Goal: Communication & Community: Participate in discussion

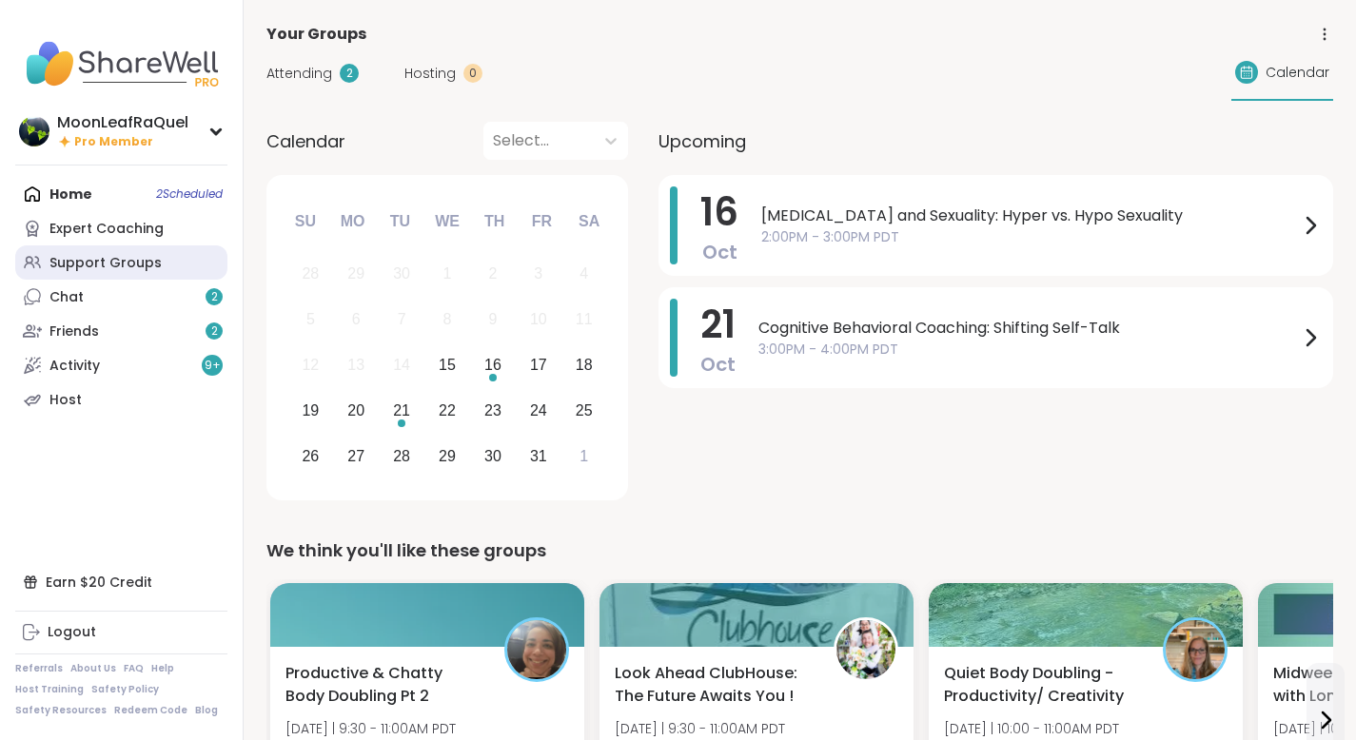
click at [108, 255] on div "Support Groups" at bounding box center [105, 263] width 112 height 19
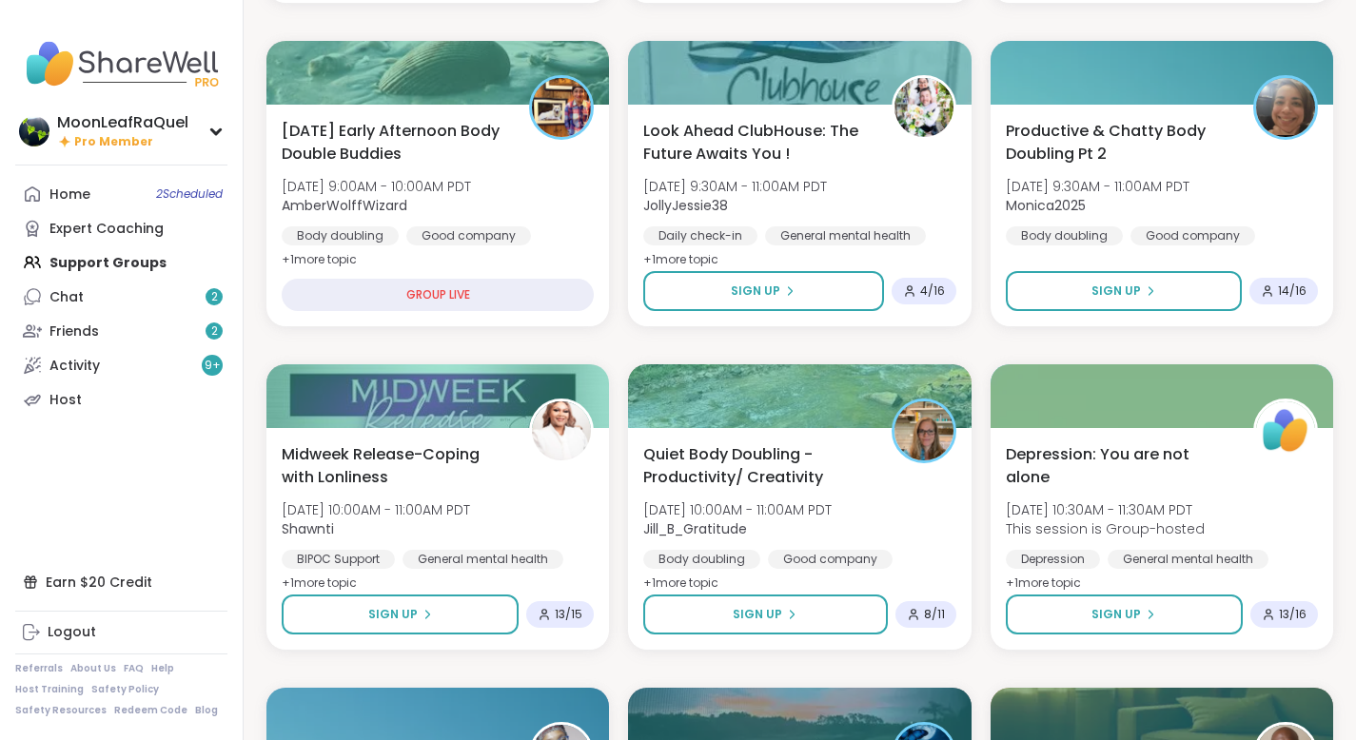
scroll to position [535, 0]
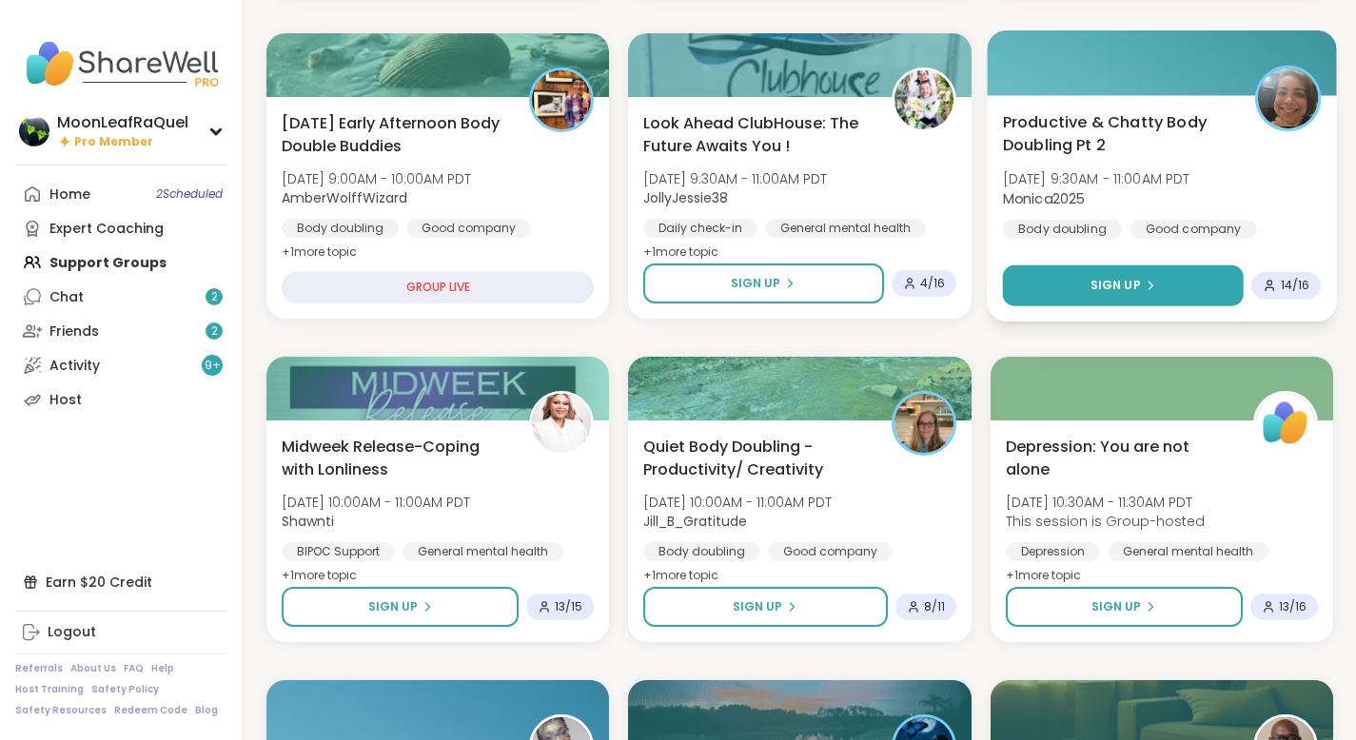
click at [1167, 277] on button "Sign Up" at bounding box center [1122, 285] width 241 height 41
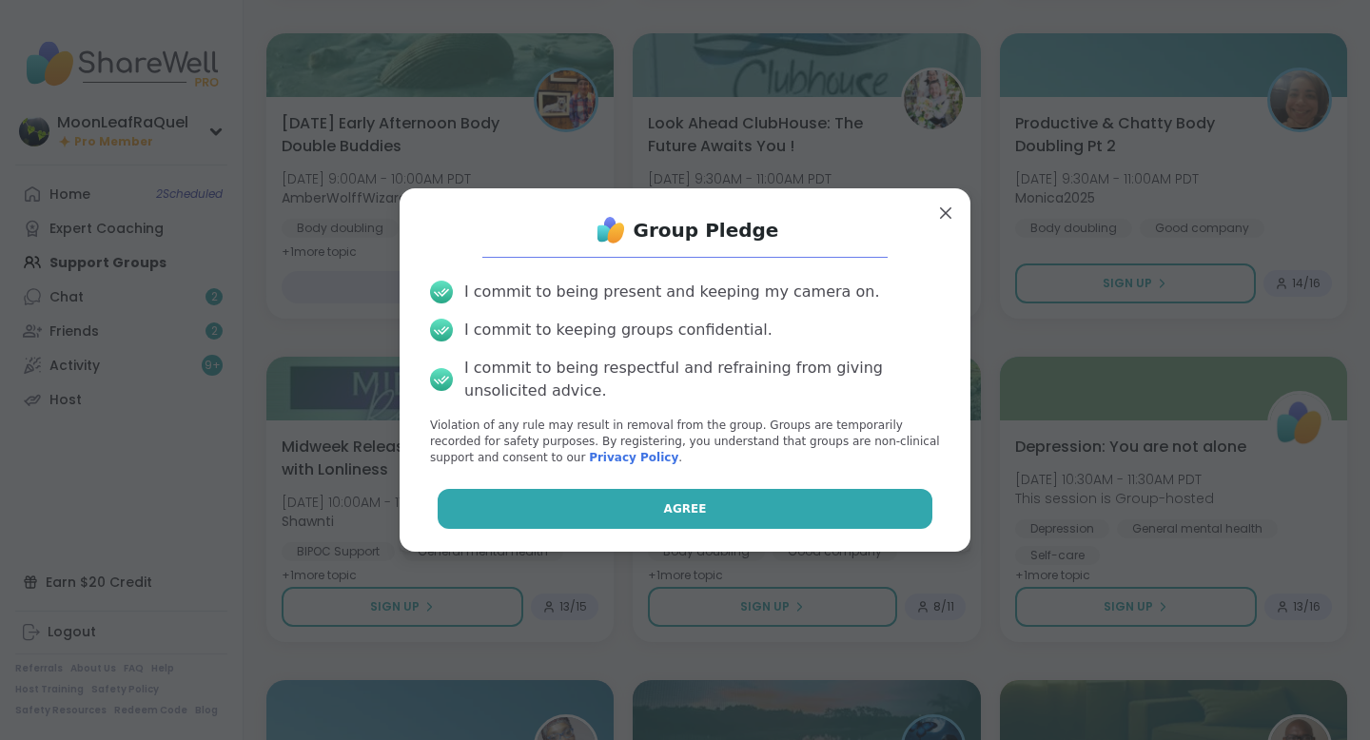
click at [872, 520] on button "Agree" at bounding box center [686, 509] width 496 height 40
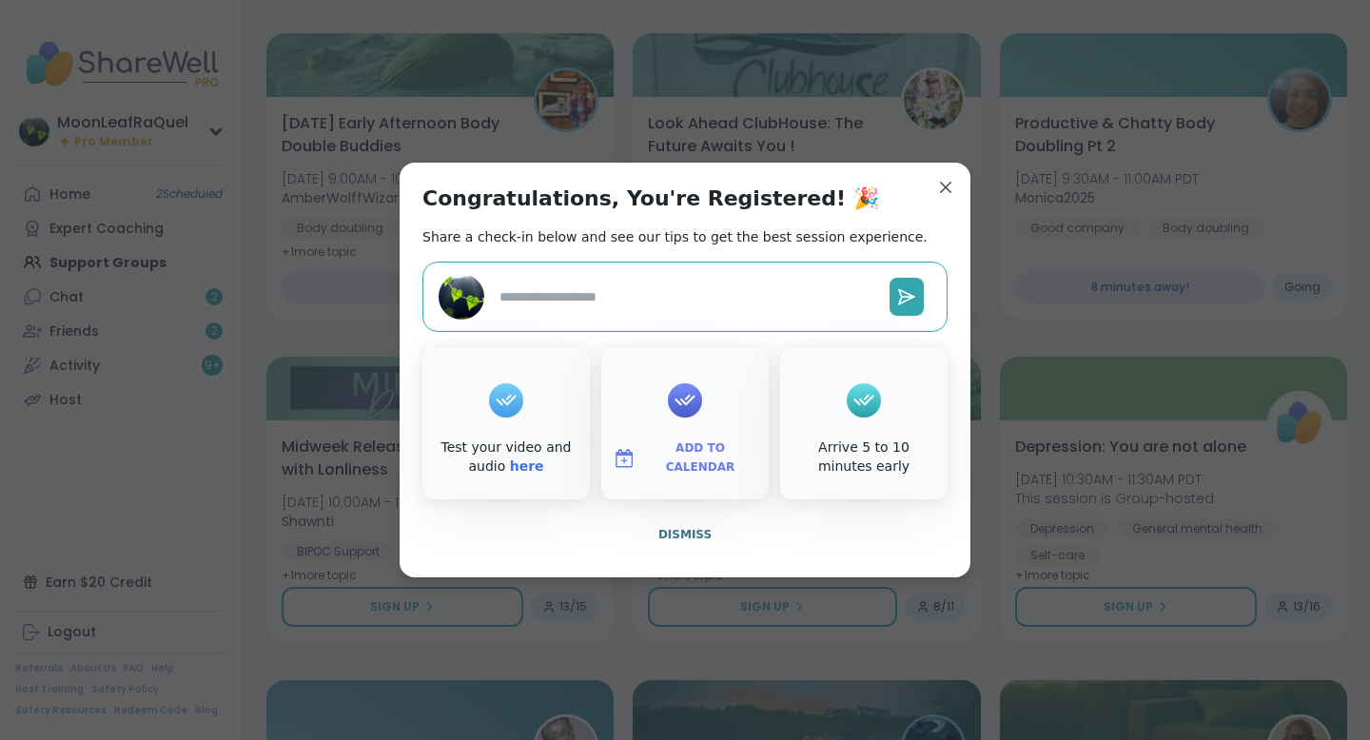
type textarea "*"
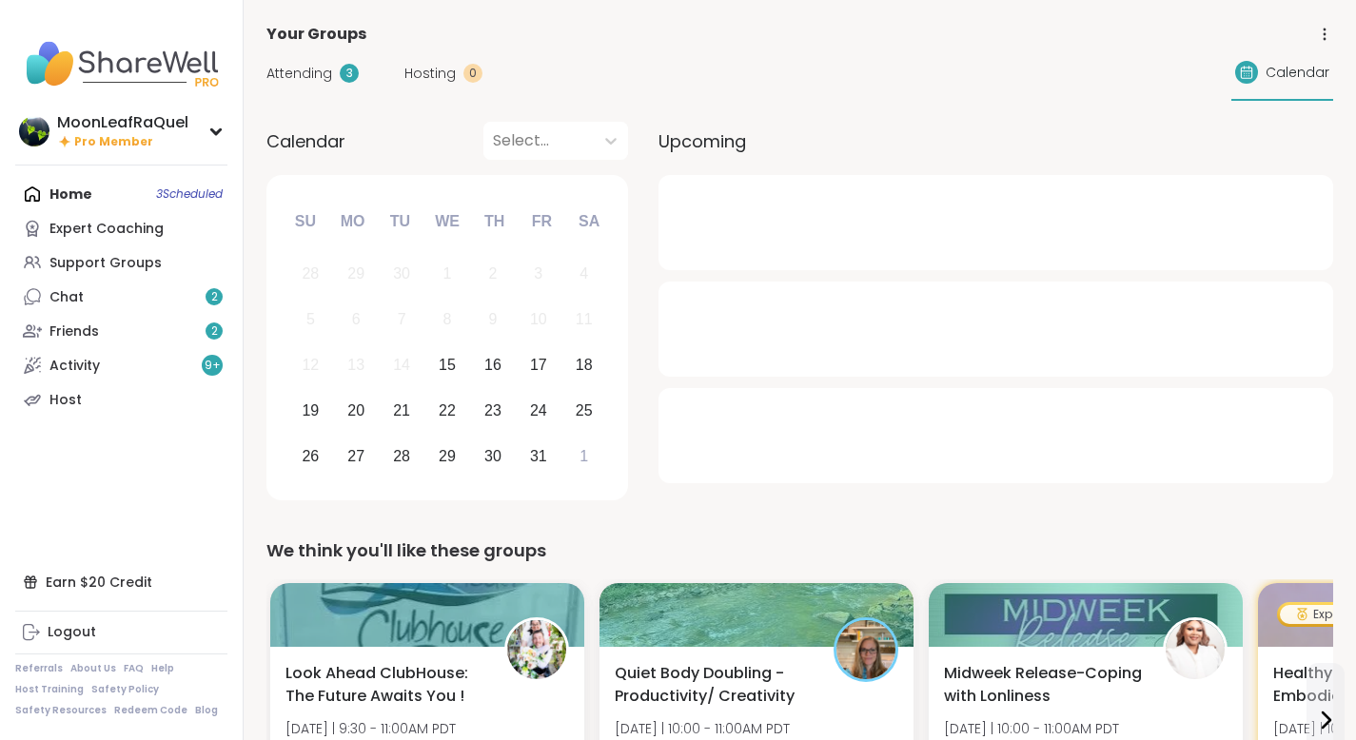
click at [331, 70] on div "Attending 3" at bounding box center [312, 74] width 92 height 20
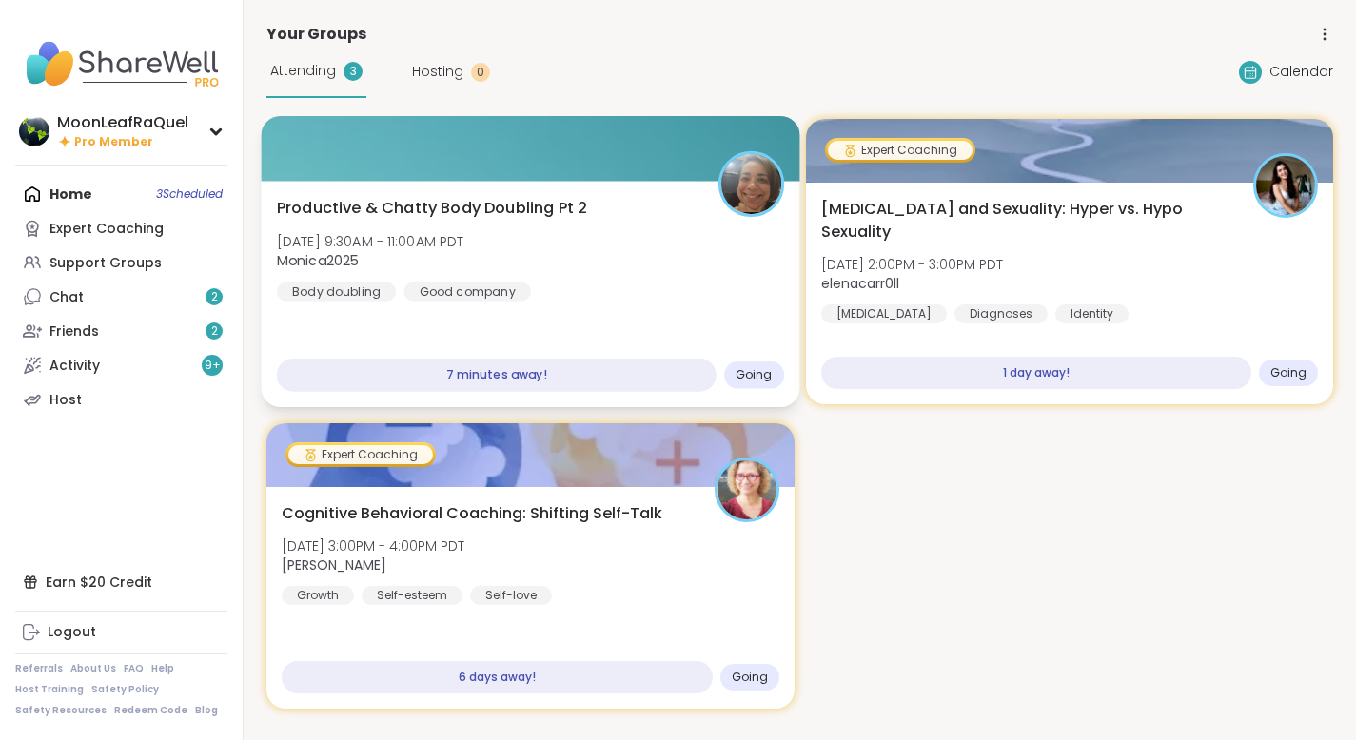
click at [661, 239] on div "Productive & Chatty Body Doubling Pt 2 [DATE] 9:30AM - 11:00AM PDT Monica2025 B…" at bounding box center [530, 249] width 507 height 105
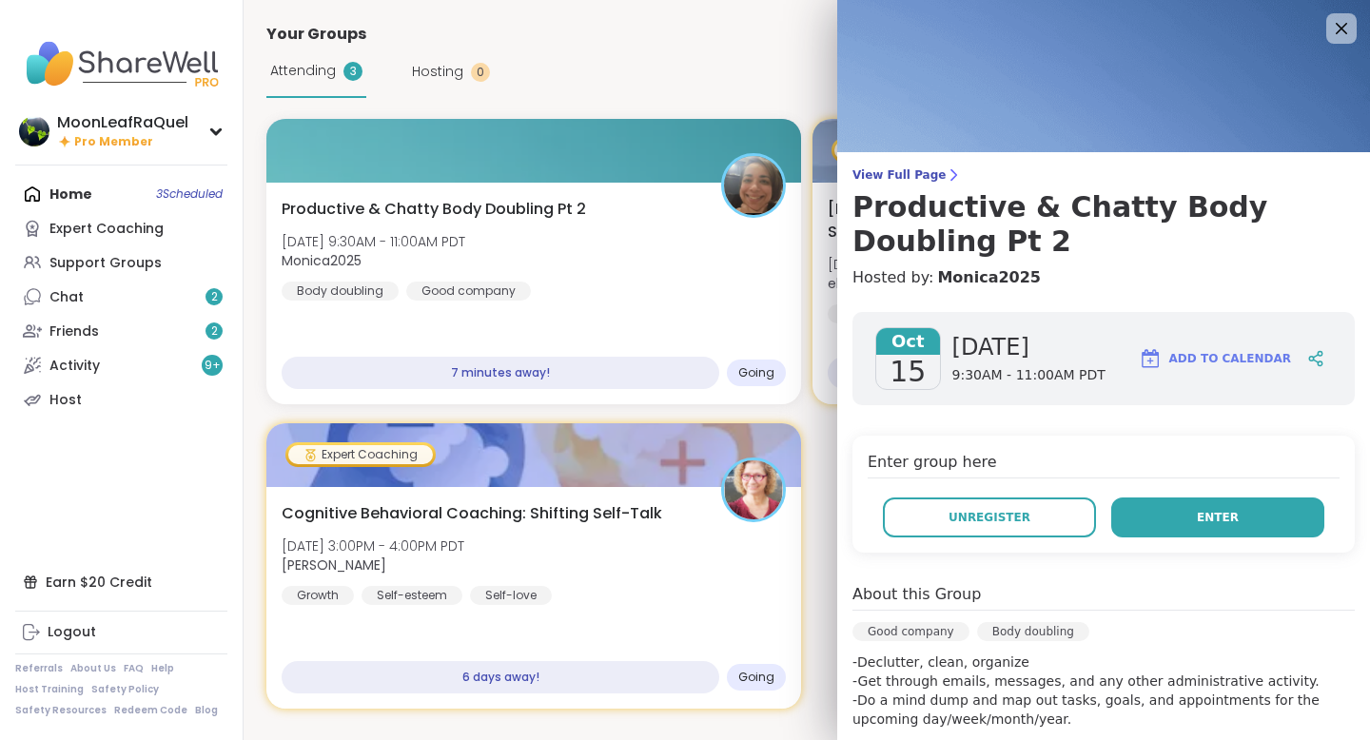
click at [1234, 514] on button "Enter" at bounding box center [1217, 518] width 213 height 40
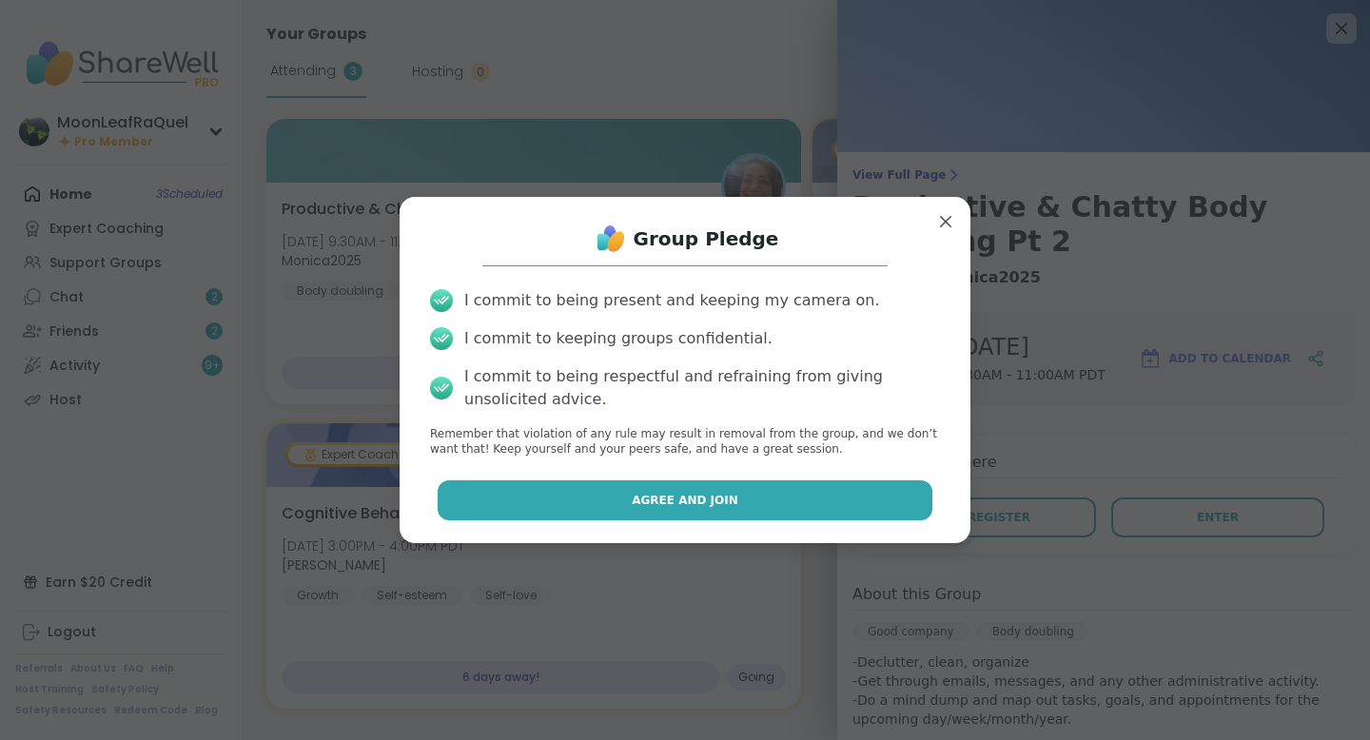
click at [662, 499] on span "Agree and Join" at bounding box center [685, 500] width 107 height 17
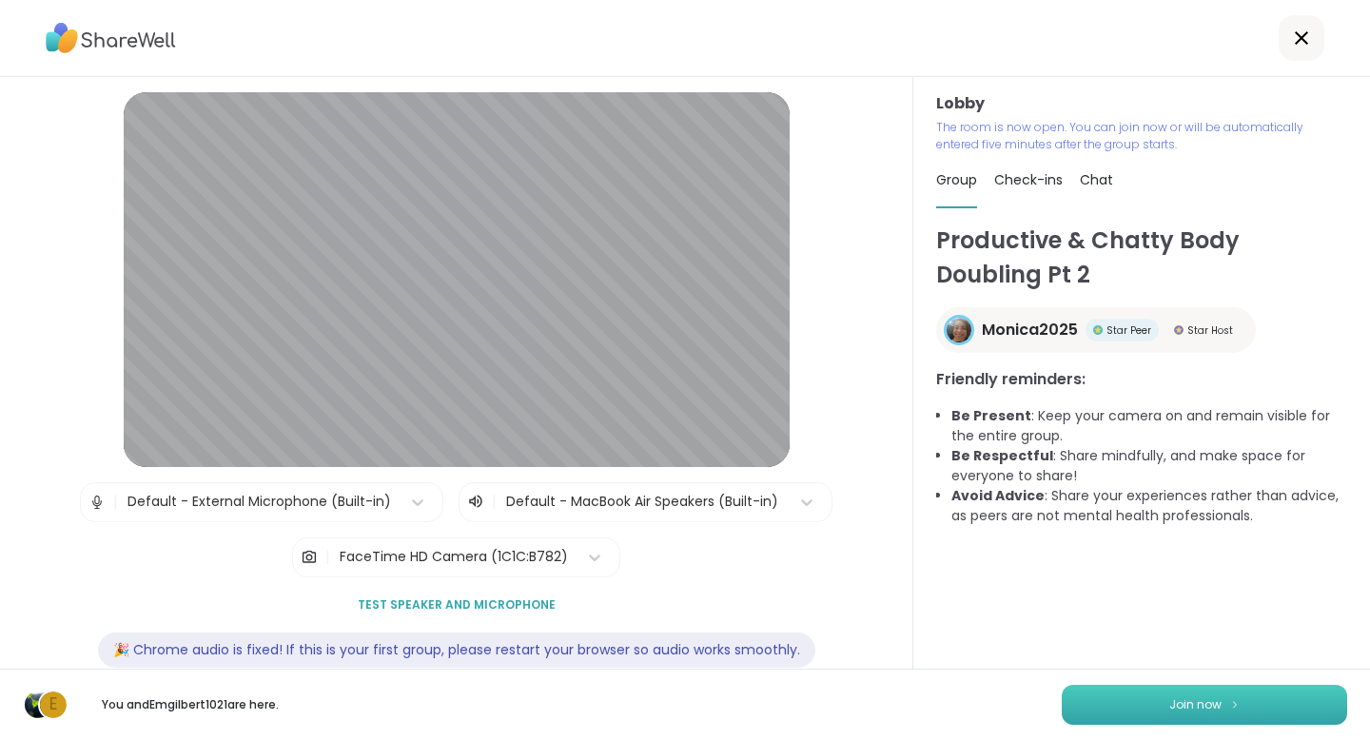
click at [1153, 705] on button "Join now" at bounding box center [1204, 705] width 285 height 40
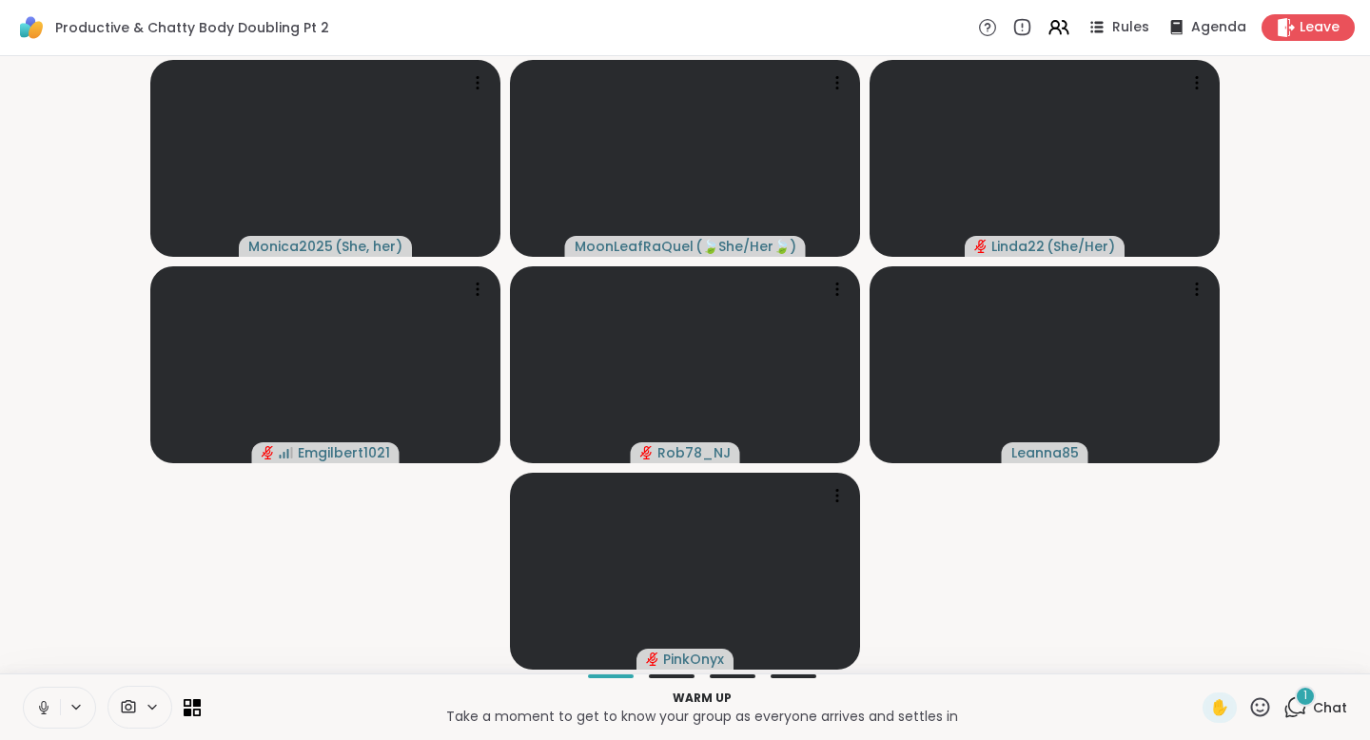
click at [48, 712] on icon at bounding box center [43, 707] width 17 height 17
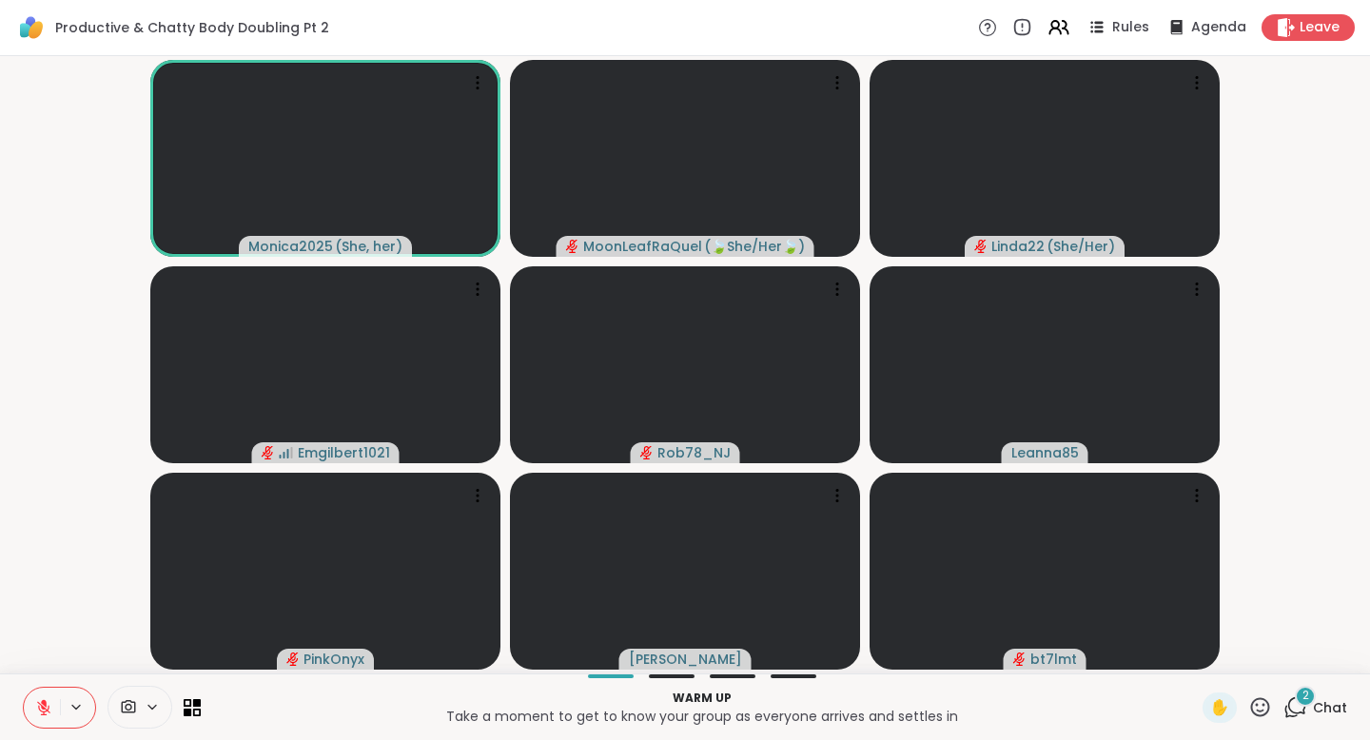
click at [42, 701] on icon at bounding box center [44, 703] width 6 height 8
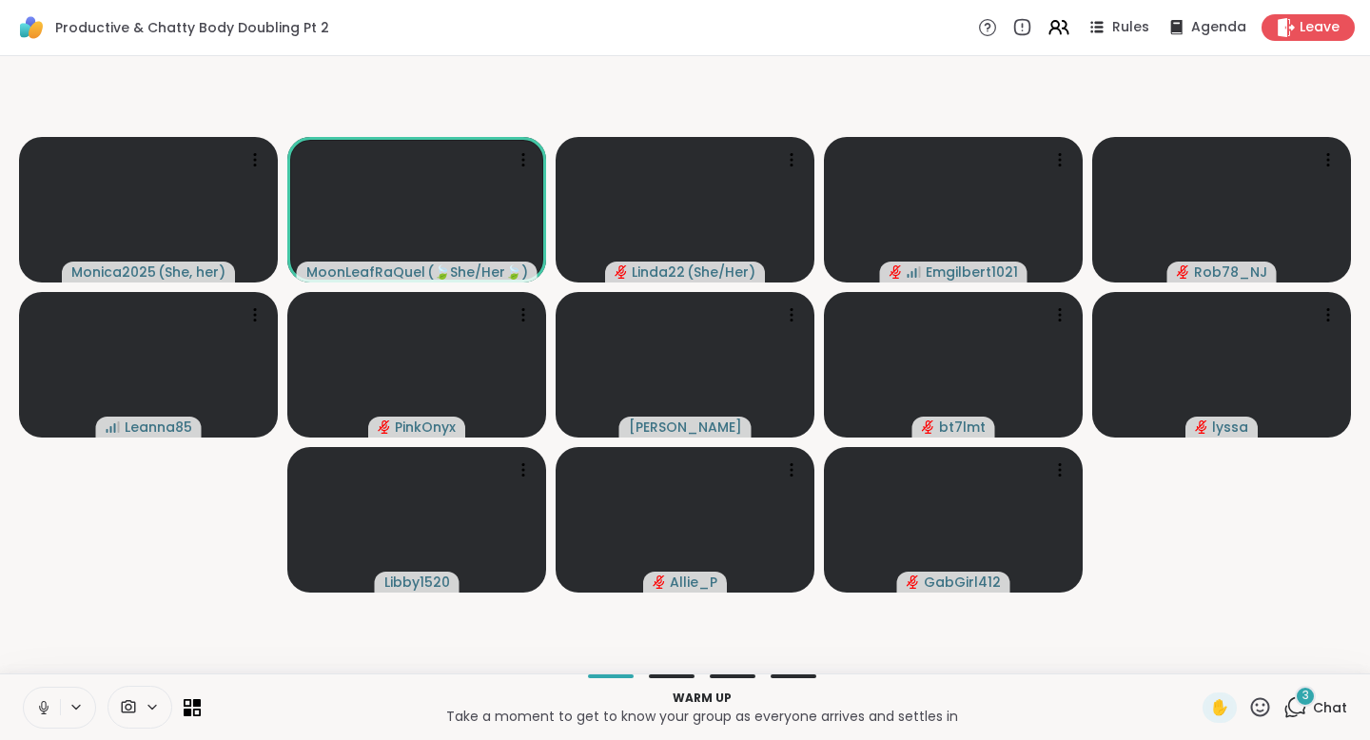
click at [39, 702] on icon at bounding box center [43, 707] width 17 height 17
click at [1295, 693] on div "3" at bounding box center [1305, 696] width 21 height 21
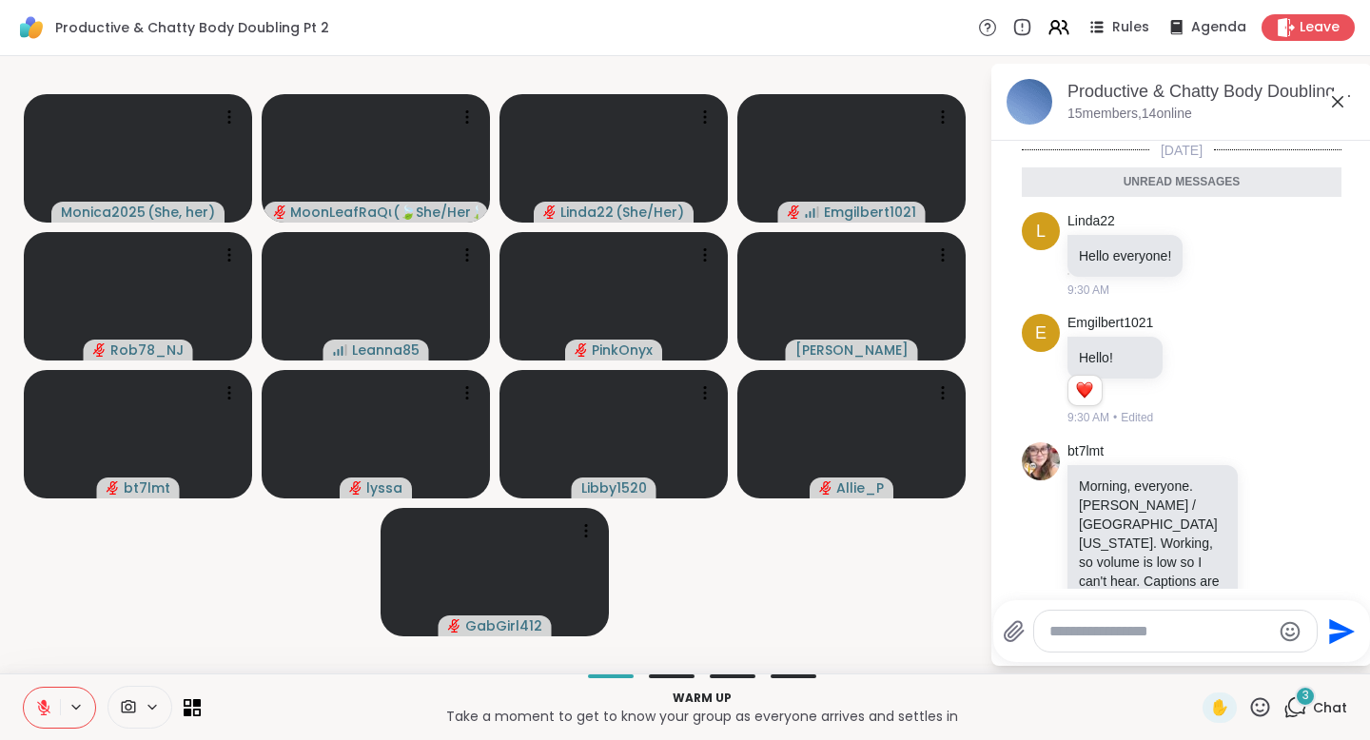
scroll to position [146, 0]
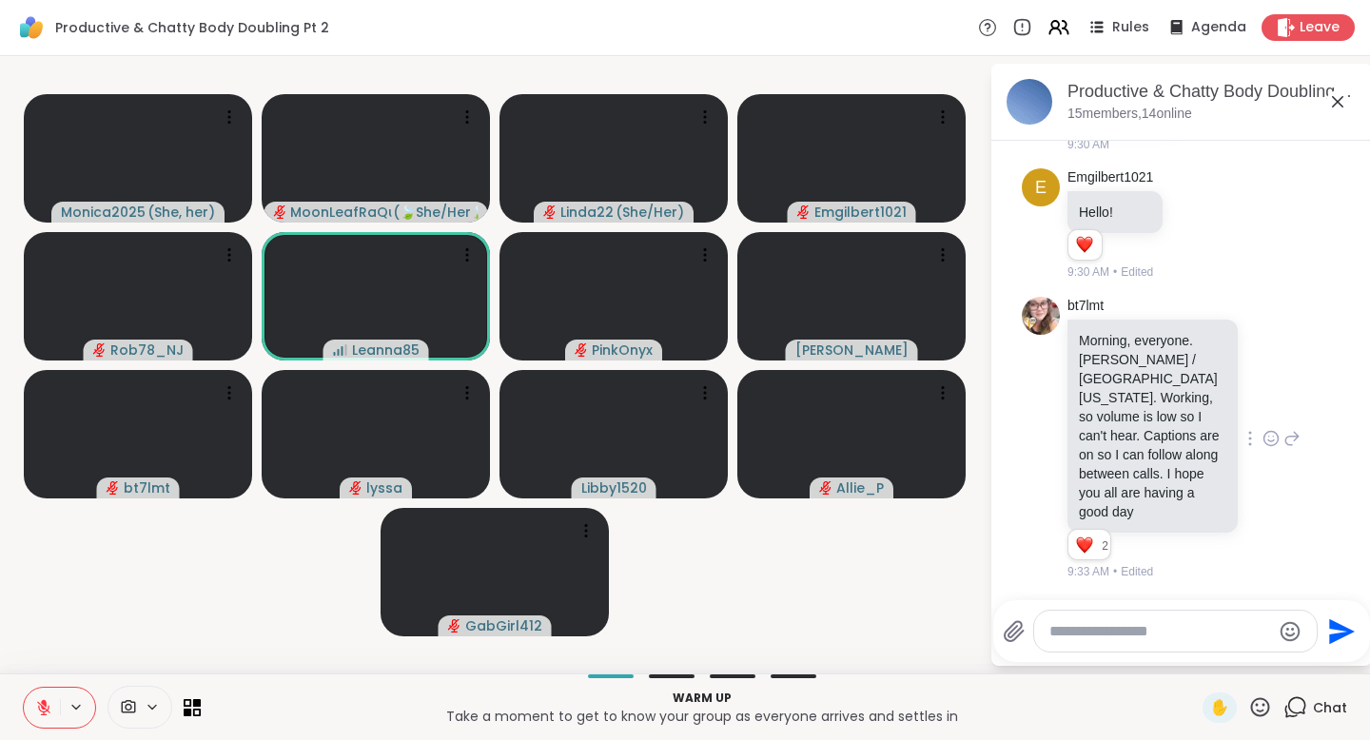
click at [1262, 432] on icon at bounding box center [1270, 438] width 17 height 19
click at [1252, 410] on button "Select Reaction: Heart" at bounding box center [1271, 408] width 38 height 38
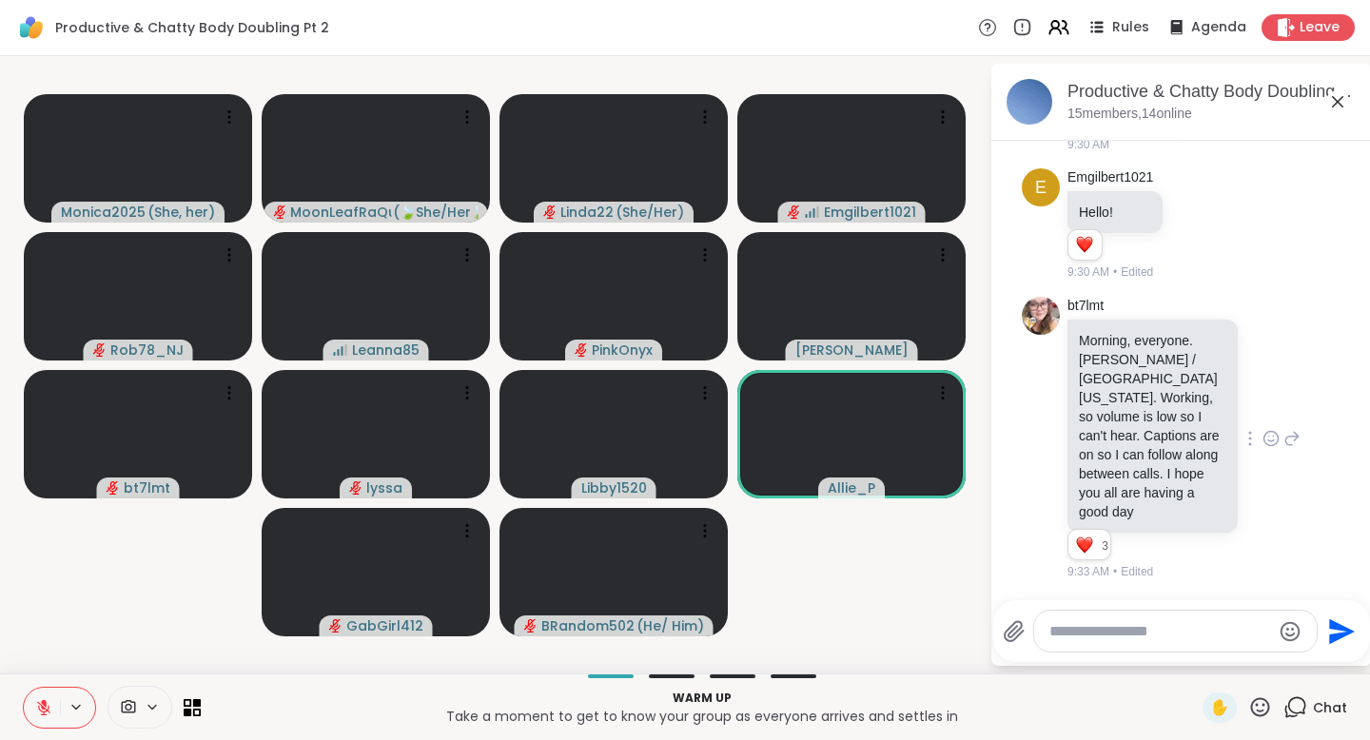
click at [43, 702] on icon at bounding box center [44, 703] width 6 height 8
click at [43, 702] on icon at bounding box center [43, 707] width 17 height 17
click at [43, 702] on icon at bounding box center [44, 703] width 6 height 8
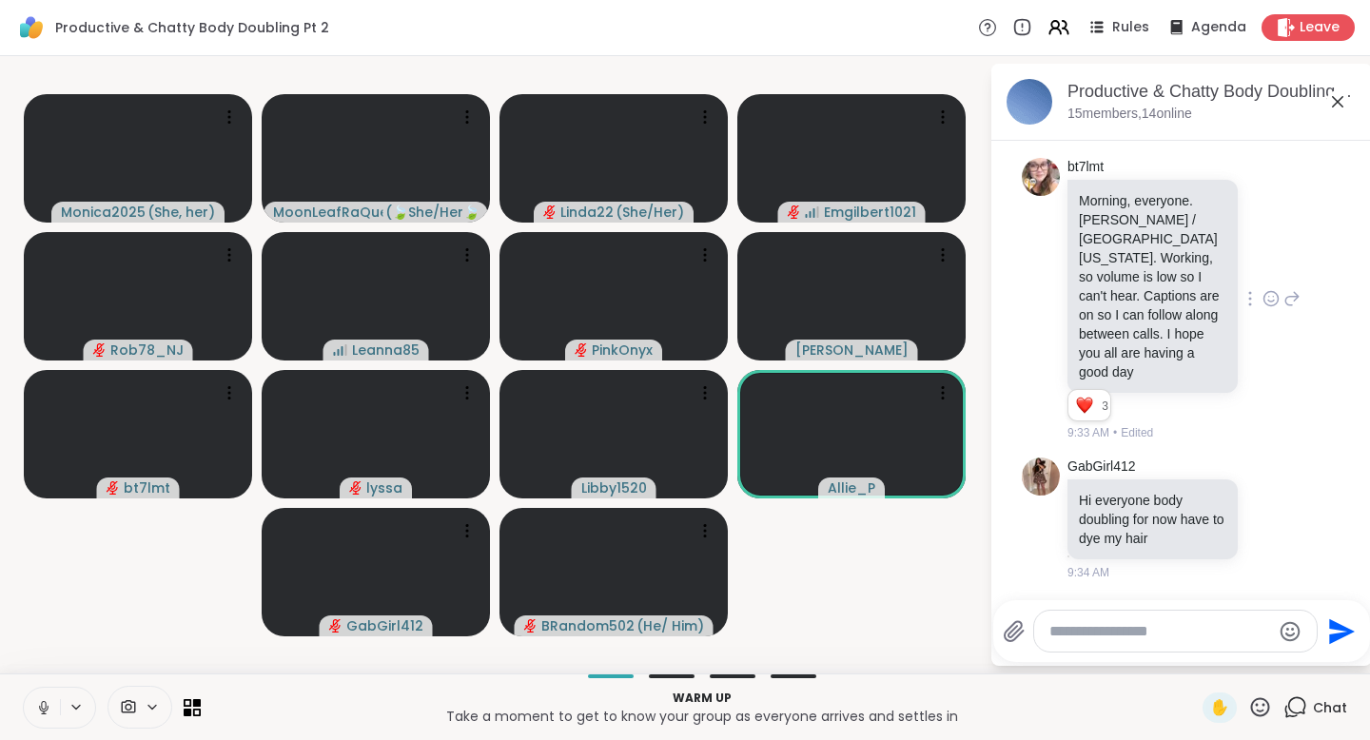
click at [1077, 632] on textarea "Type your message" at bounding box center [1160, 631] width 222 height 19
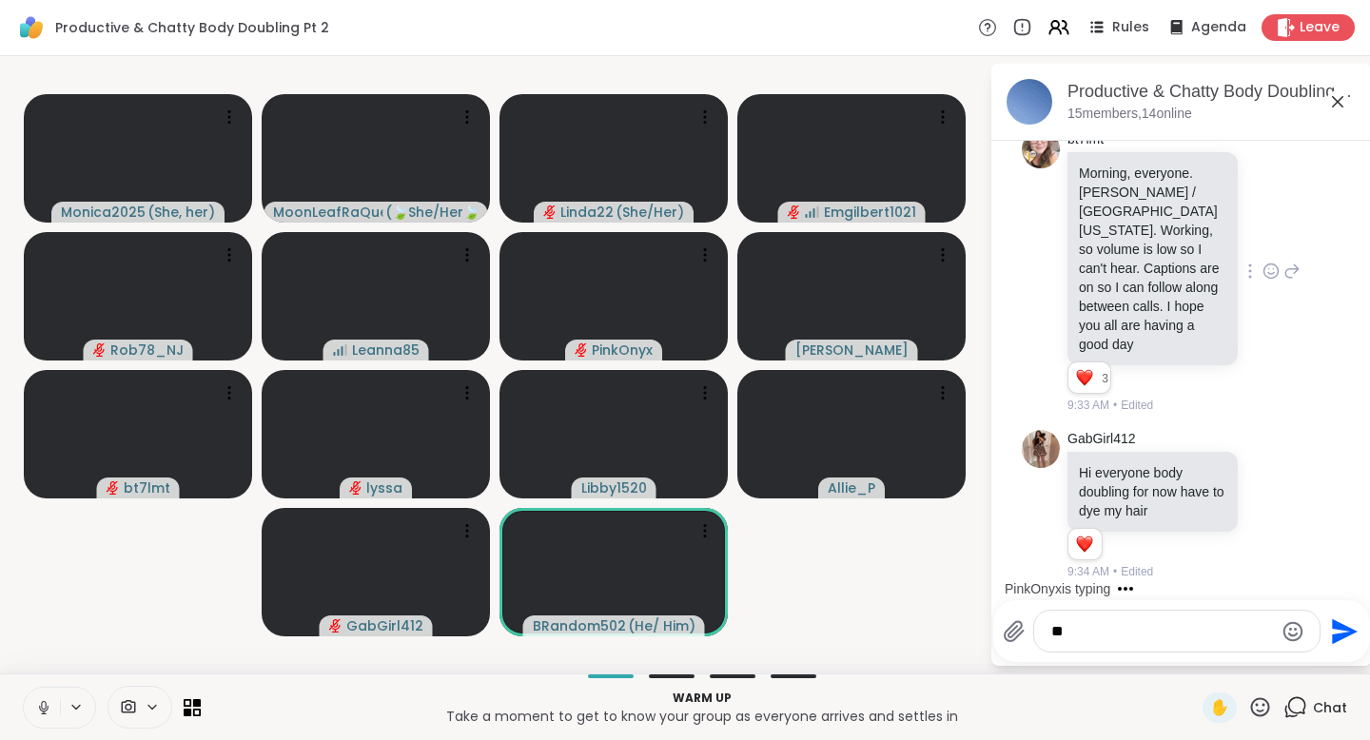
type textarea "*"
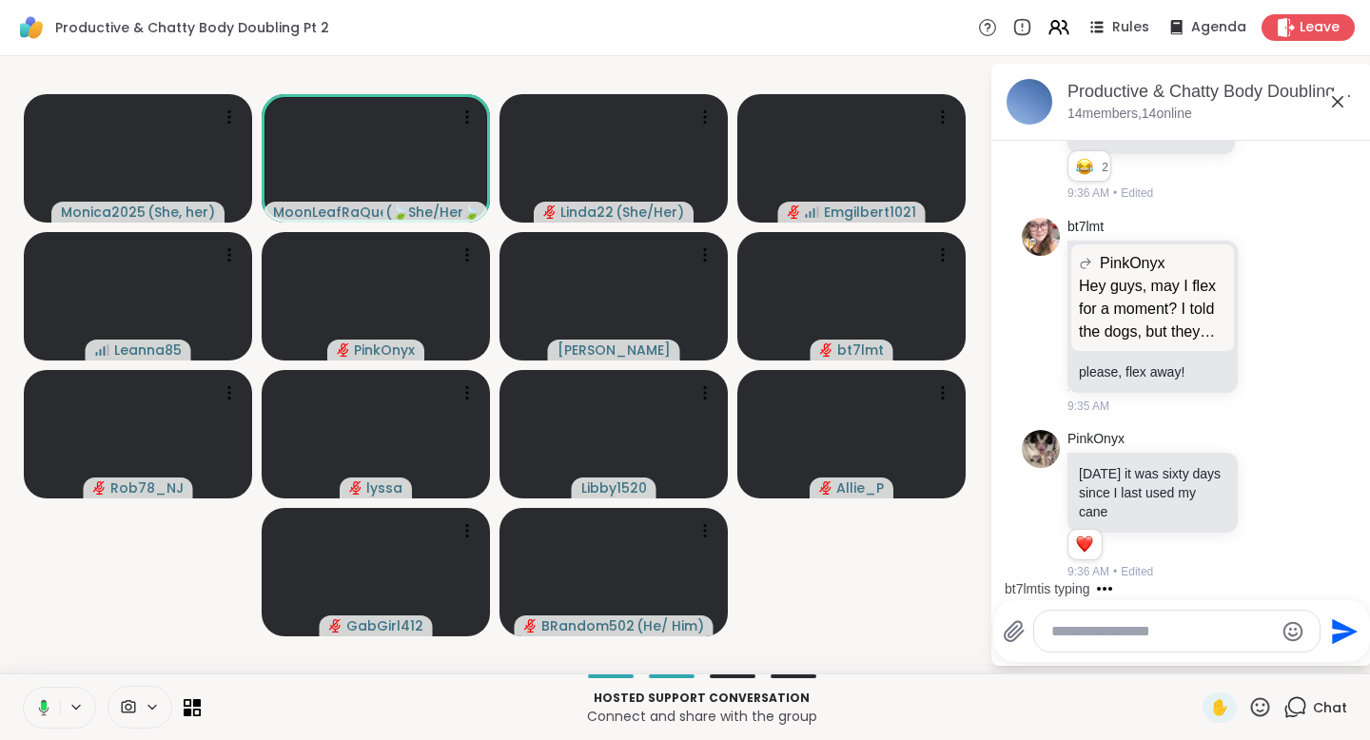
scroll to position [1193, 0]
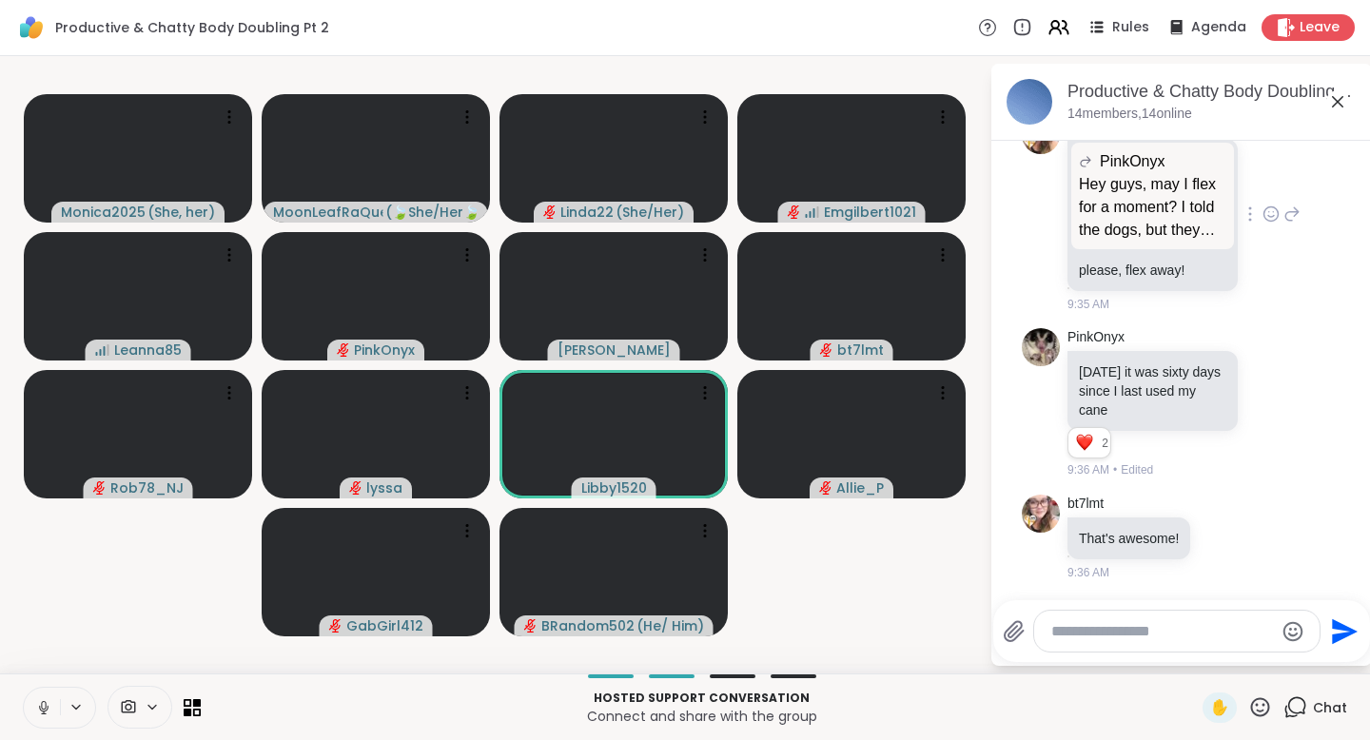
click at [1260, 208] on div at bounding box center [1271, 214] width 59 height 23
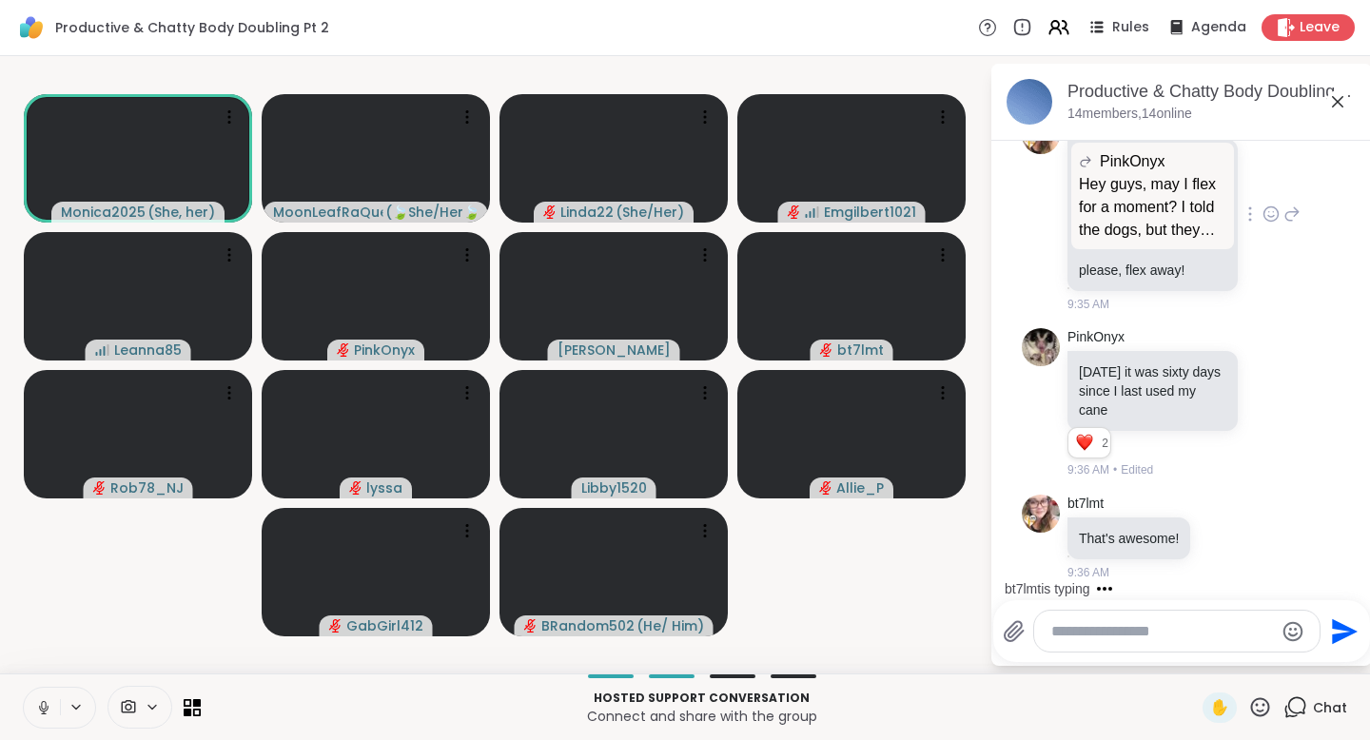
click at [1262, 216] on icon at bounding box center [1270, 214] width 17 height 19
click at [1262, 186] on div "Select Reaction: Heart" at bounding box center [1270, 183] width 17 height 17
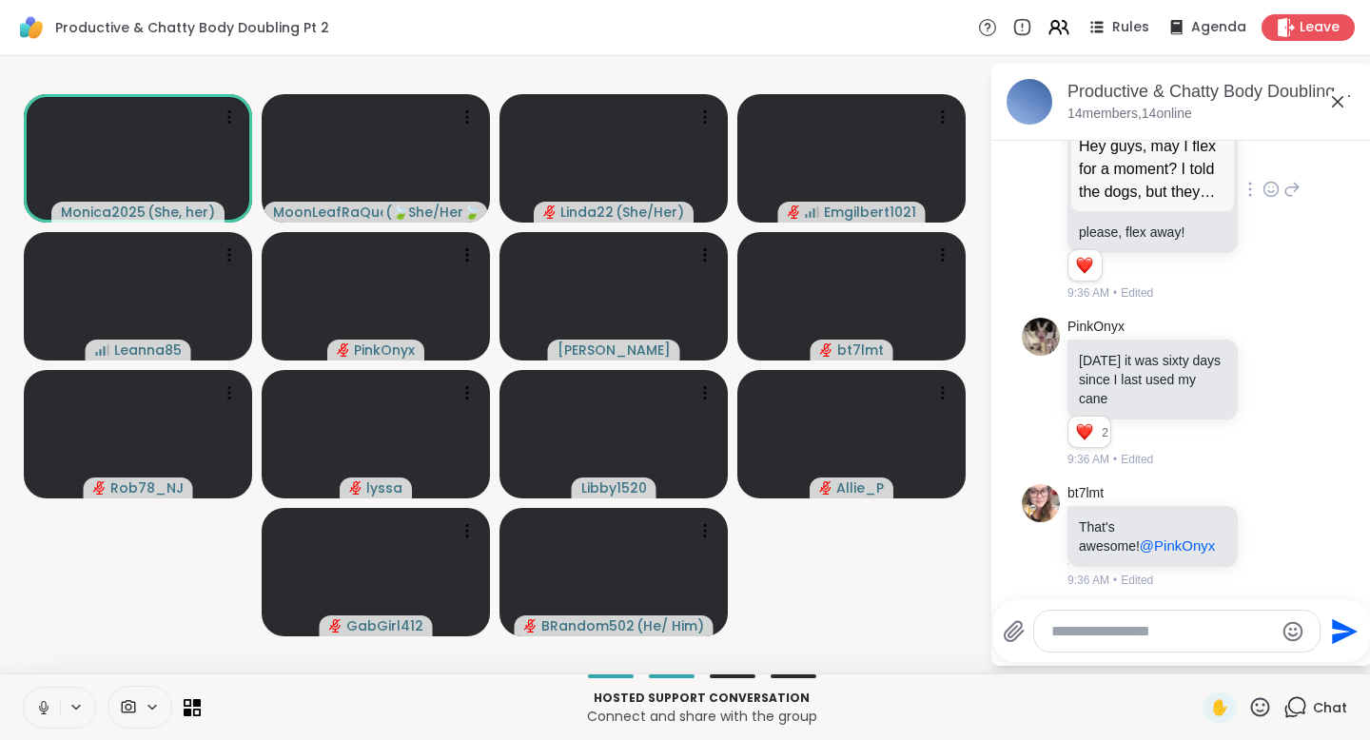
scroll to position [1258, 0]
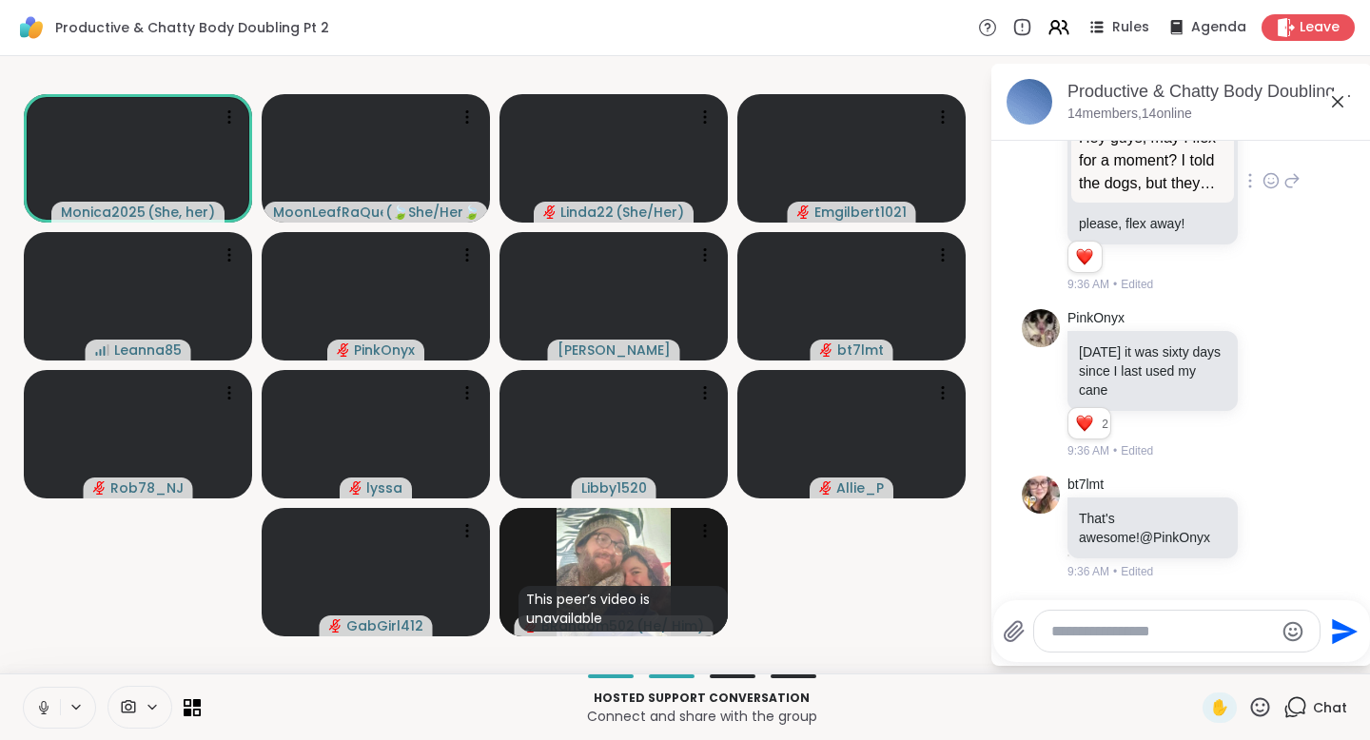
click at [34, 703] on button at bounding box center [42, 708] width 36 height 40
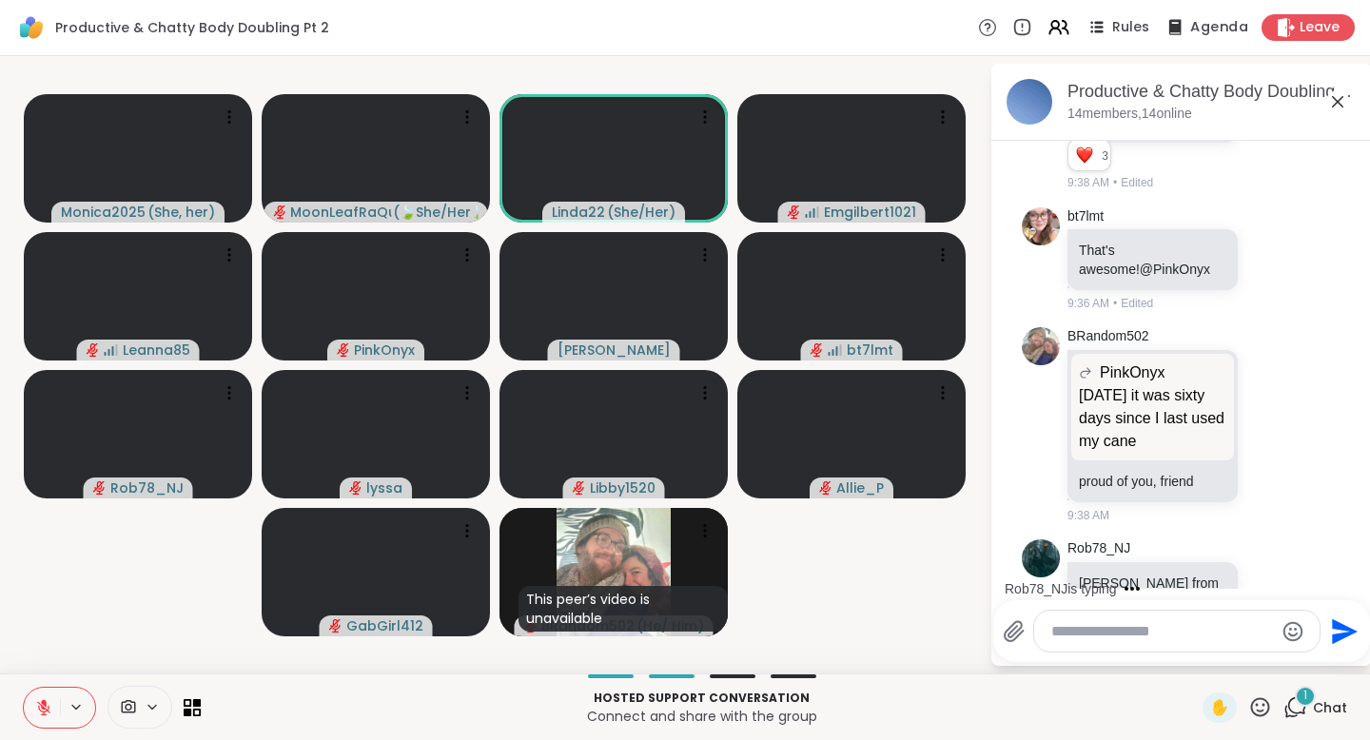
scroll to position [1629, 0]
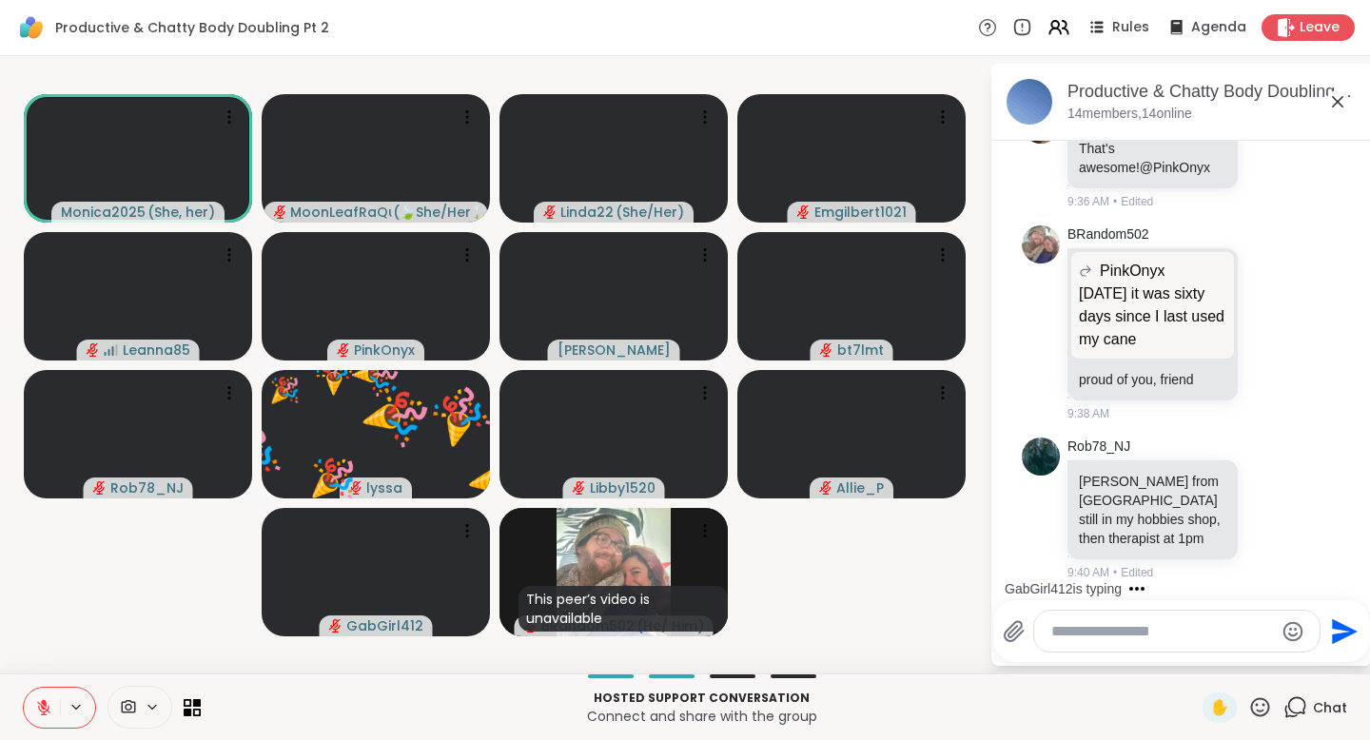
click at [1249, 702] on icon at bounding box center [1260, 707] width 24 height 24
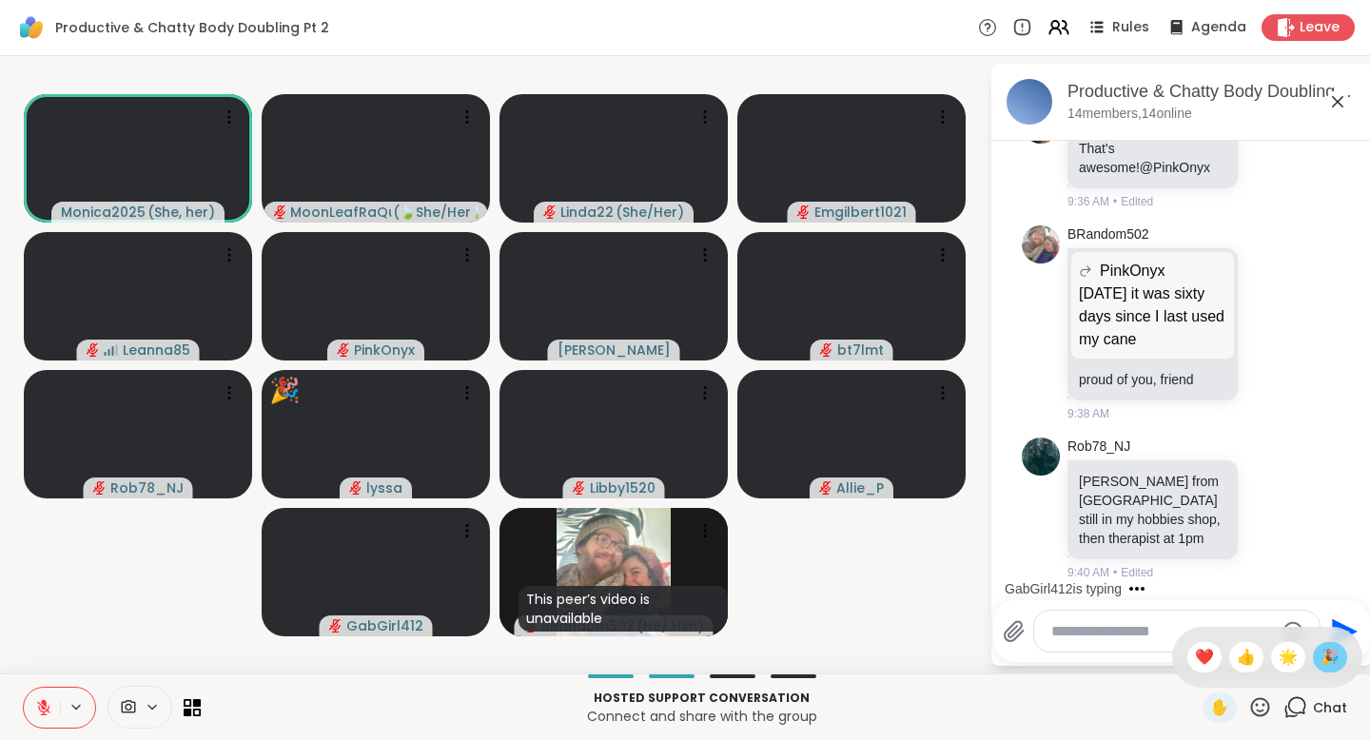
click at [1313, 652] on div "🎉" at bounding box center [1330, 657] width 34 height 30
click at [49, 710] on icon at bounding box center [43, 707] width 17 height 17
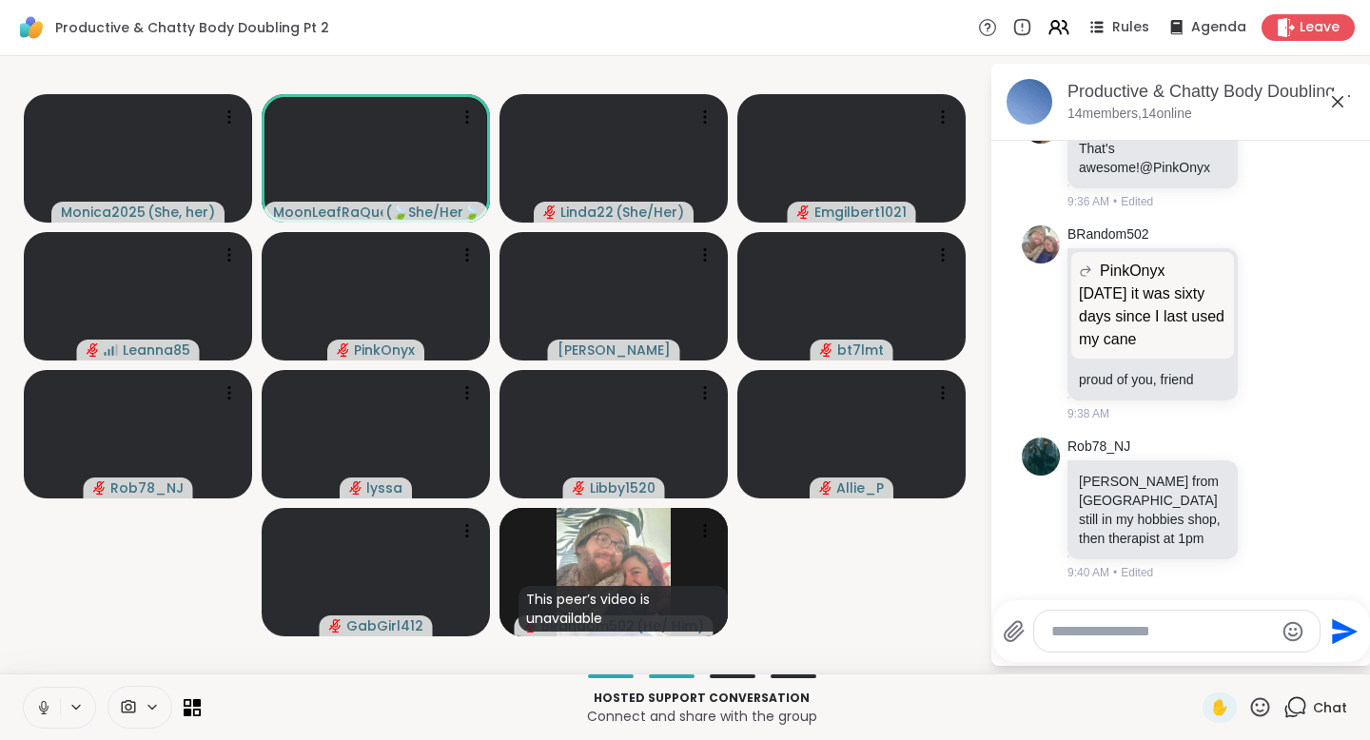
click at [51, 695] on button at bounding box center [42, 708] width 36 height 40
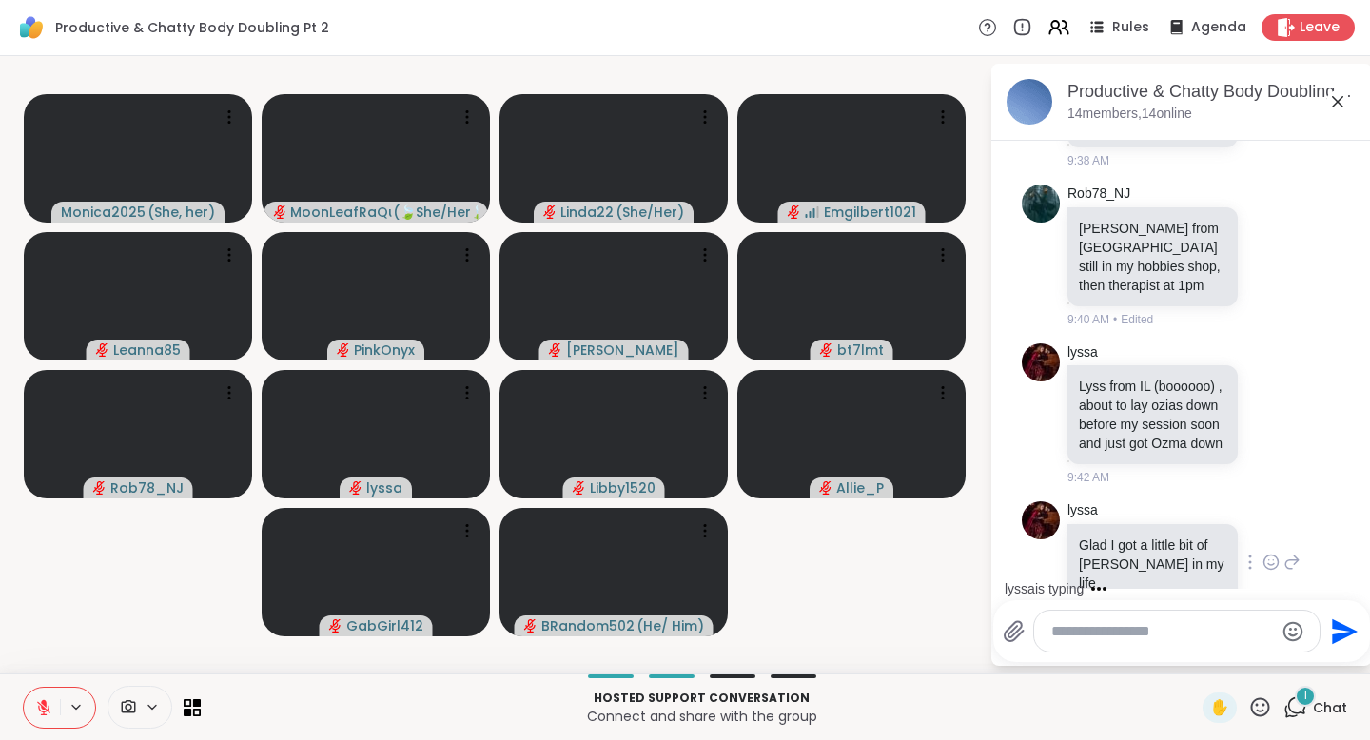
scroll to position [1946, 0]
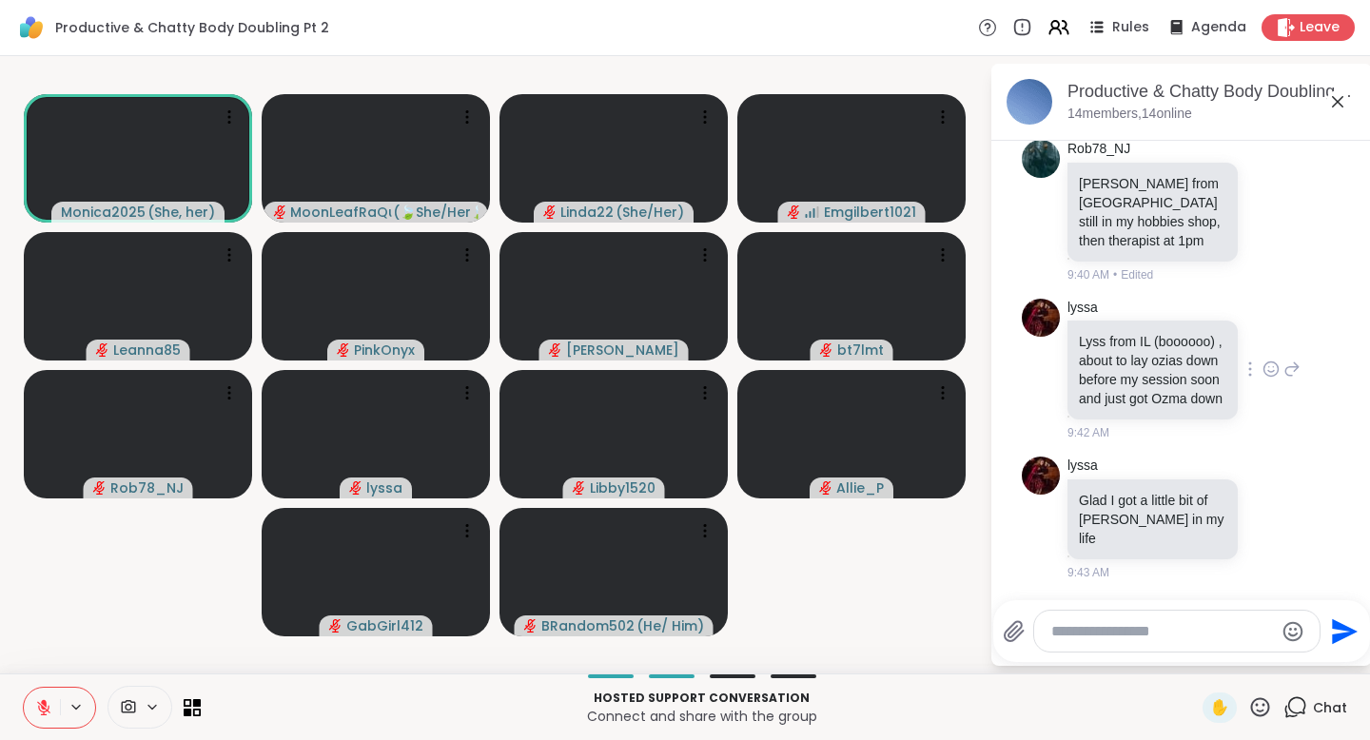
click at [1274, 367] on icon at bounding box center [1274, 367] width 0 height 0
click at [1262, 341] on div "Select Reaction: Heart" at bounding box center [1270, 338] width 17 height 17
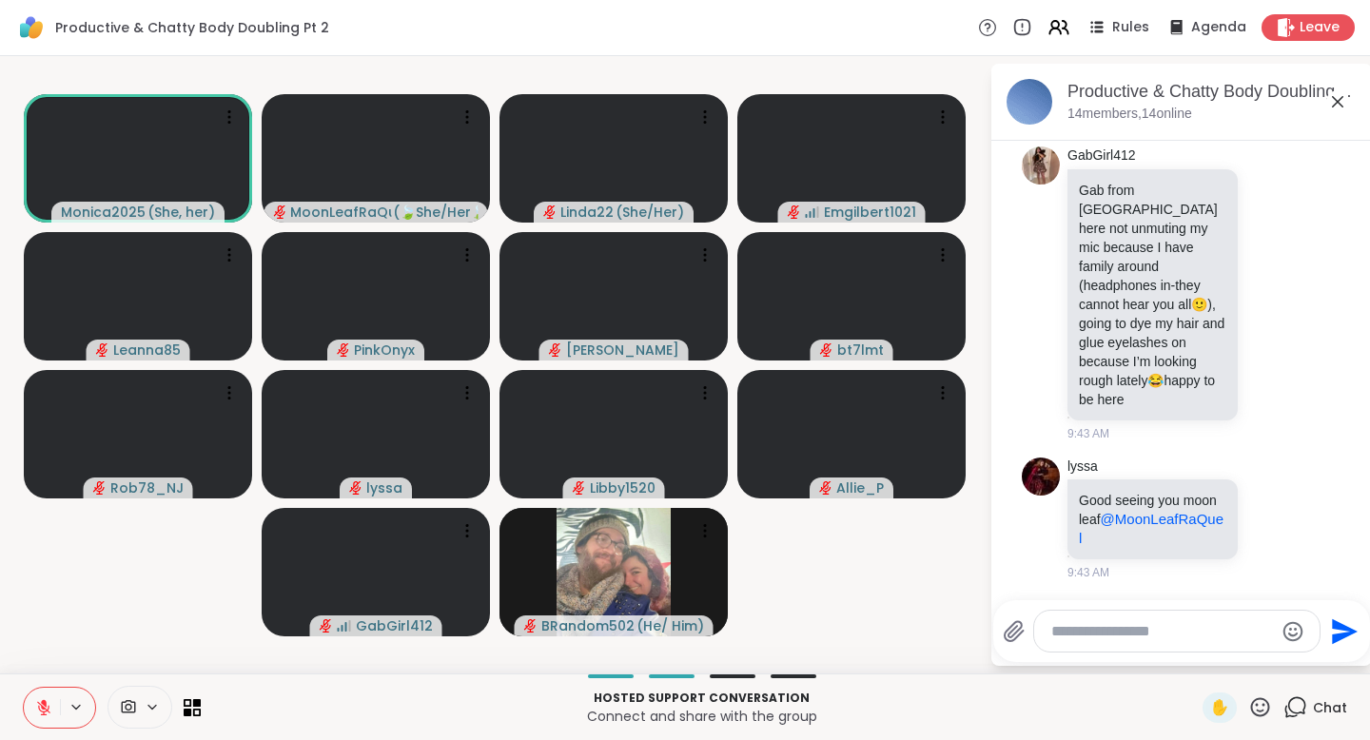
scroll to position [2552, 0]
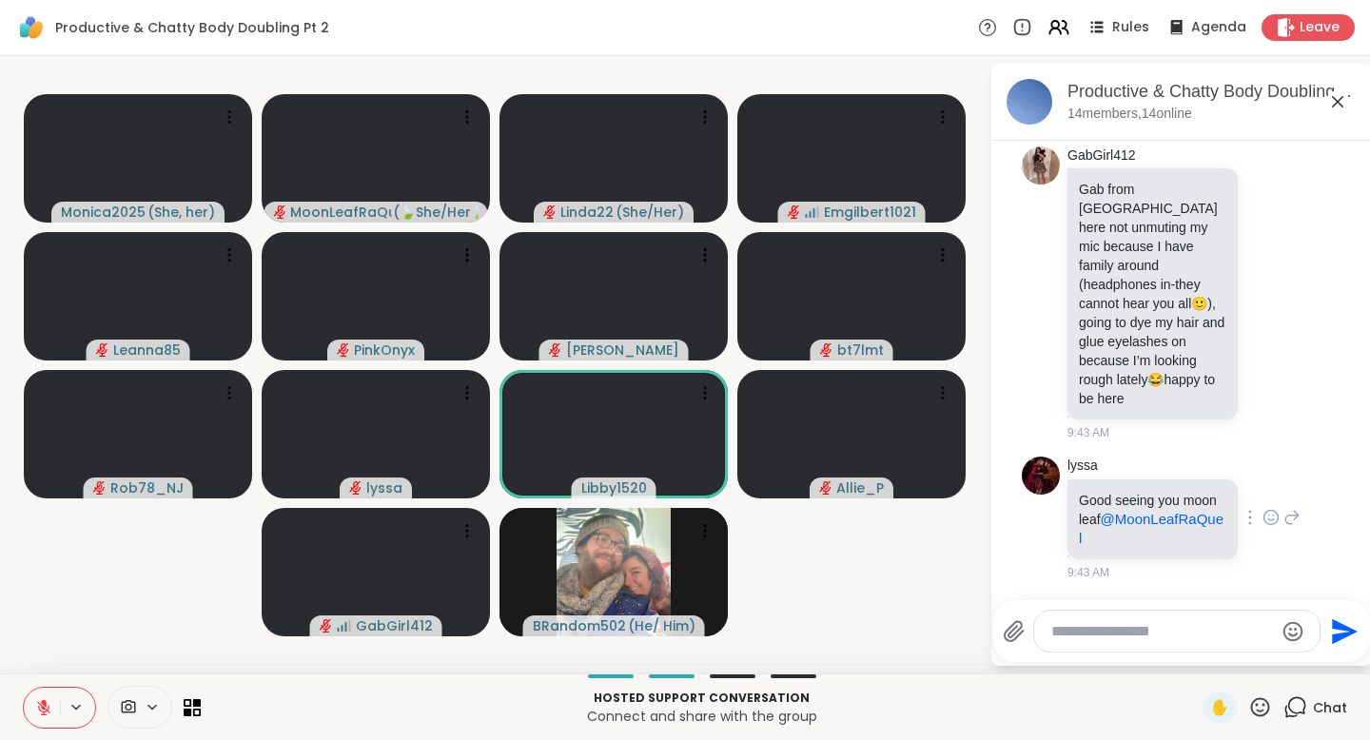
click at [1262, 519] on icon at bounding box center [1270, 517] width 17 height 19
click at [1262, 488] on div "Select Reaction: Heart" at bounding box center [1270, 487] width 17 height 17
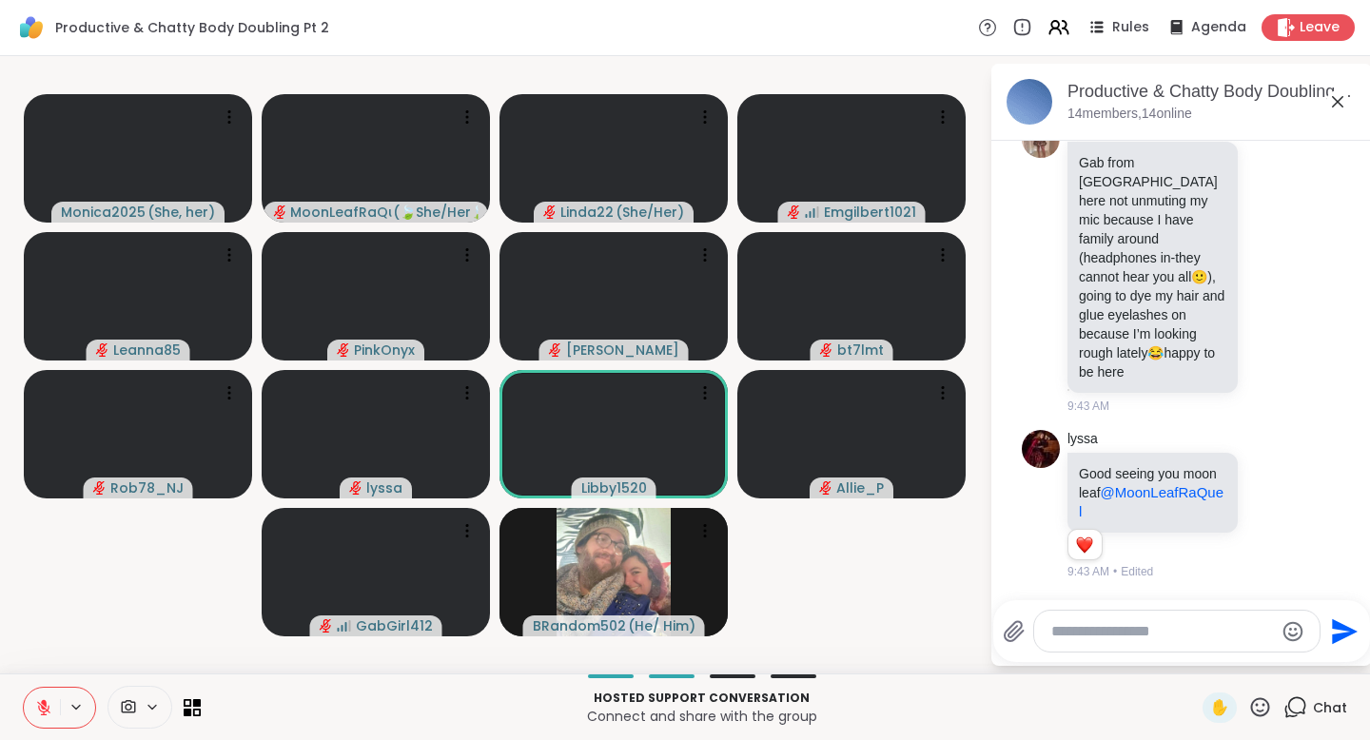
click at [1286, 504] on icon at bounding box center [1292, 505] width 13 height 13
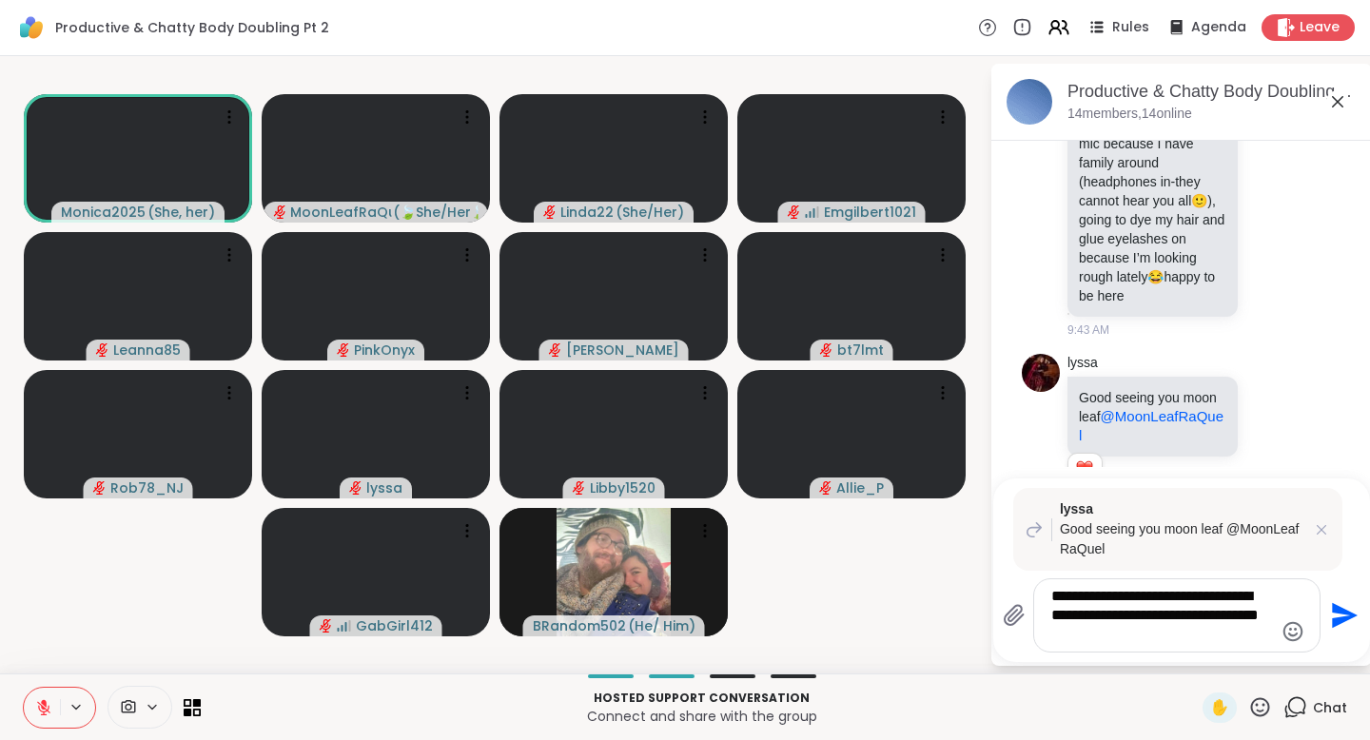
click at [1088, 654] on div "**********" at bounding box center [1181, 571] width 377 height 184
click at [1094, 632] on textarea "**********" at bounding box center [1162, 615] width 222 height 57
type textarea "**********"
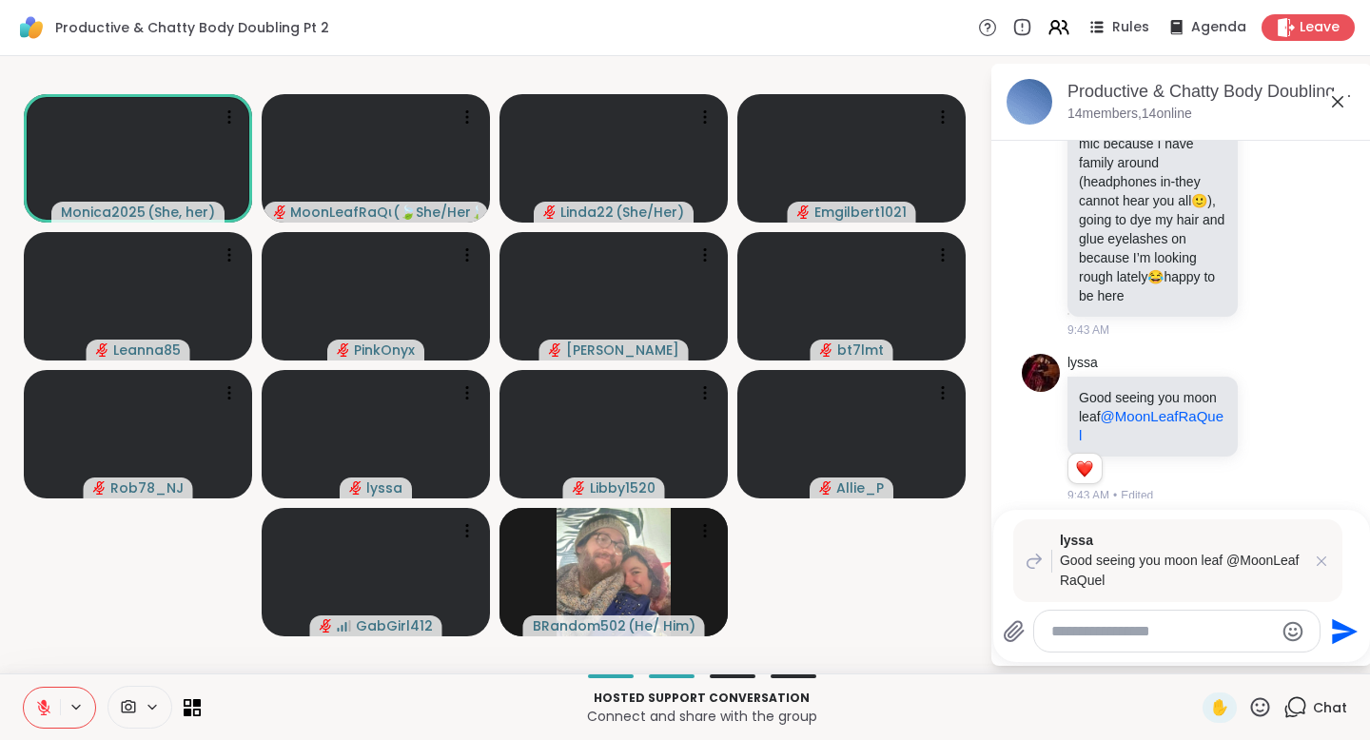
scroll to position [2867, 0]
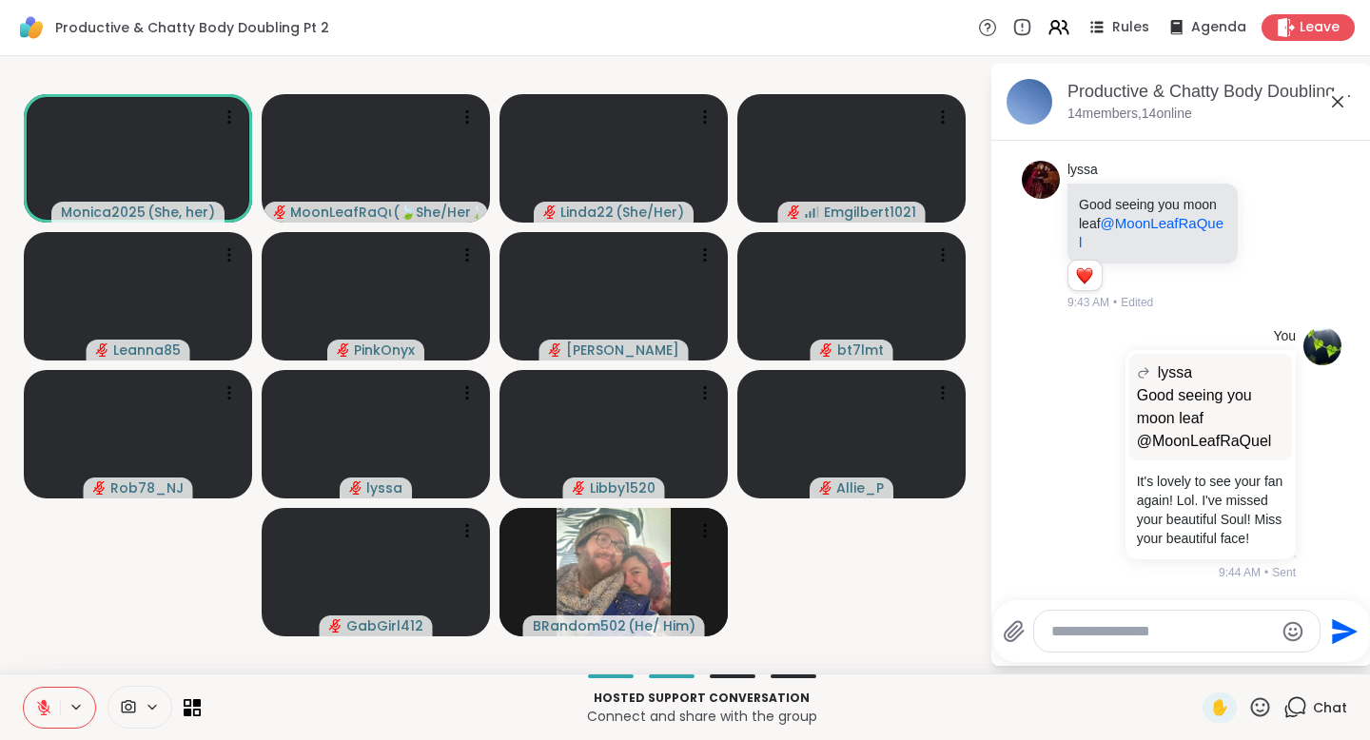
click at [1255, 710] on icon at bounding box center [1260, 706] width 19 height 19
click at [1279, 656] on span "🌟" at bounding box center [1288, 657] width 19 height 23
click at [1257, 708] on icon at bounding box center [1260, 707] width 24 height 24
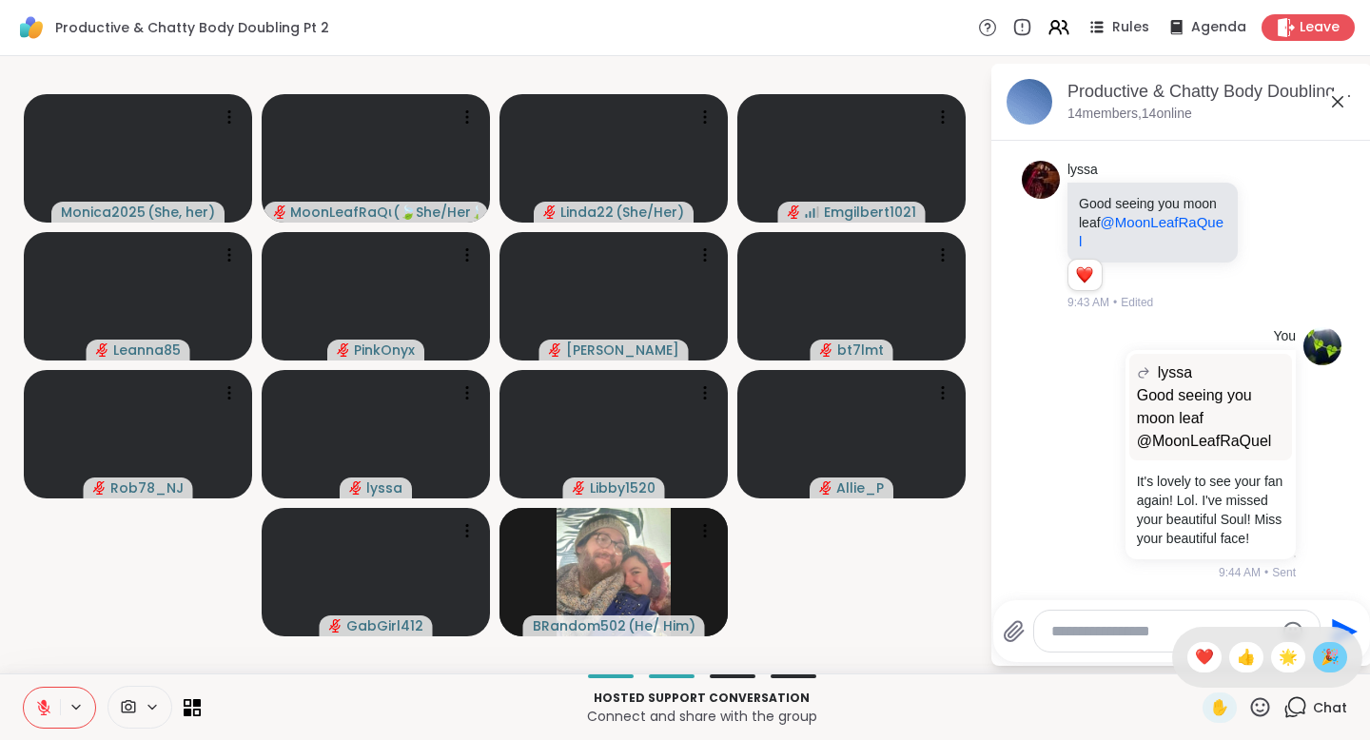
click at [1321, 654] on span "🎉" at bounding box center [1330, 657] width 19 height 23
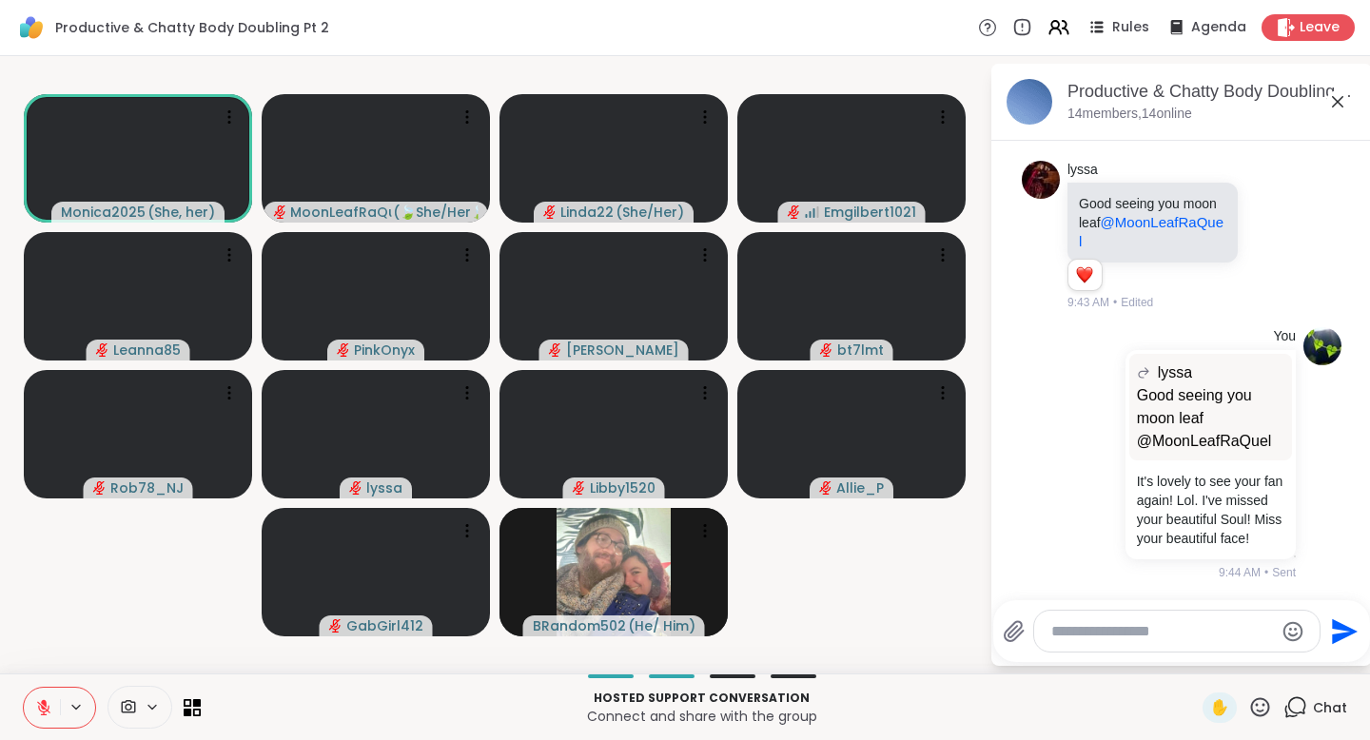
click at [38, 699] on icon at bounding box center [43, 707] width 17 height 17
click at [47, 708] on icon at bounding box center [44, 708] width 10 height 6
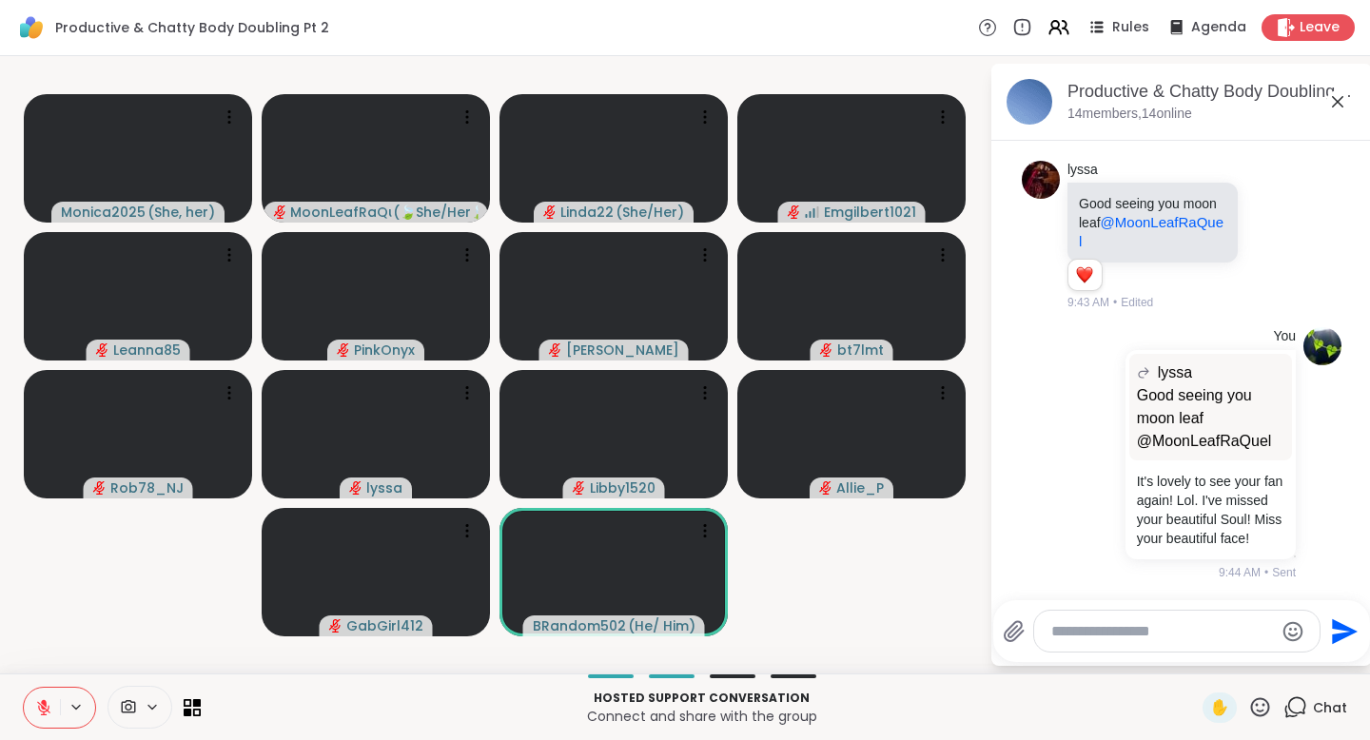
click at [40, 706] on icon at bounding box center [43, 707] width 17 height 17
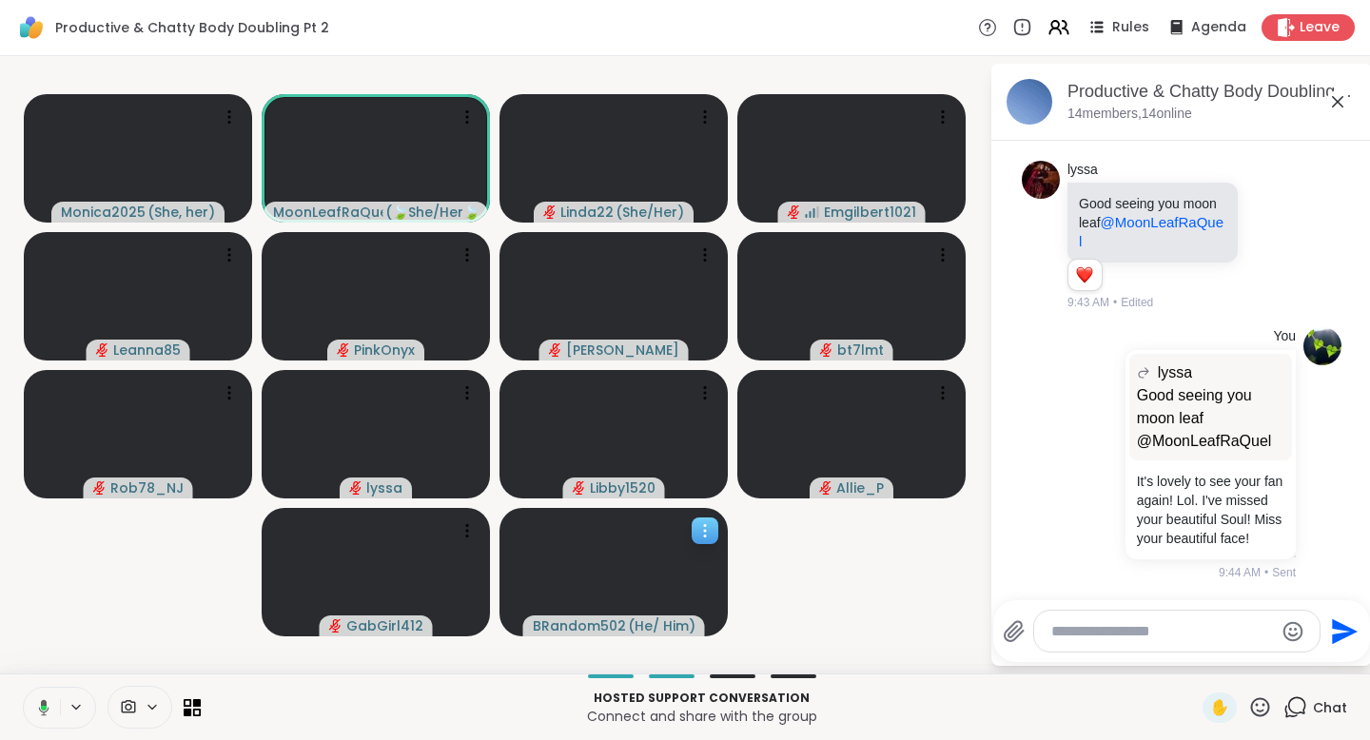
click at [707, 534] on icon at bounding box center [704, 530] width 19 height 19
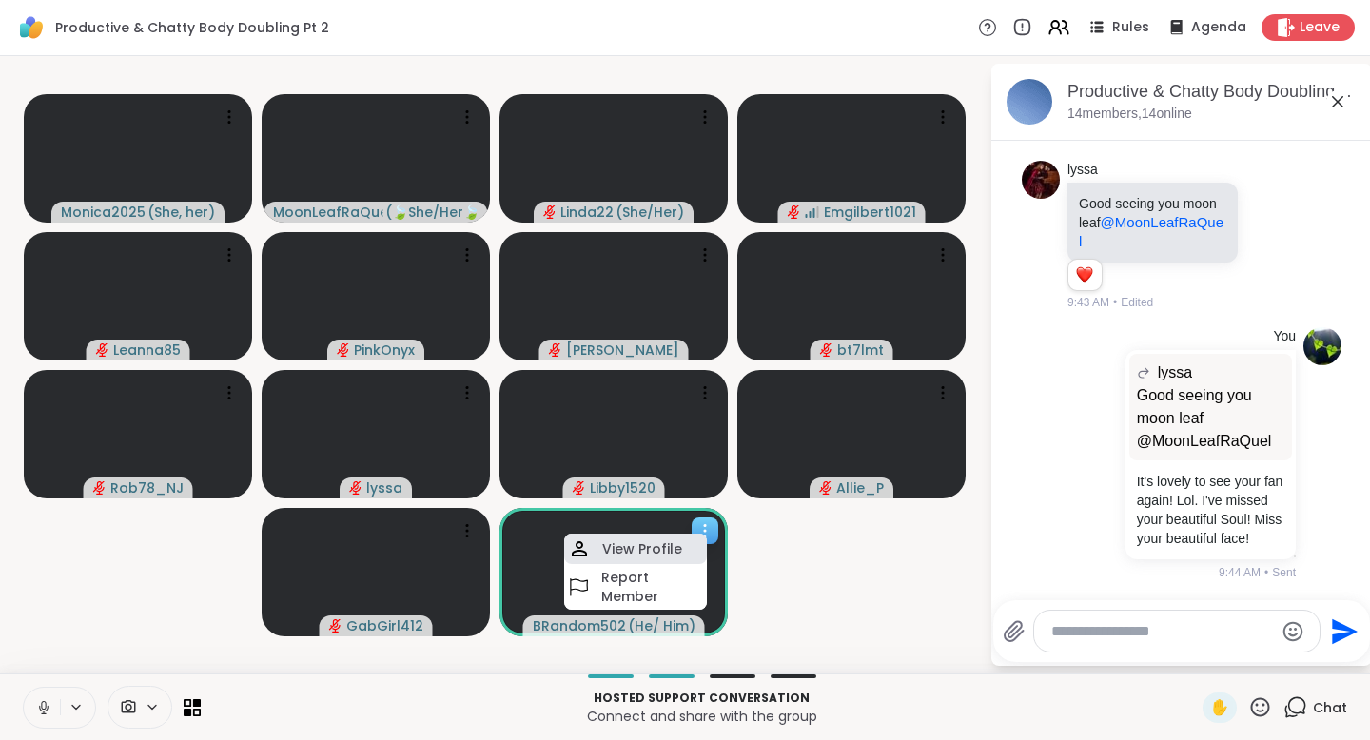
click at [680, 546] on div "View Profile" at bounding box center [635, 549] width 143 height 30
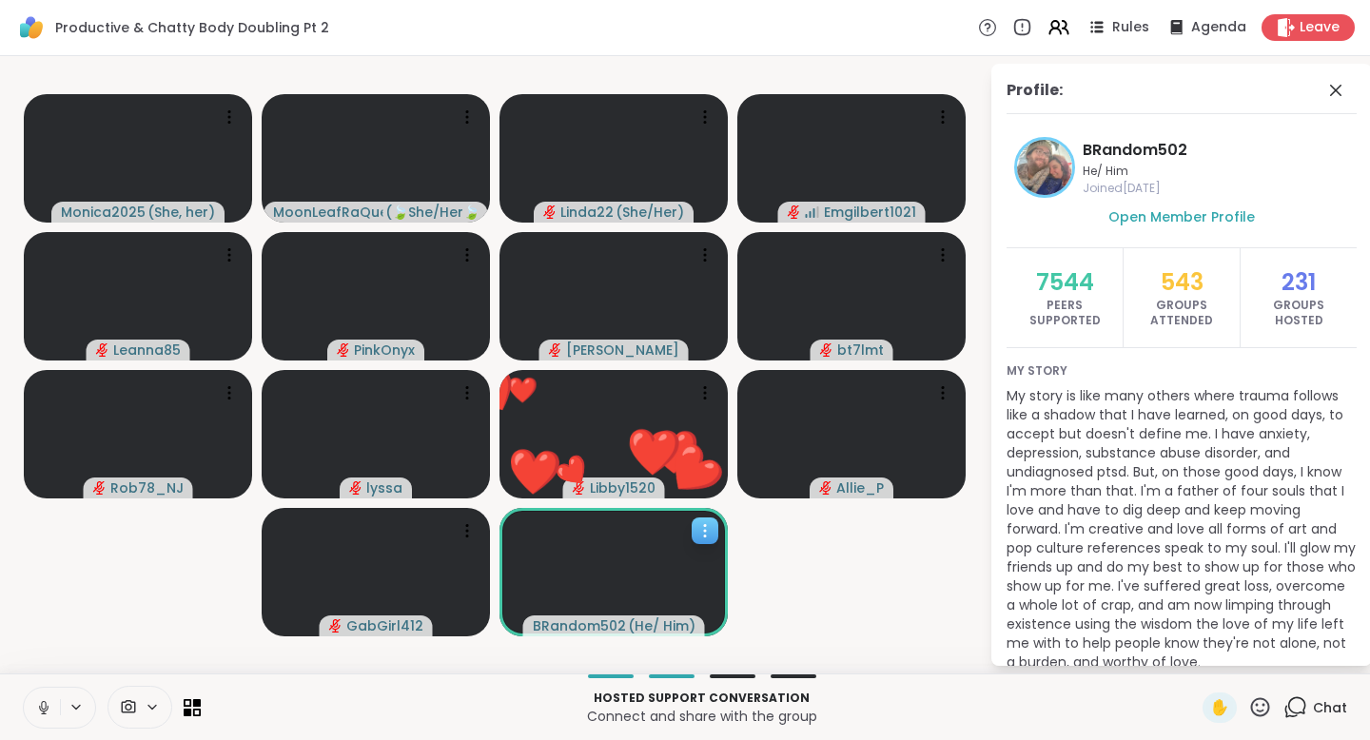
click at [709, 533] on icon at bounding box center [704, 530] width 19 height 19
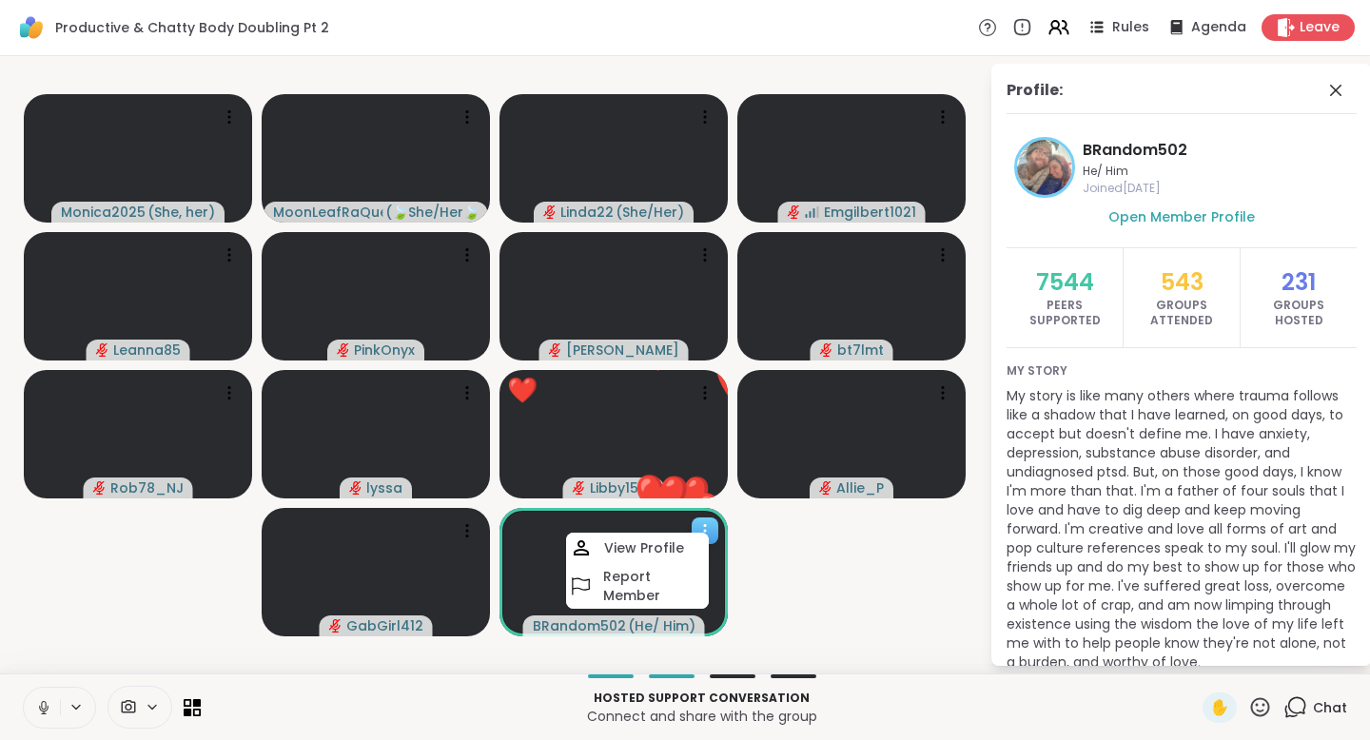
click at [709, 533] on icon at bounding box center [704, 530] width 19 height 19
click at [785, 577] on video-player-container "Monica2025 ( She, her ) MoonLeafRaQuel ( 🍃She/Her🍃 ) Linda22 ( She/Her ) Emgilb…" at bounding box center [494, 365] width 967 height 602
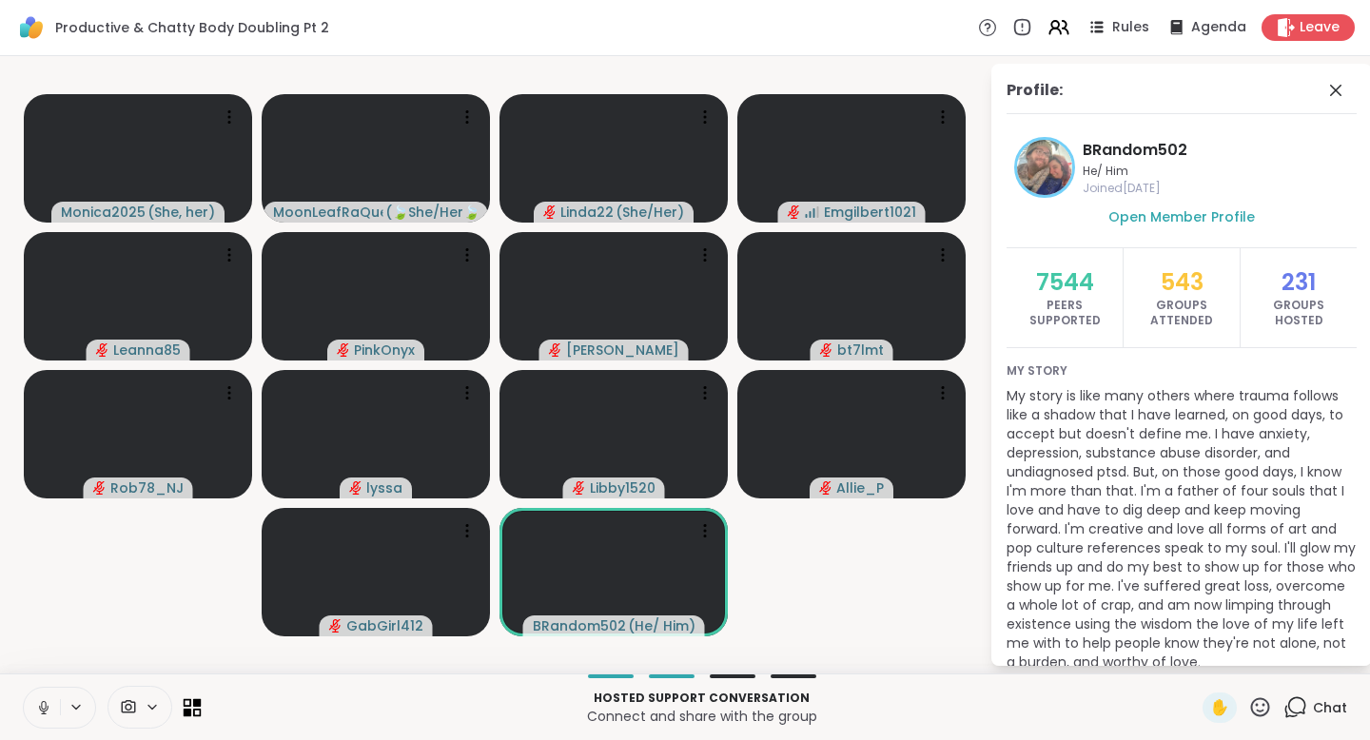
click at [197, 709] on icon at bounding box center [197, 712] width 9 height 9
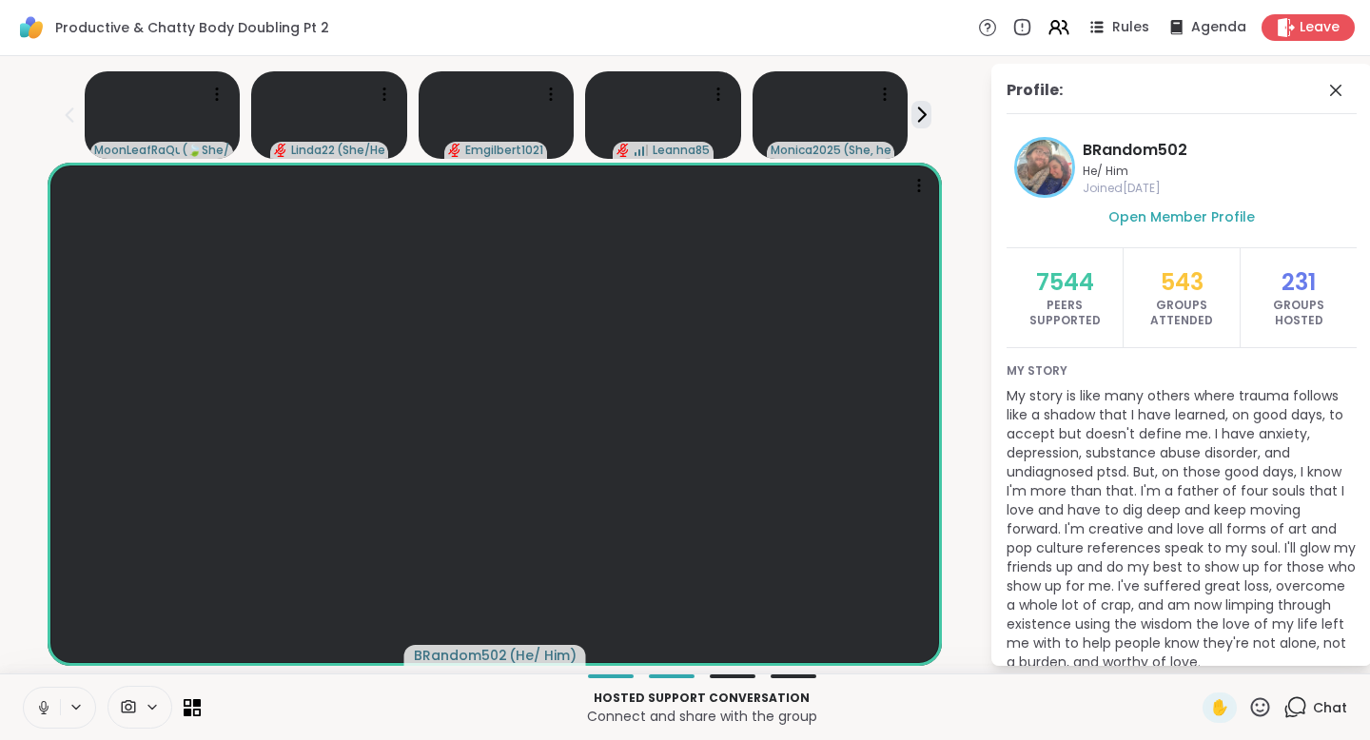
click at [44, 700] on icon at bounding box center [43, 707] width 17 height 17
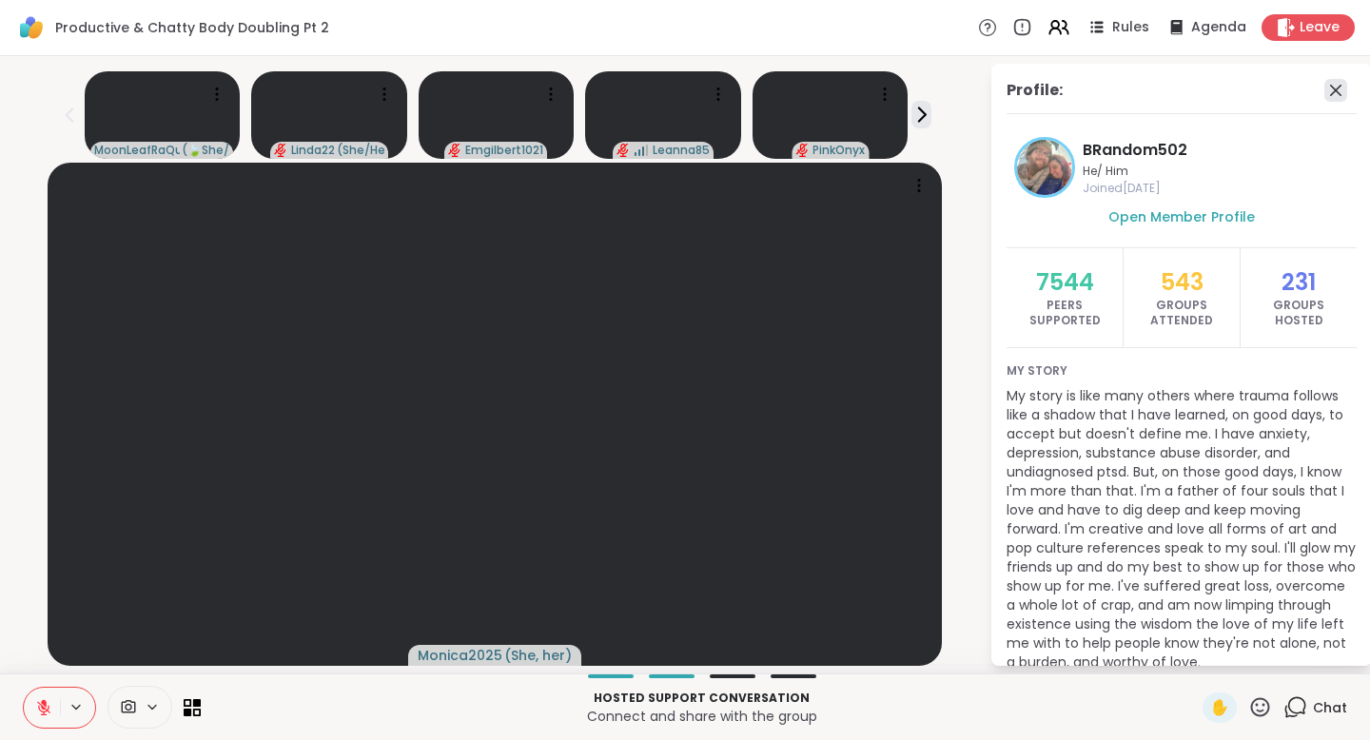
click at [1324, 86] on icon at bounding box center [1335, 90] width 23 height 23
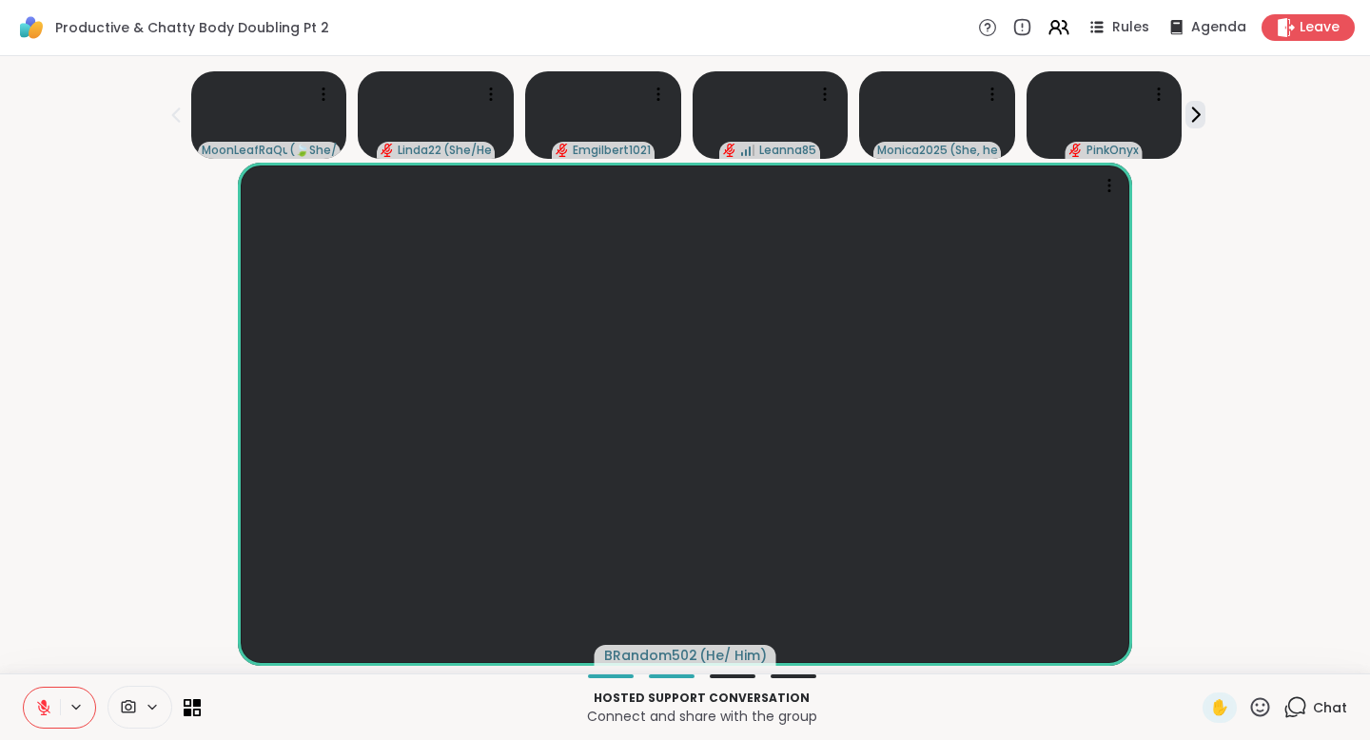
click at [1292, 702] on icon at bounding box center [1297, 705] width 18 height 17
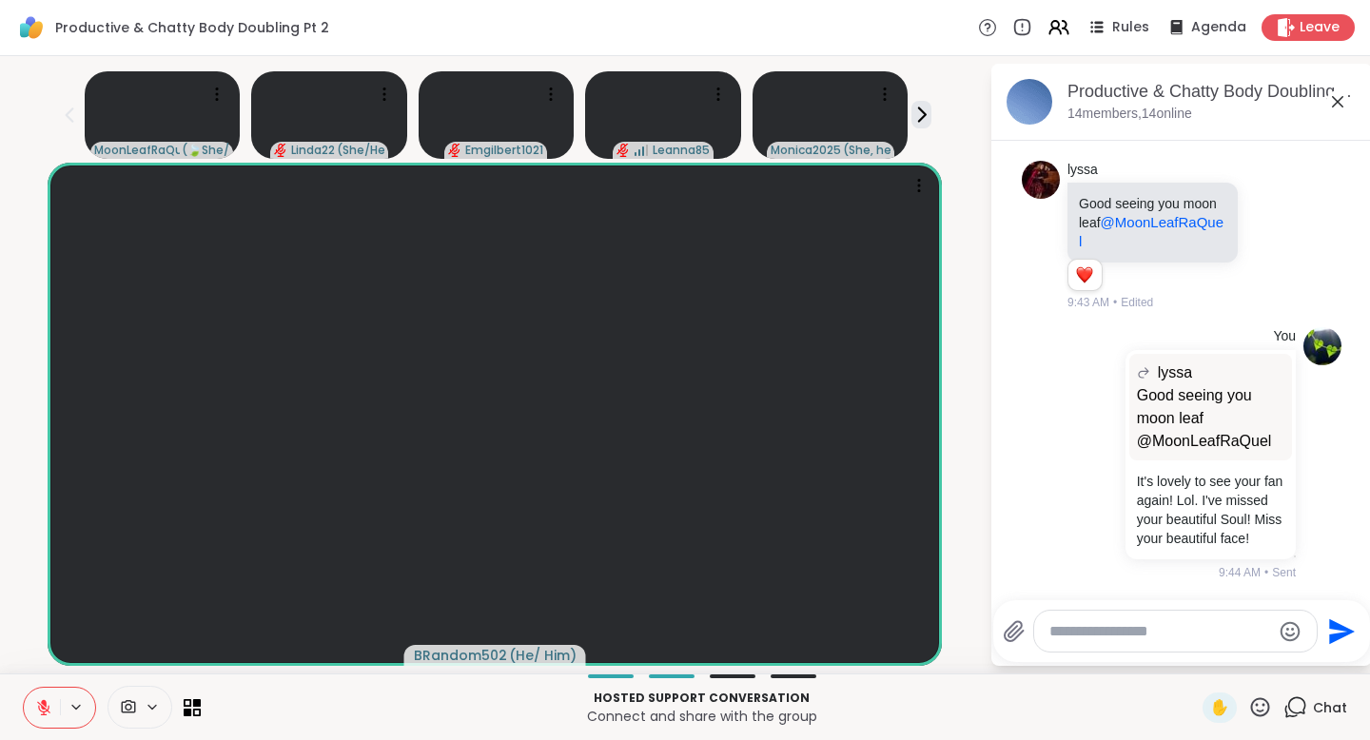
scroll to position [2893, 0]
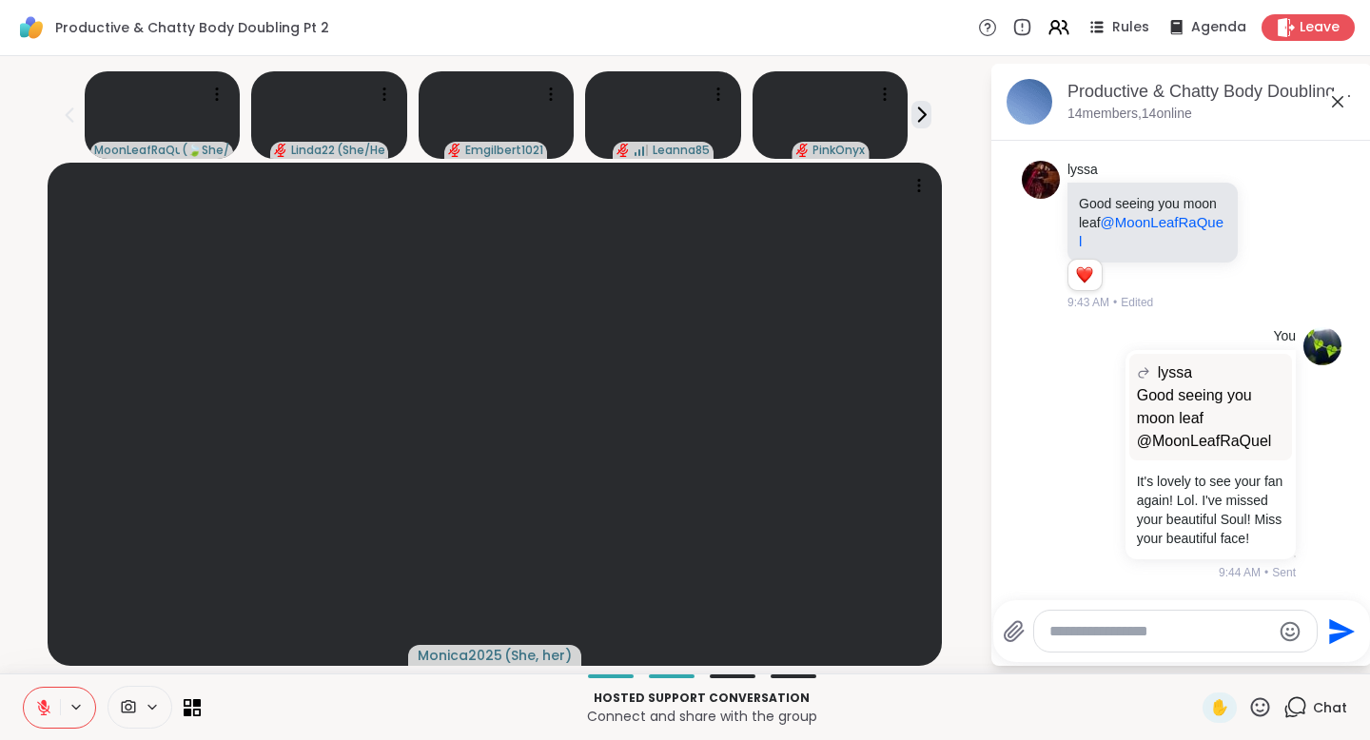
click at [1114, 636] on textarea "Type your message" at bounding box center [1160, 631] width 222 height 19
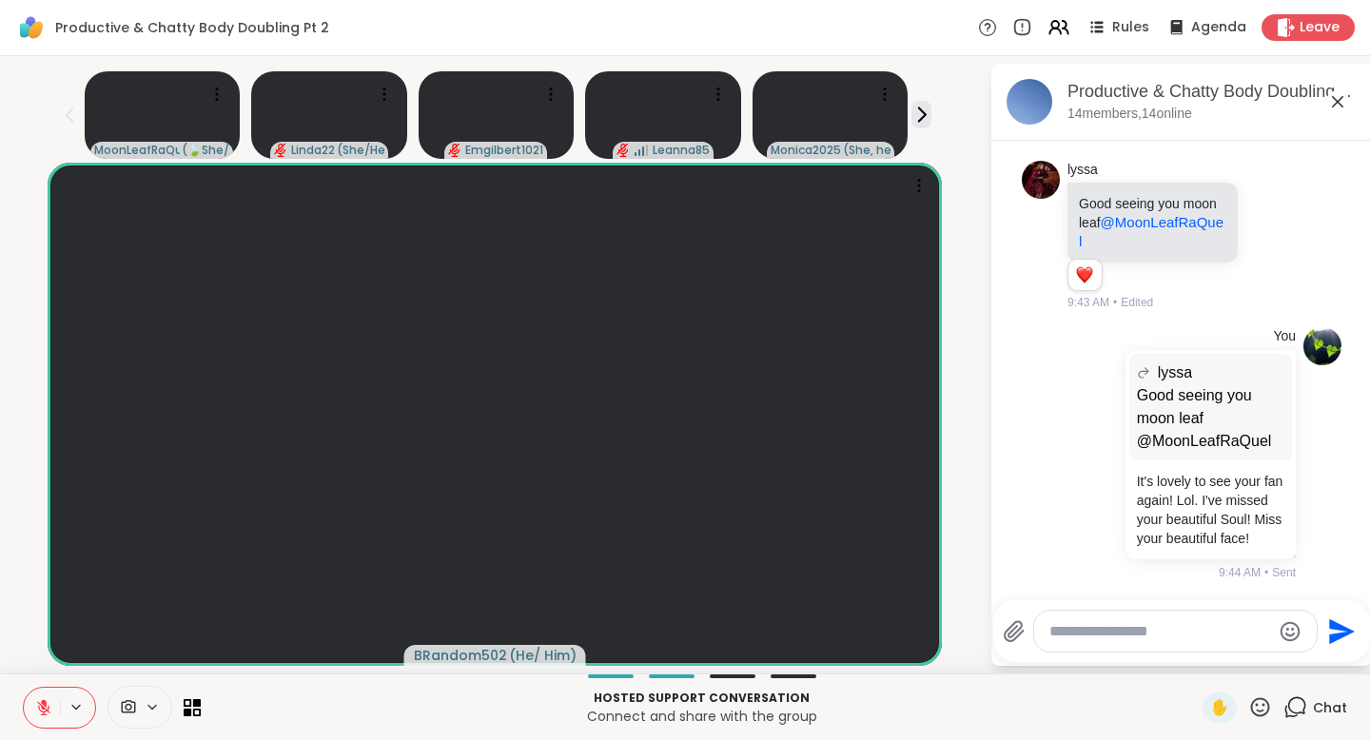
click at [1251, 702] on icon at bounding box center [1260, 706] width 19 height 19
click at [1213, 658] on div "❤️" at bounding box center [1204, 657] width 34 height 30
click at [1253, 703] on icon at bounding box center [1260, 707] width 24 height 24
click at [1289, 652] on div "🌟" at bounding box center [1288, 657] width 34 height 30
click at [1109, 626] on textarea "Type your message" at bounding box center [1160, 631] width 222 height 19
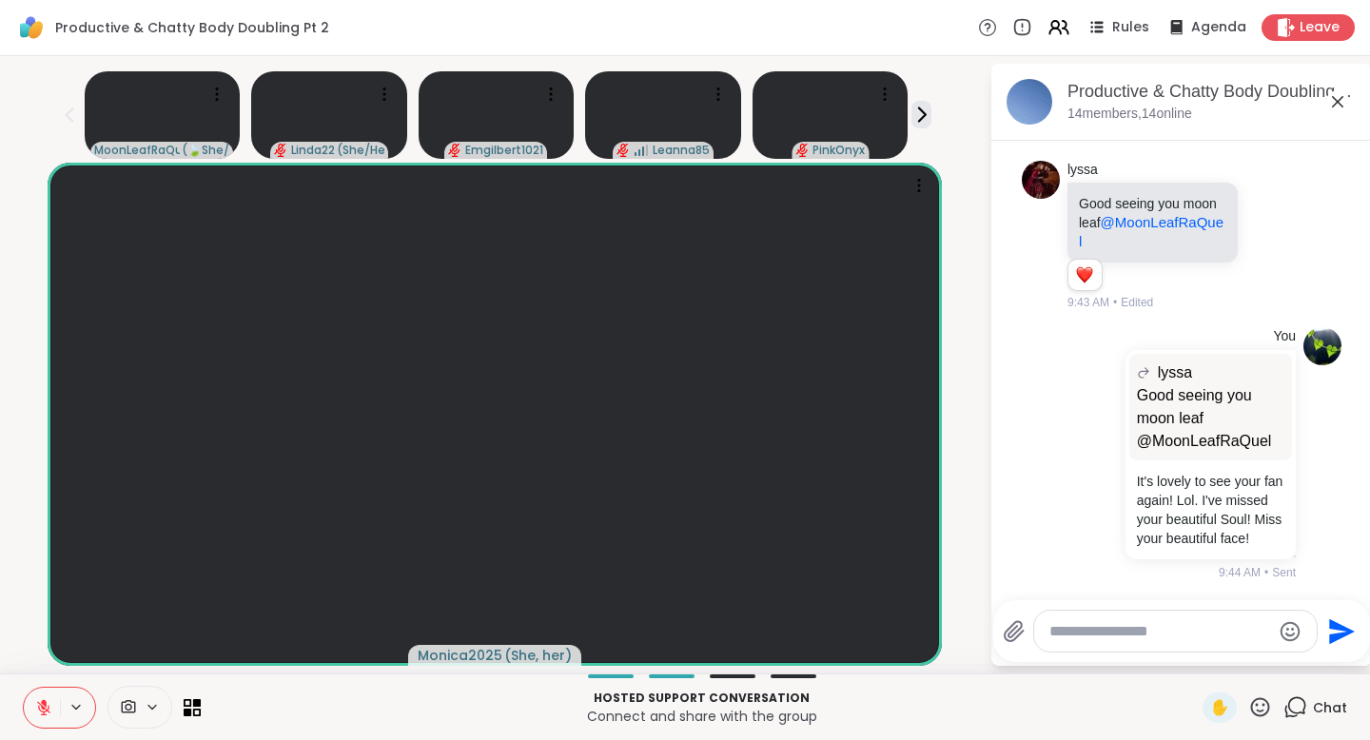
click at [1057, 627] on textarea "Type your message" at bounding box center [1160, 631] width 222 height 19
click at [1332, 102] on icon at bounding box center [1337, 101] width 11 height 11
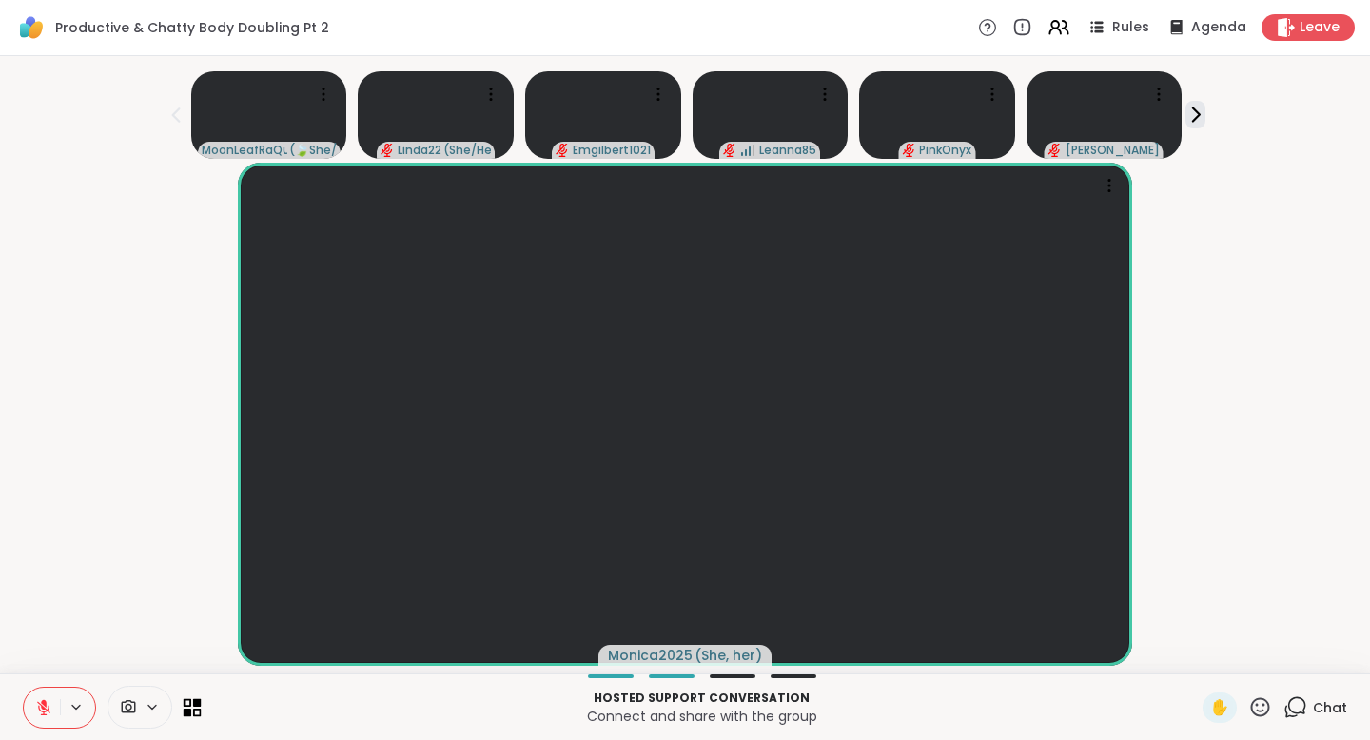
click at [189, 704] on icon at bounding box center [188, 702] width 9 height 9
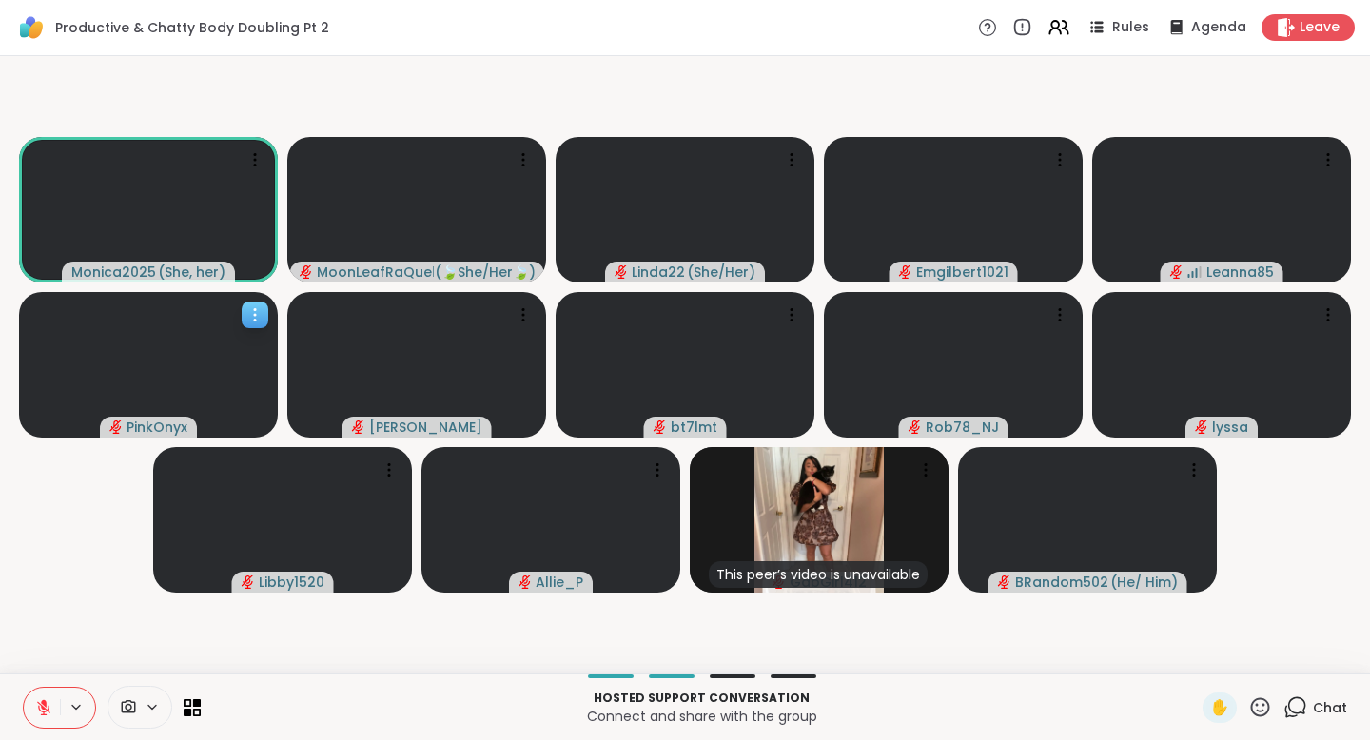
click at [199, 348] on video at bounding box center [148, 365] width 259 height 146
click at [1324, 709] on span "Chat" at bounding box center [1330, 707] width 34 height 19
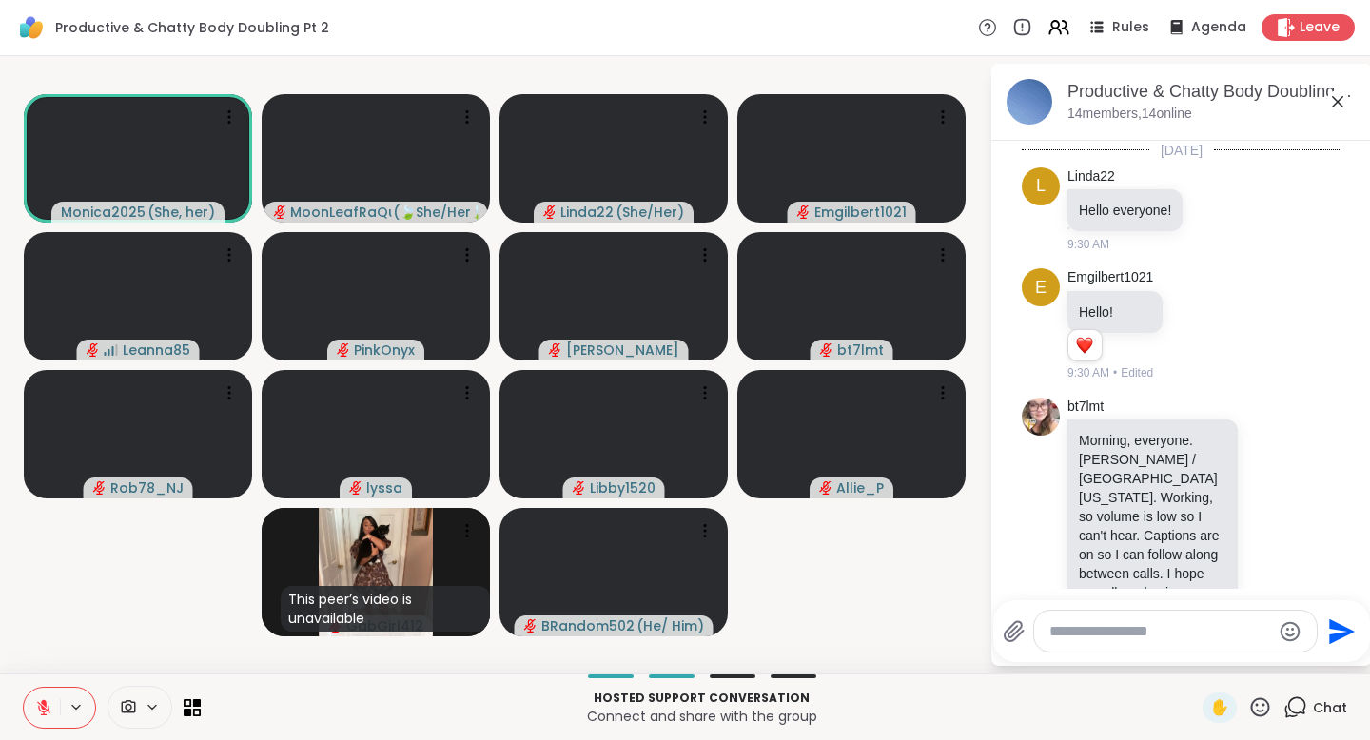
scroll to position [2894, 0]
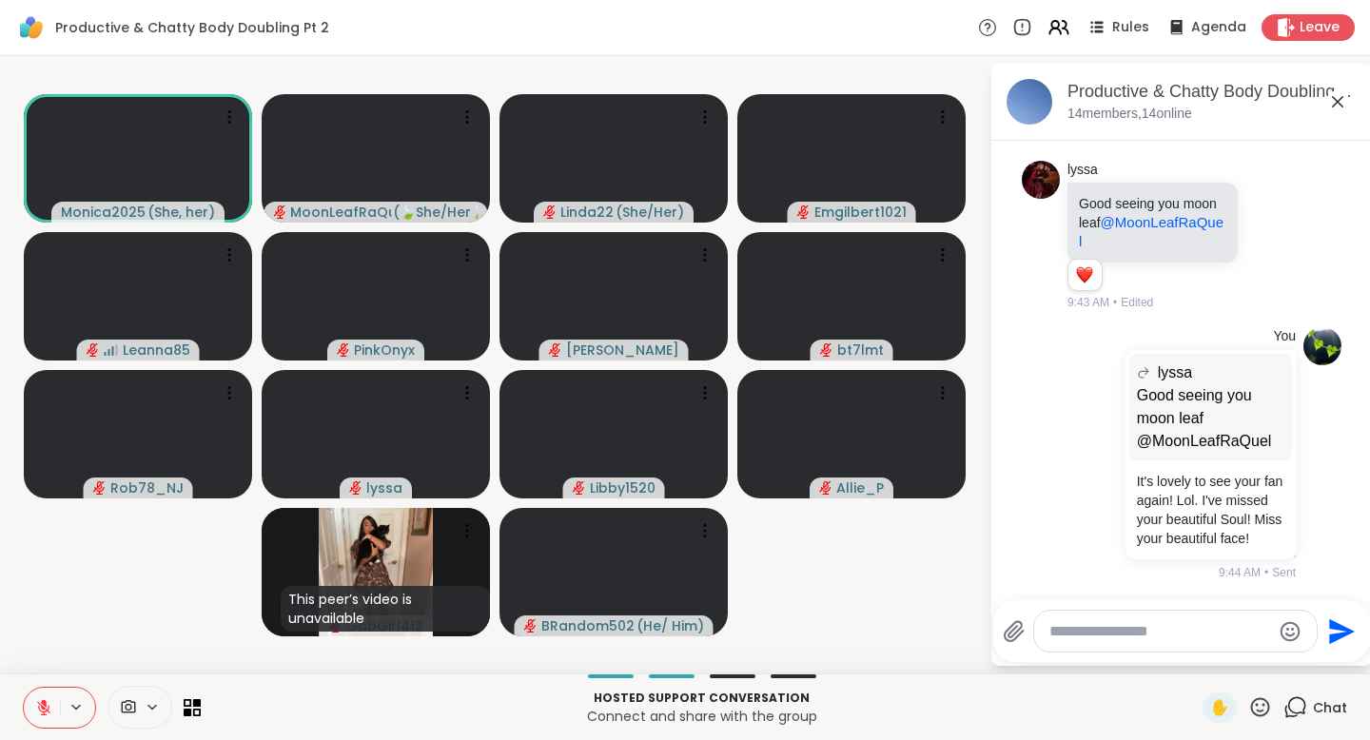
click at [1092, 634] on textarea "Type your message" at bounding box center [1160, 631] width 222 height 19
click at [1337, 101] on icon at bounding box center [1337, 101] width 11 height 11
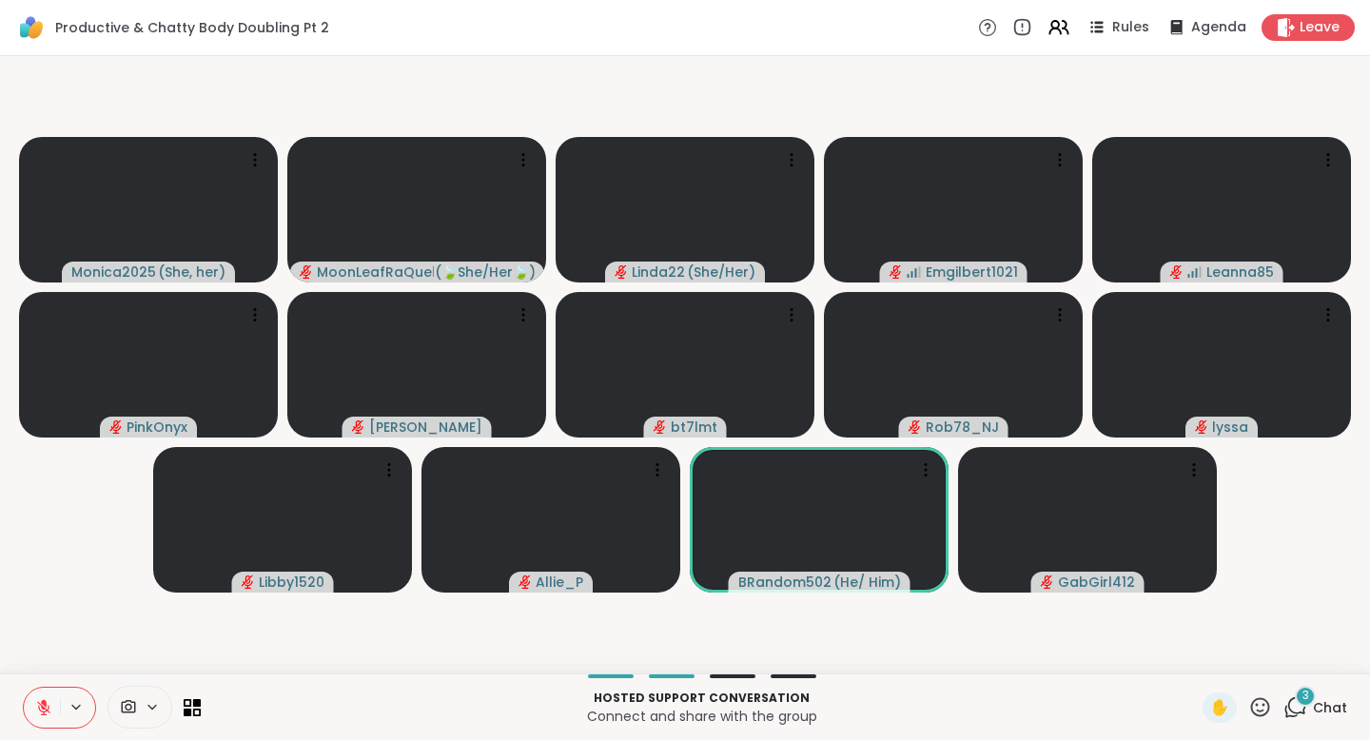
click at [1313, 707] on span "Chat" at bounding box center [1330, 707] width 34 height 19
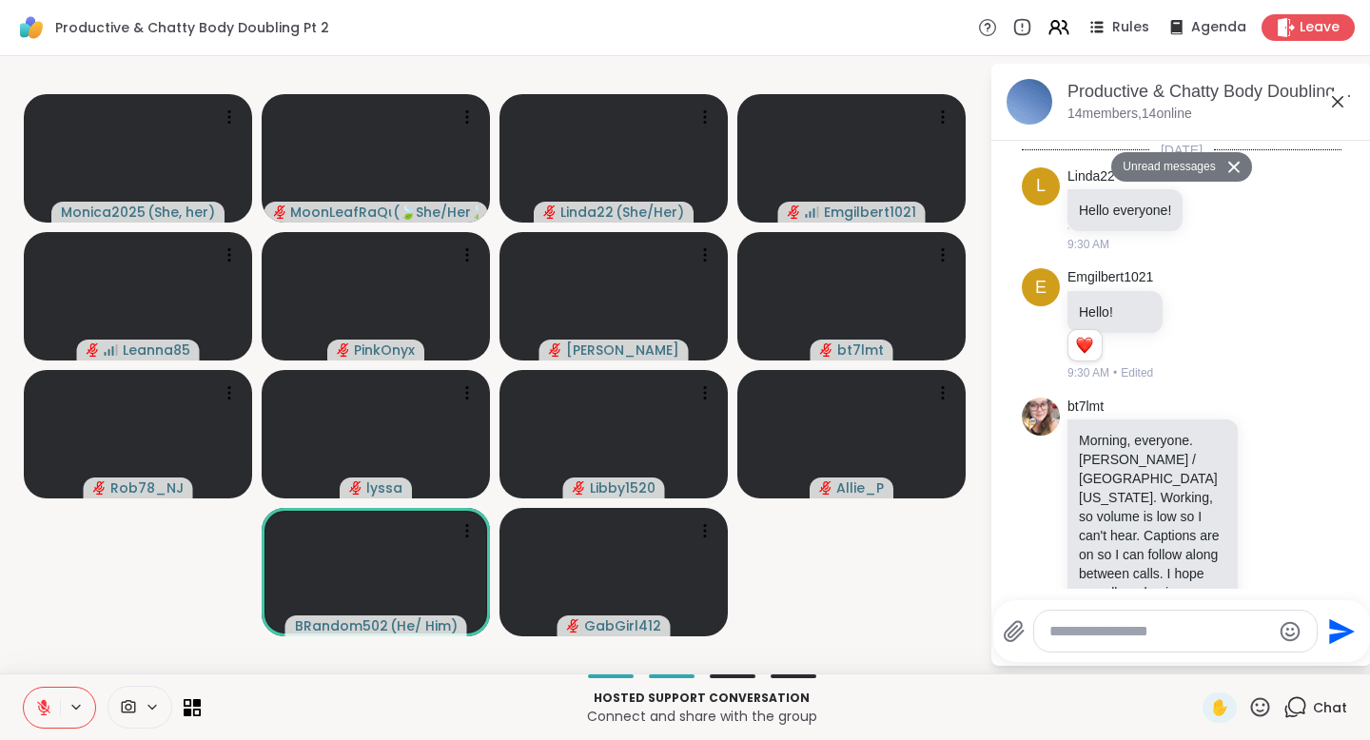
scroll to position [3592, 0]
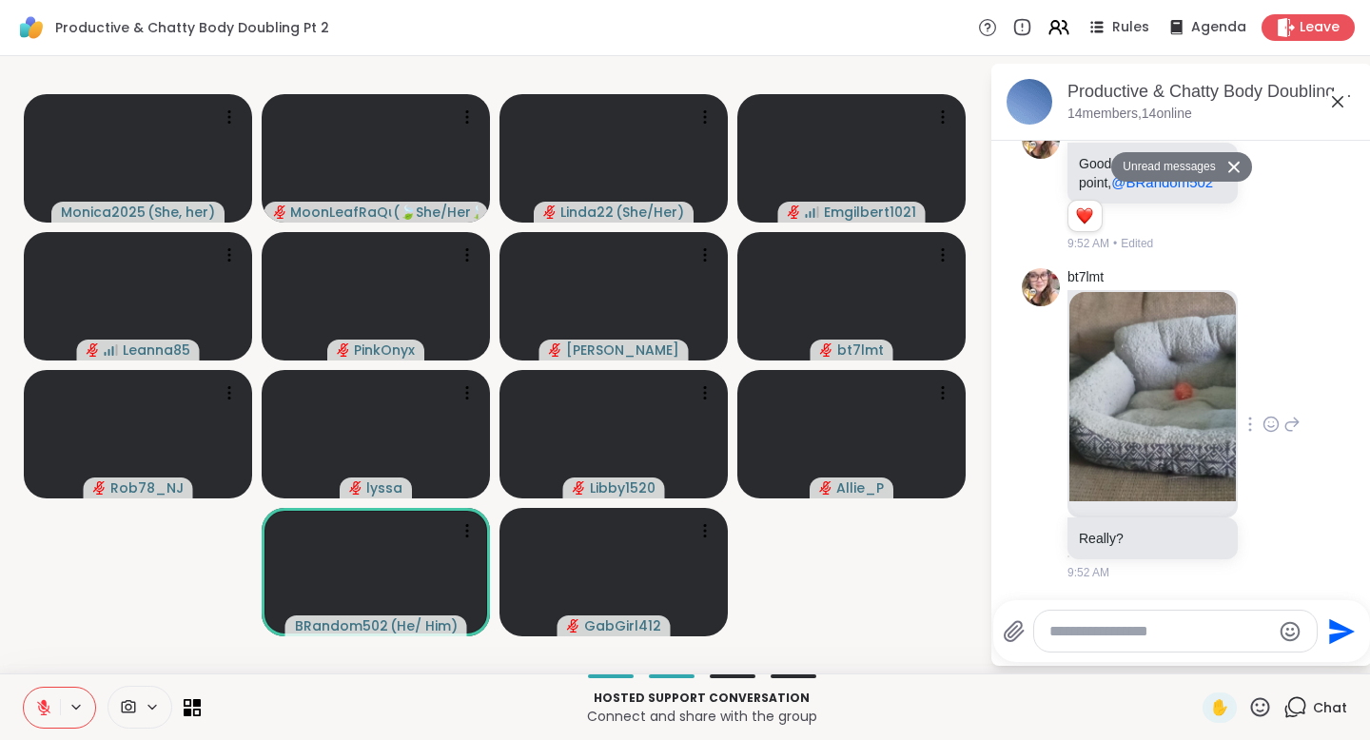
click at [1260, 420] on div at bounding box center [1271, 424] width 59 height 23
click at [1262, 427] on icon at bounding box center [1270, 424] width 17 height 19
click at [1262, 392] on div "Select Reaction: Heart" at bounding box center [1270, 393] width 17 height 17
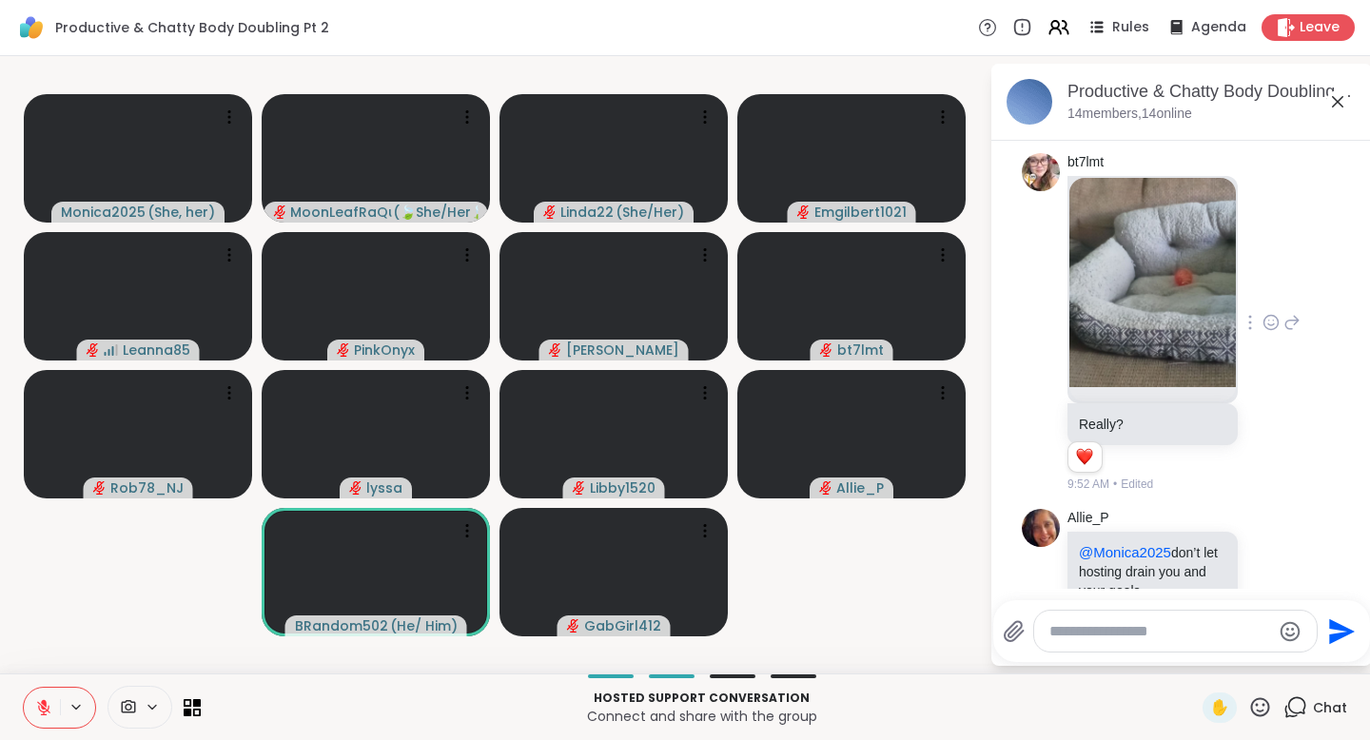
scroll to position [3539, 0]
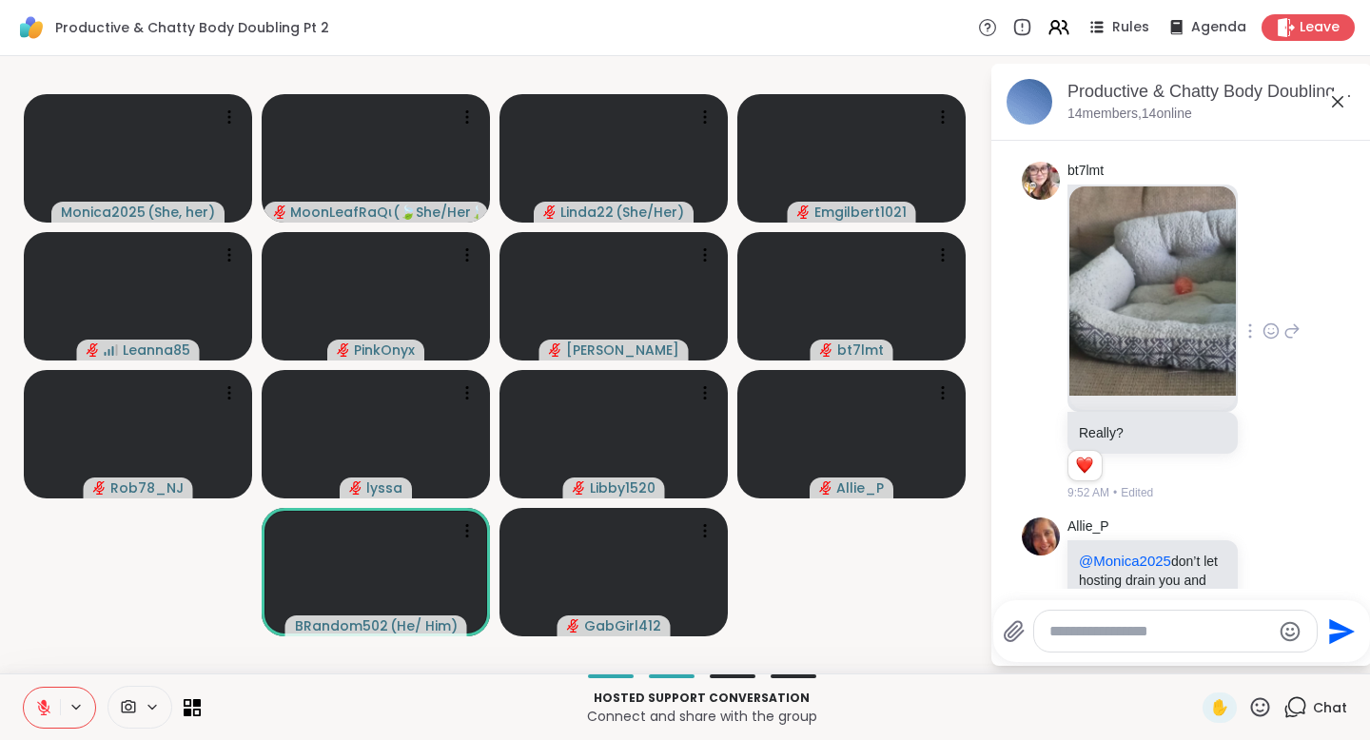
click at [1281, 444] on div "bt7lmt Really? 1 1 9:52 AM • Edited" at bounding box center [1182, 332] width 320 height 356
click at [1283, 342] on icon at bounding box center [1291, 331] width 17 height 23
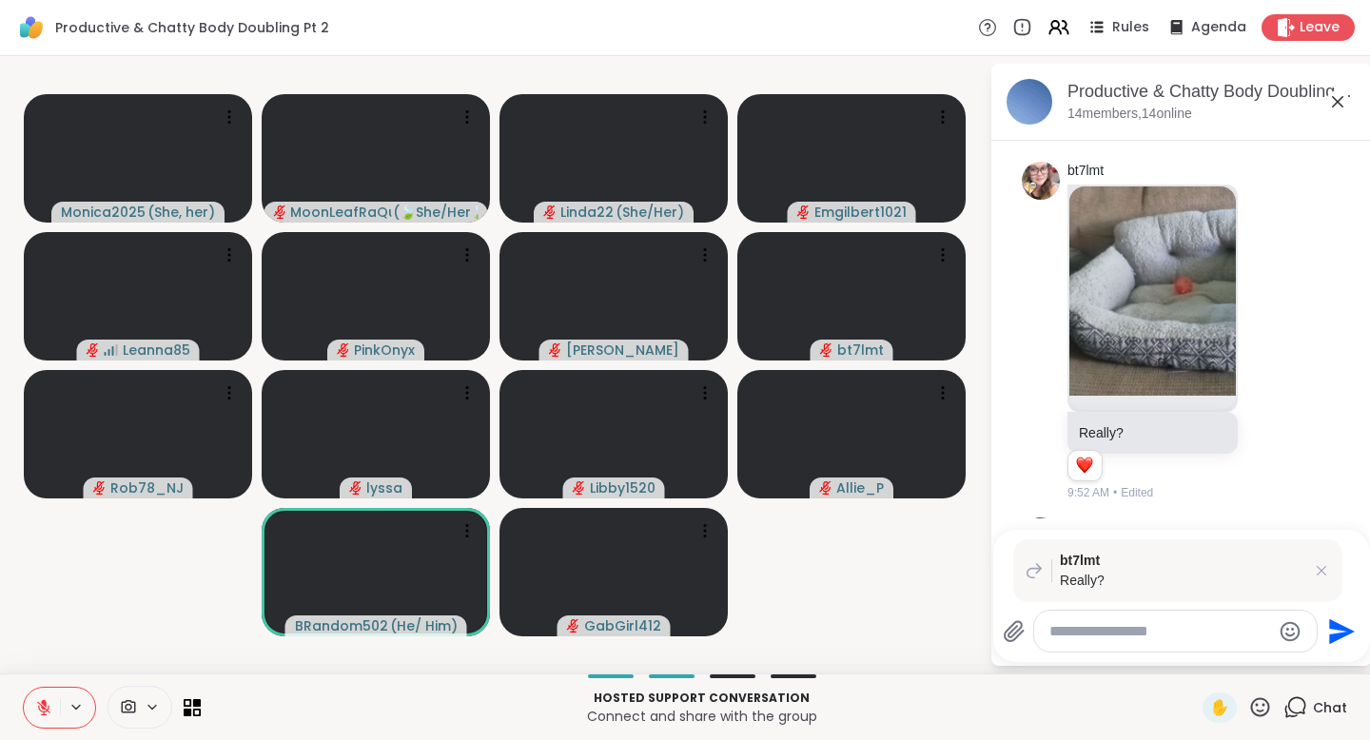
click at [1174, 396] on img at bounding box center [1152, 290] width 166 height 209
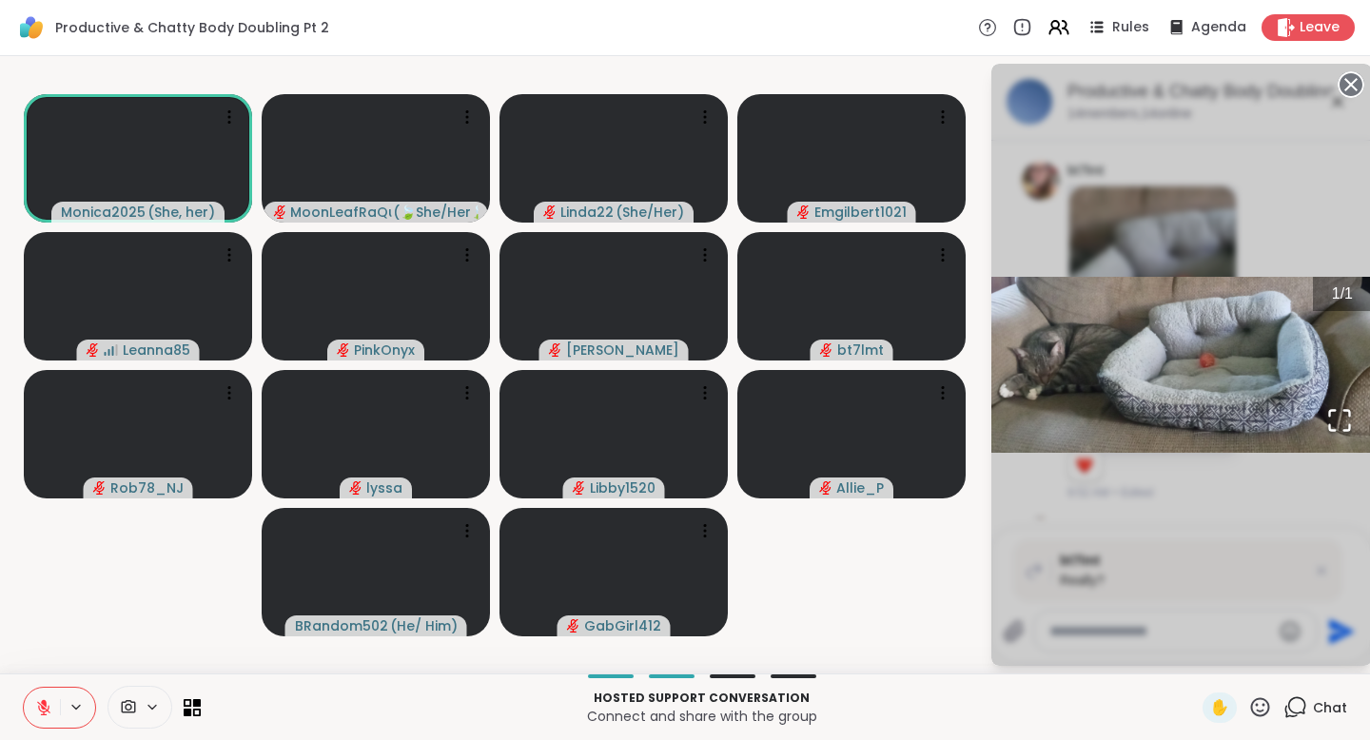
click at [1347, 83] on circle at bounding box center [1351, 84] width 23 height 23
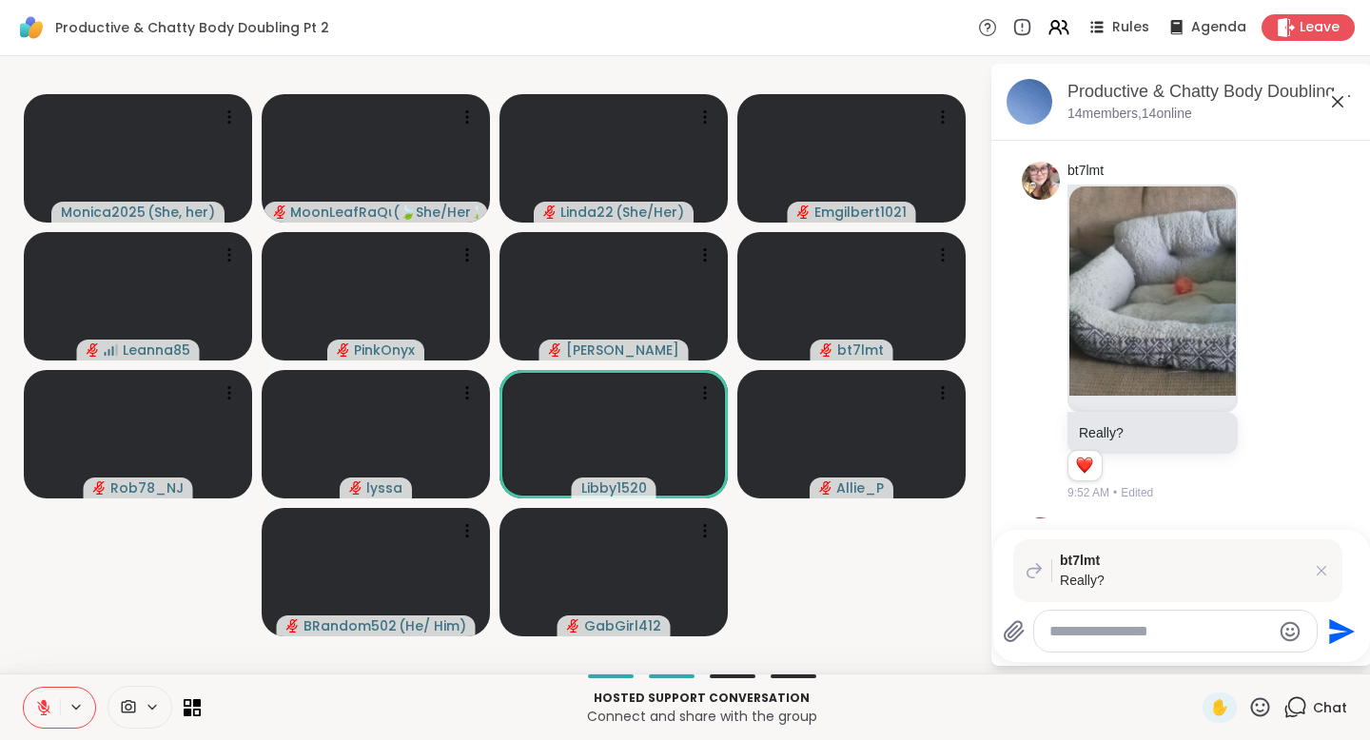
click at [1078, 636] on textarea "Type your message" at bounding box center [1160, 631] width 222 height 19
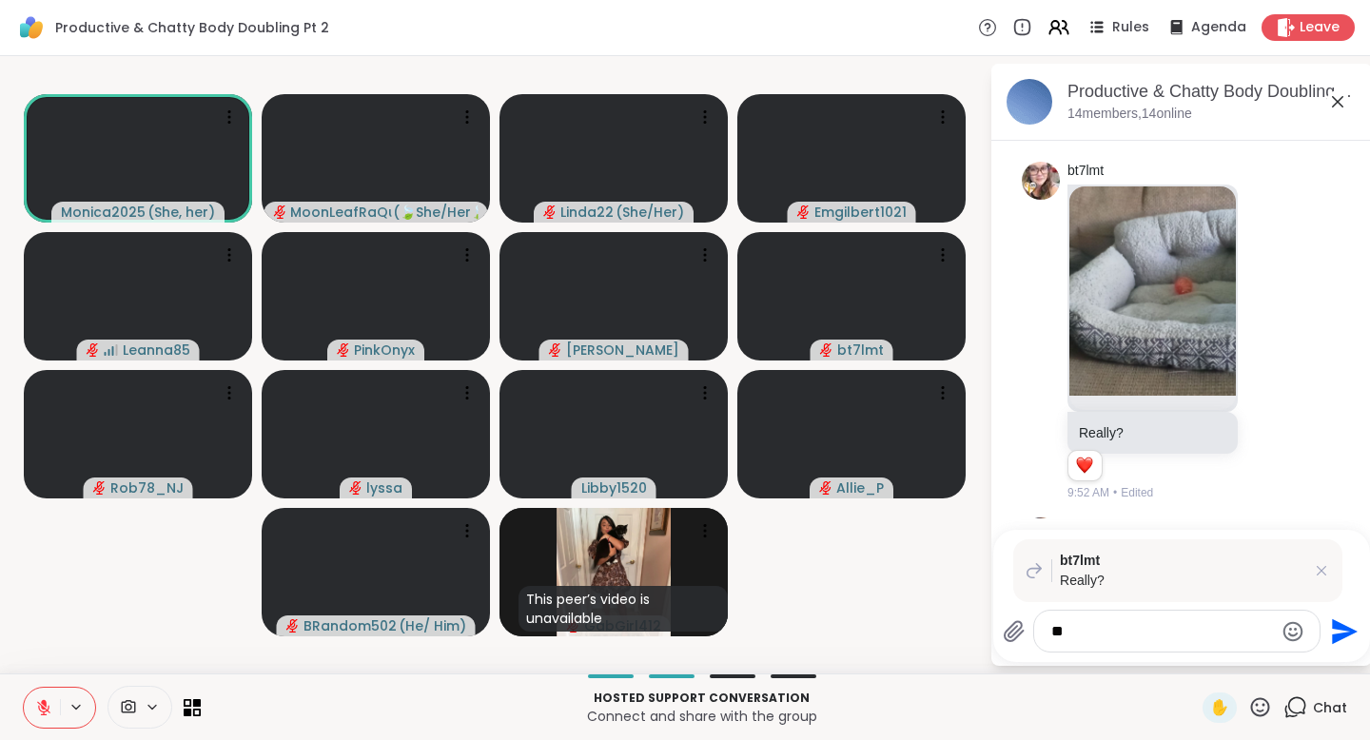
type textarea "*"
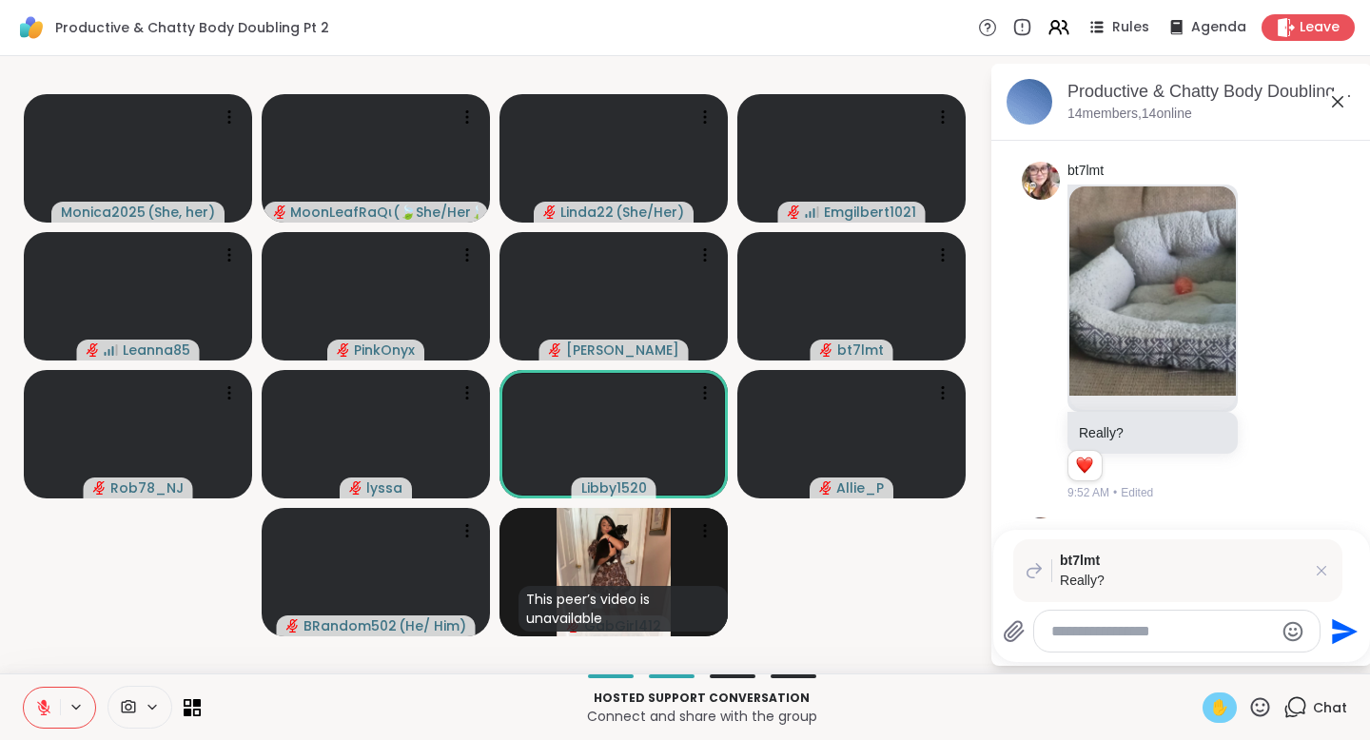
click at [1210, 709] on span "✋" at bounding box center [1219, 707] width 19 height 23
click at [1249, 702] on icon at bounding box center [1260, 707] width 24 height 24
click at [1210, 698] on span "✋" at bounding box center [1219, 707] width 19 height 23
click at [51, 706] on icon at bounding box center [43, 707] width 17 height 17
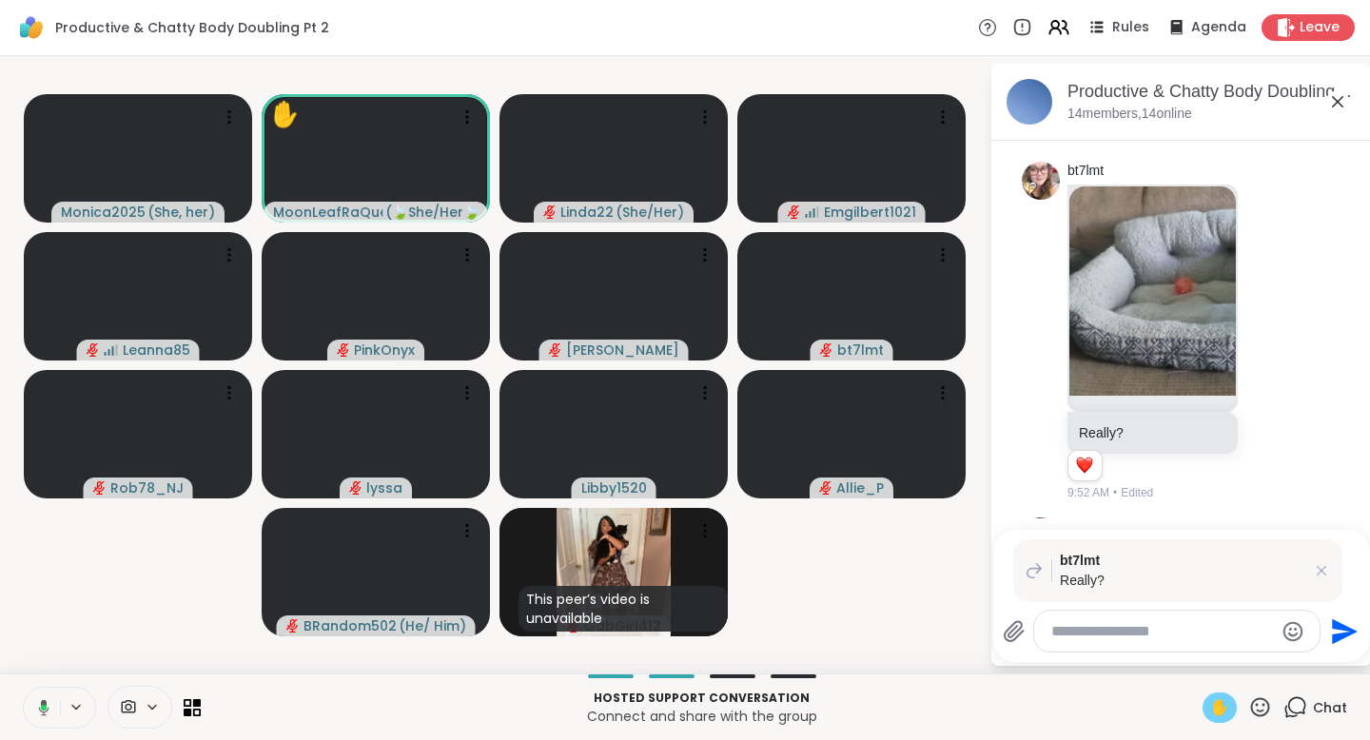
click at [1216, 709] on span "✋" at bounding box center [1219, 707] width 19 height 23
click at [49, 704] on icon at bounding box center [43, 707] width 17 height 17
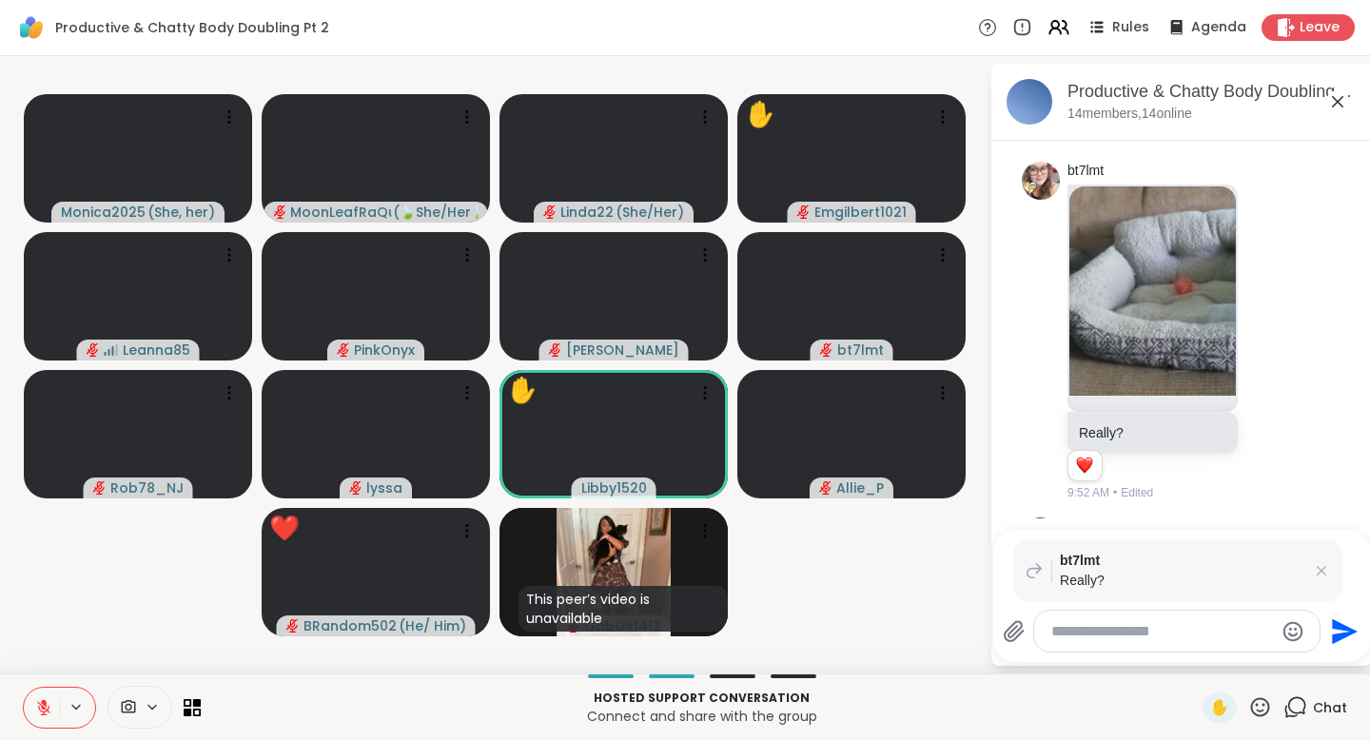
click at [45, 703] on icon at bounding box center [44, 703] width 6 height 8
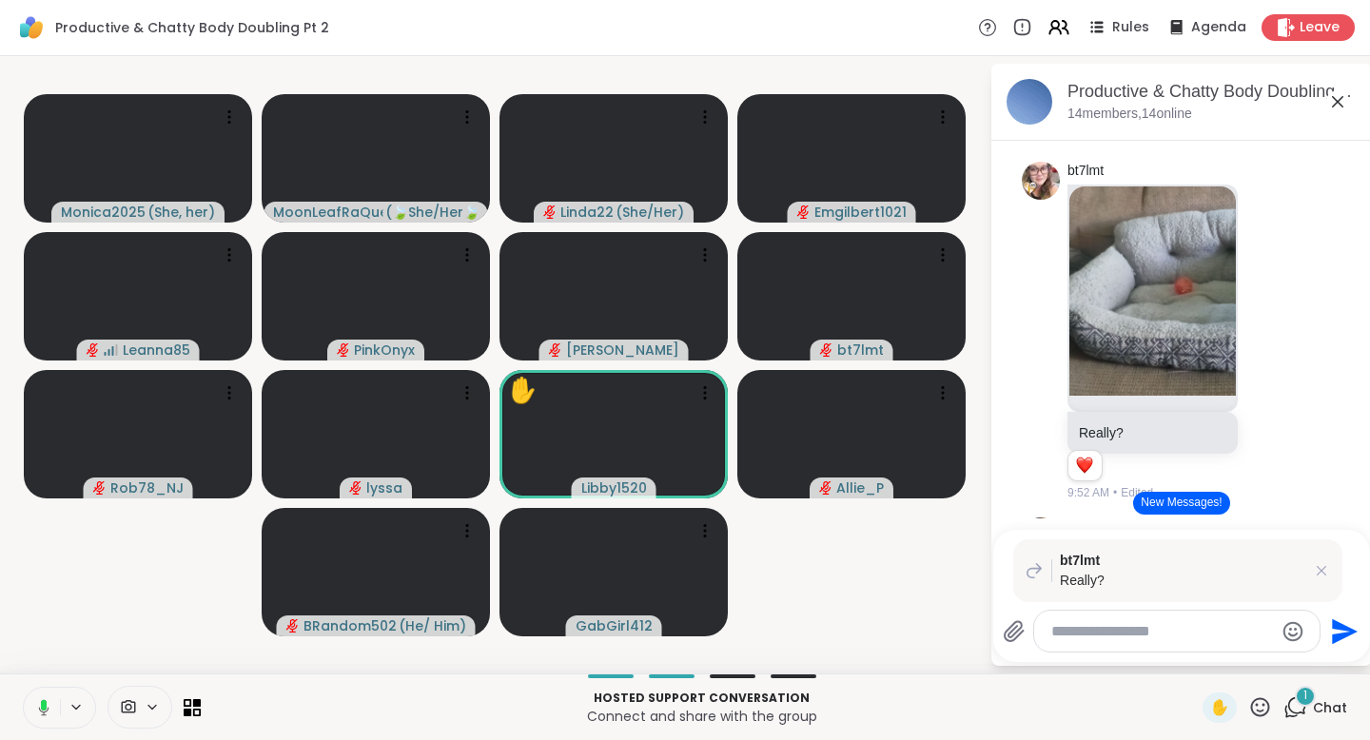
click at [45, 705] on icon at bounding box center [44, 704] width 6 height 10
click at [48, 709] on icon at bounding box center [43, 707] width 13 height 13
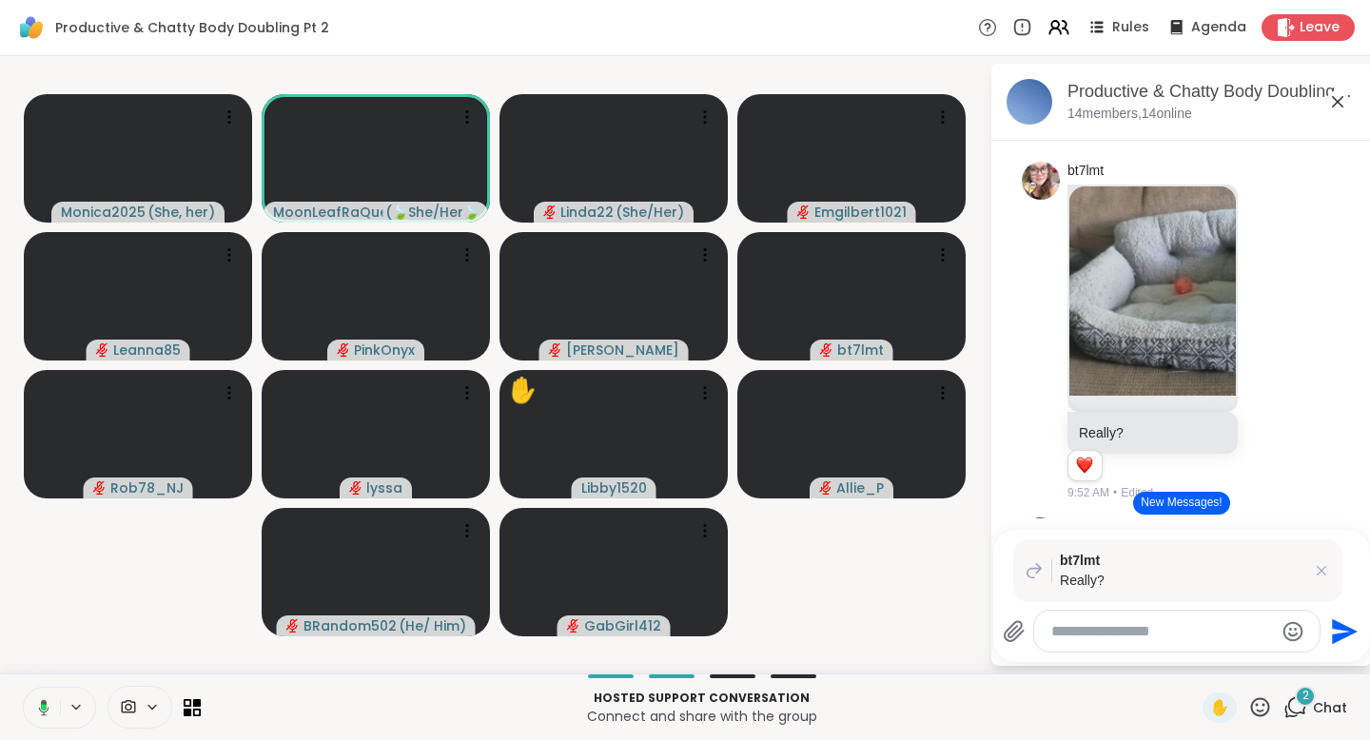
click at [48, 707] on icon at bounding box center [44, 707] width 10 height 16
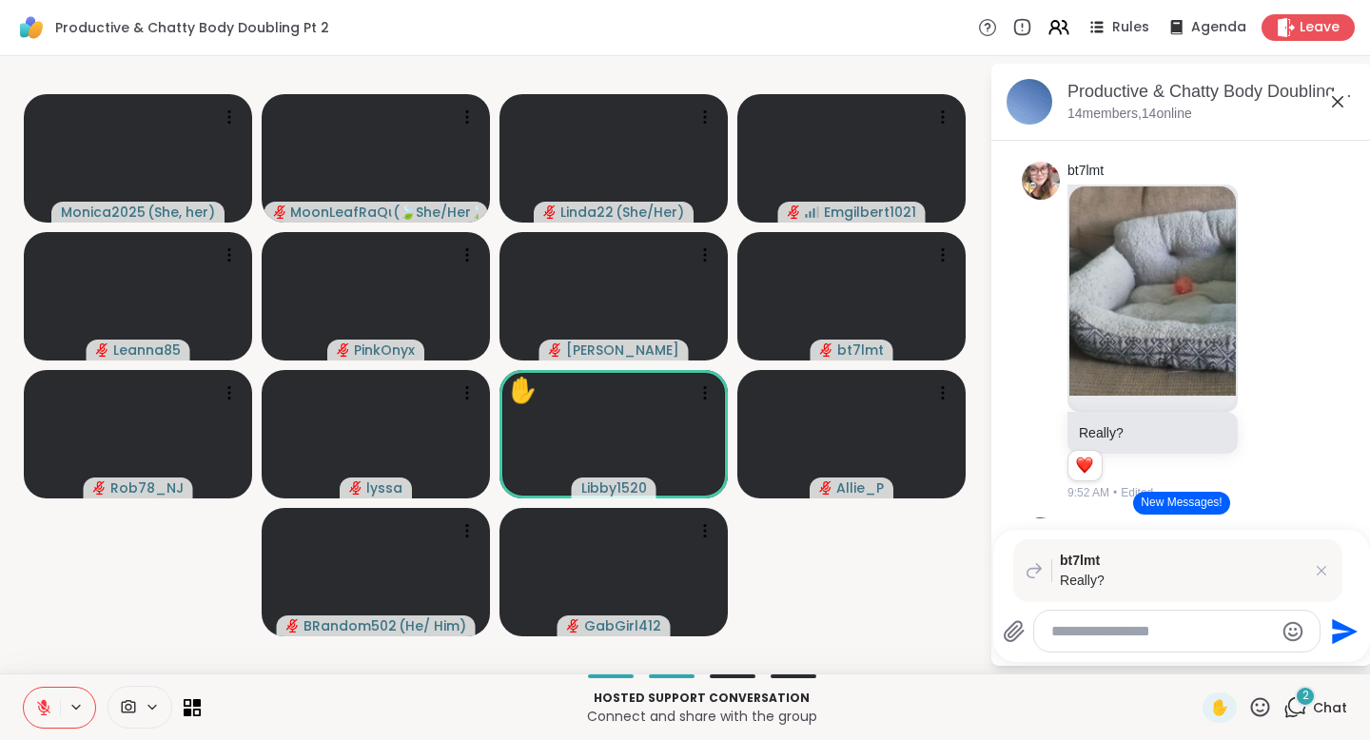
click at [39, 706] on icon at bounding box center [43, 707] width 13 height 13
click at [39, 706] on icon at bounding box center [43, 707] width 17 height 17
click at [39, 707] on icon at bounding box center [43, 707] width 13 height 13
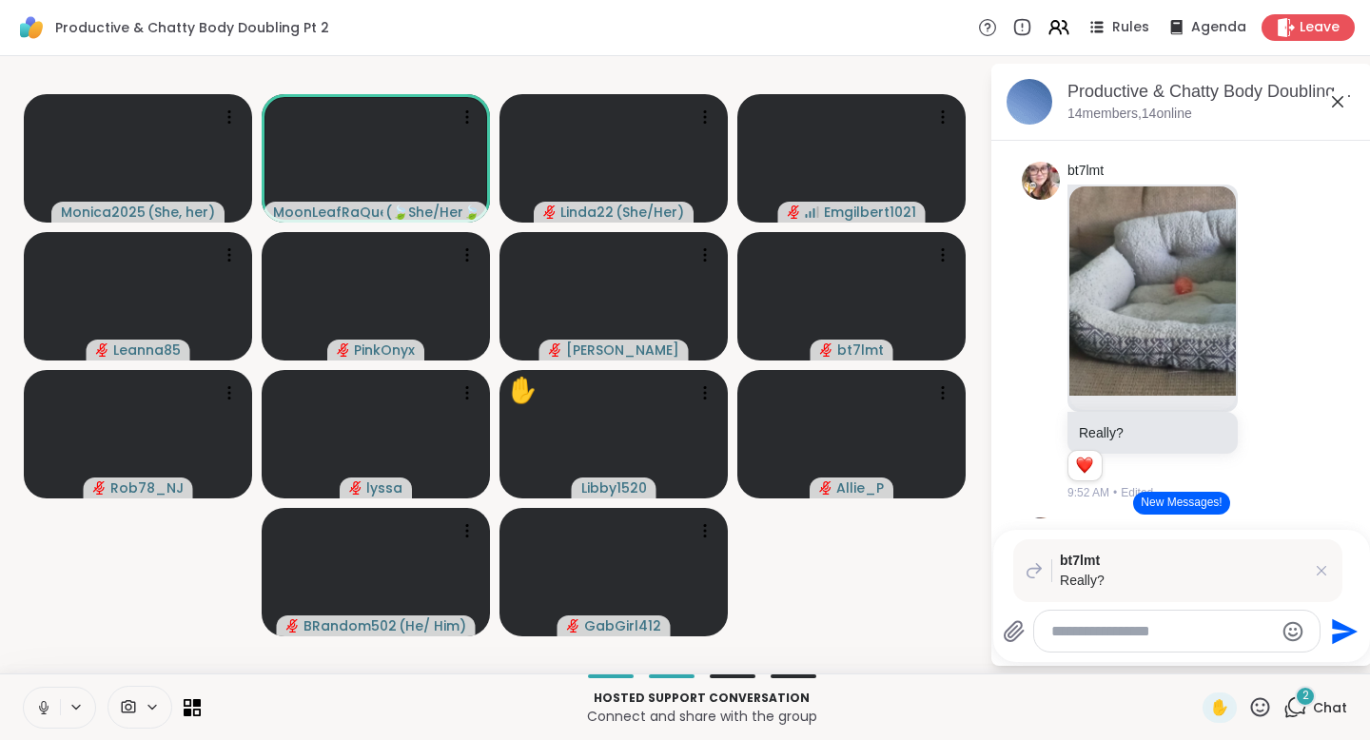
click at [40, 703] on icon at bounding box center [43, 707] width 17 height 17
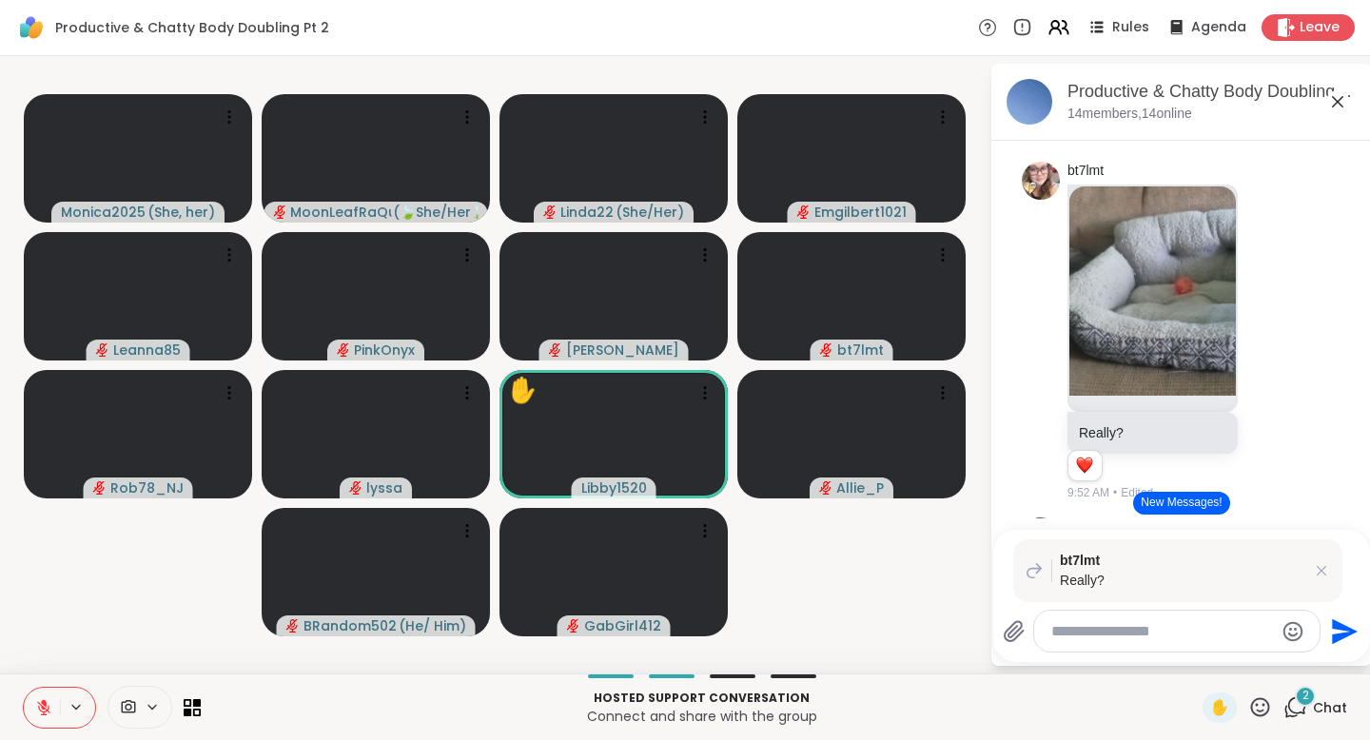
click at [1251, 706] on icon at bounding box center [1260, 707] width 24 height 24
click at [1279, 659] on span "🌟" at bounding box center [1288, 657] width 19 height 23
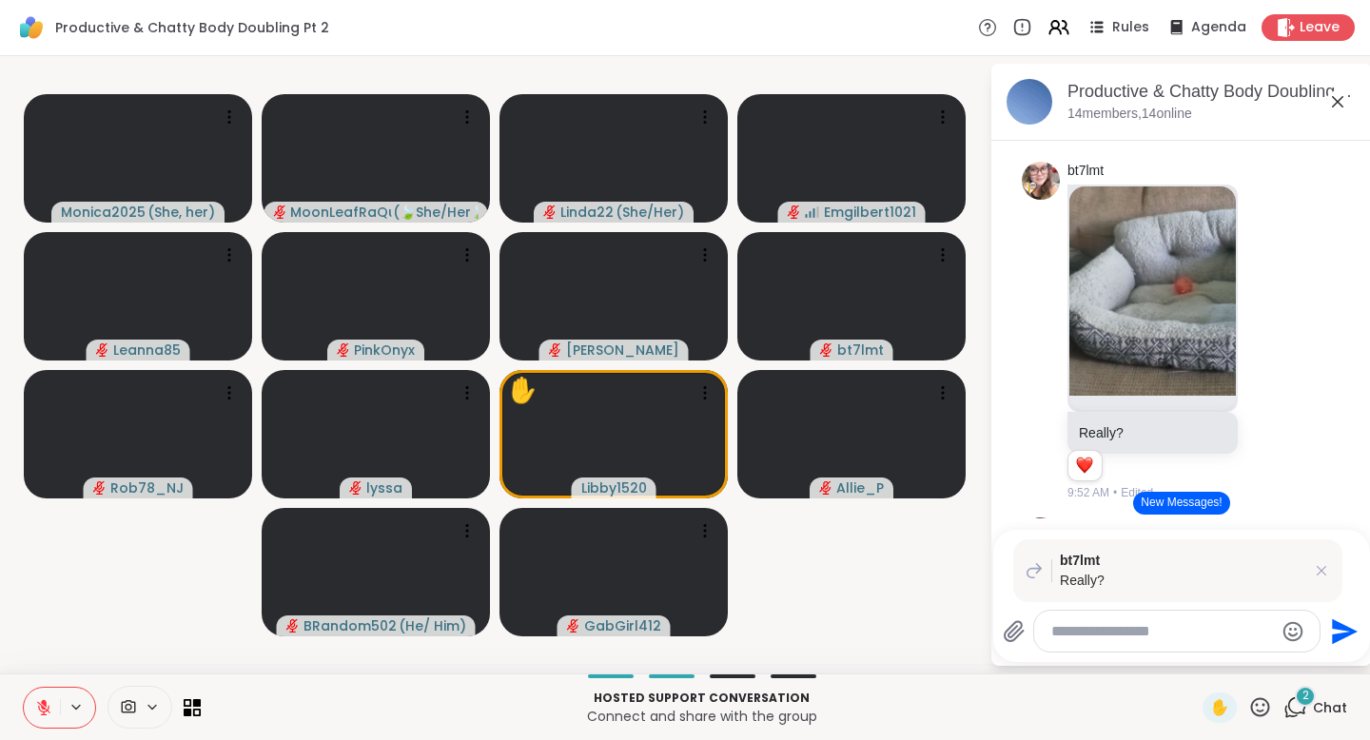
click at [49, 711] on icon at bounding box center [43, 707] width 17 height 17
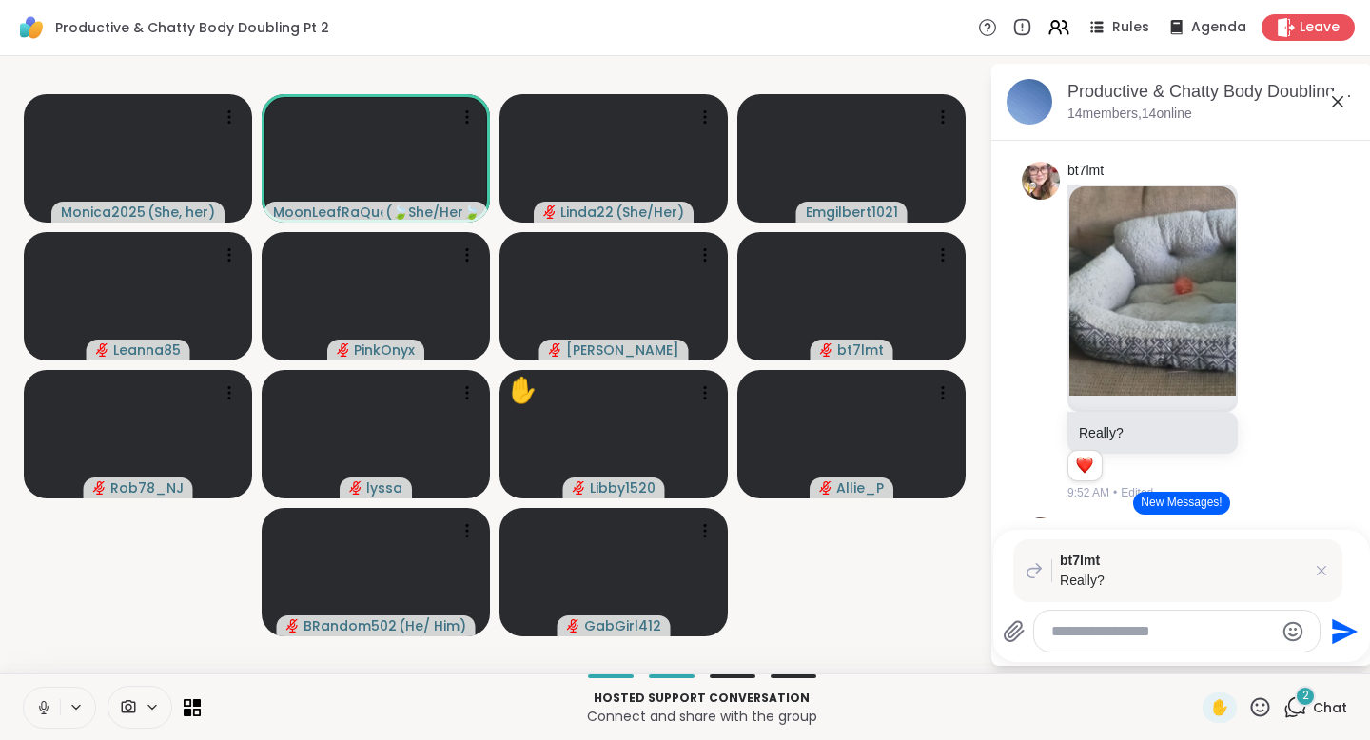
click at [47, 703] on icon at bounding box center [43, 707] width 17 height 17
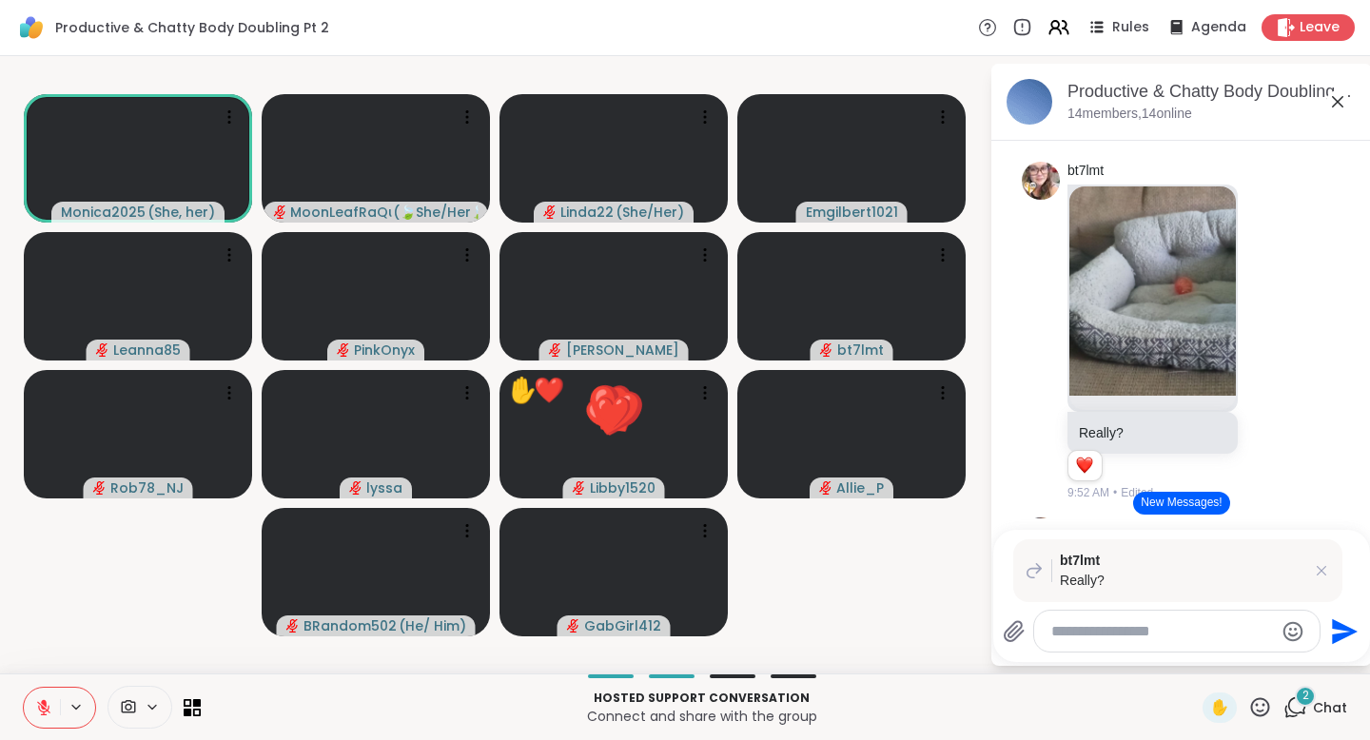
click at [46, 708] on icon at bounding box center [43, 707] width 13 height 13
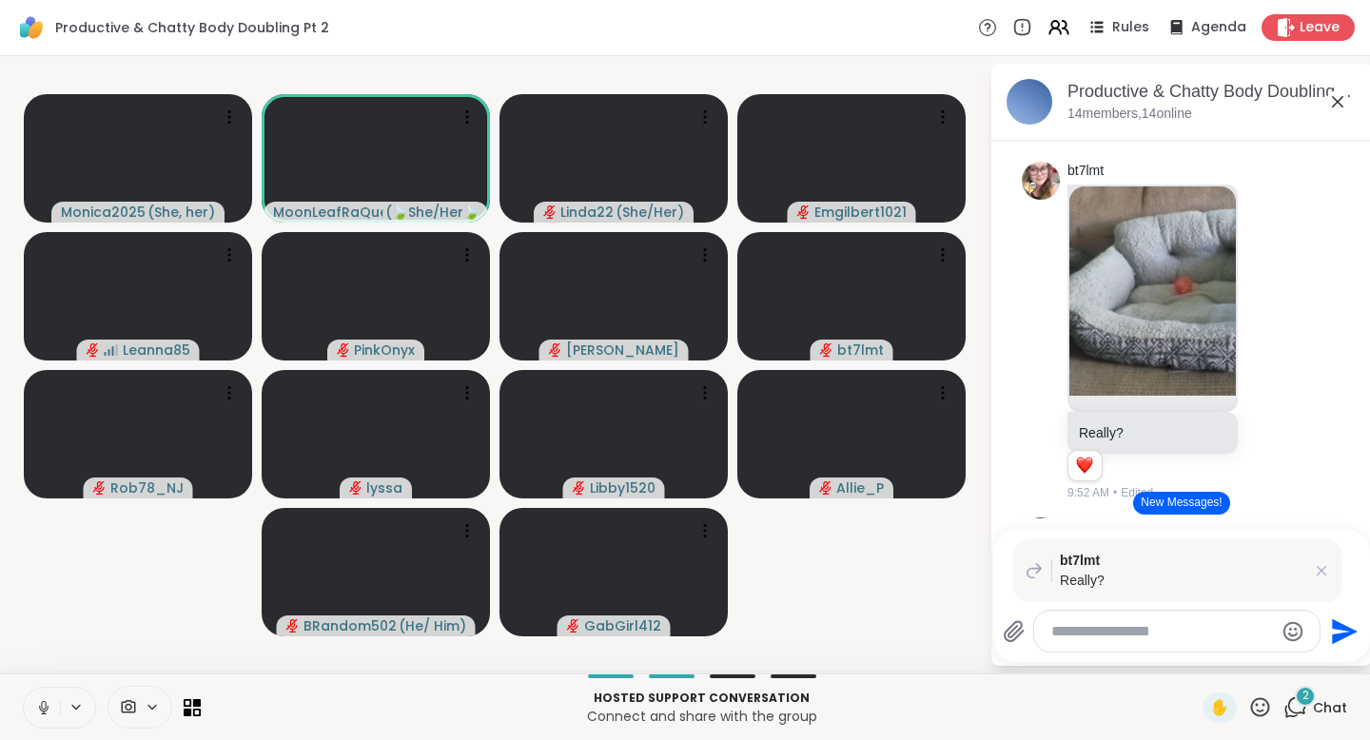
click at [1248, 706] on icon at bounding box center [1260, 707] width 24 height 24
click at [1203, 663] on span "❤️" at bounding box center [1204, 657] width 19 height 23
click at [49, 702] on icon at bounding box center [43, 707] width 17 height 17
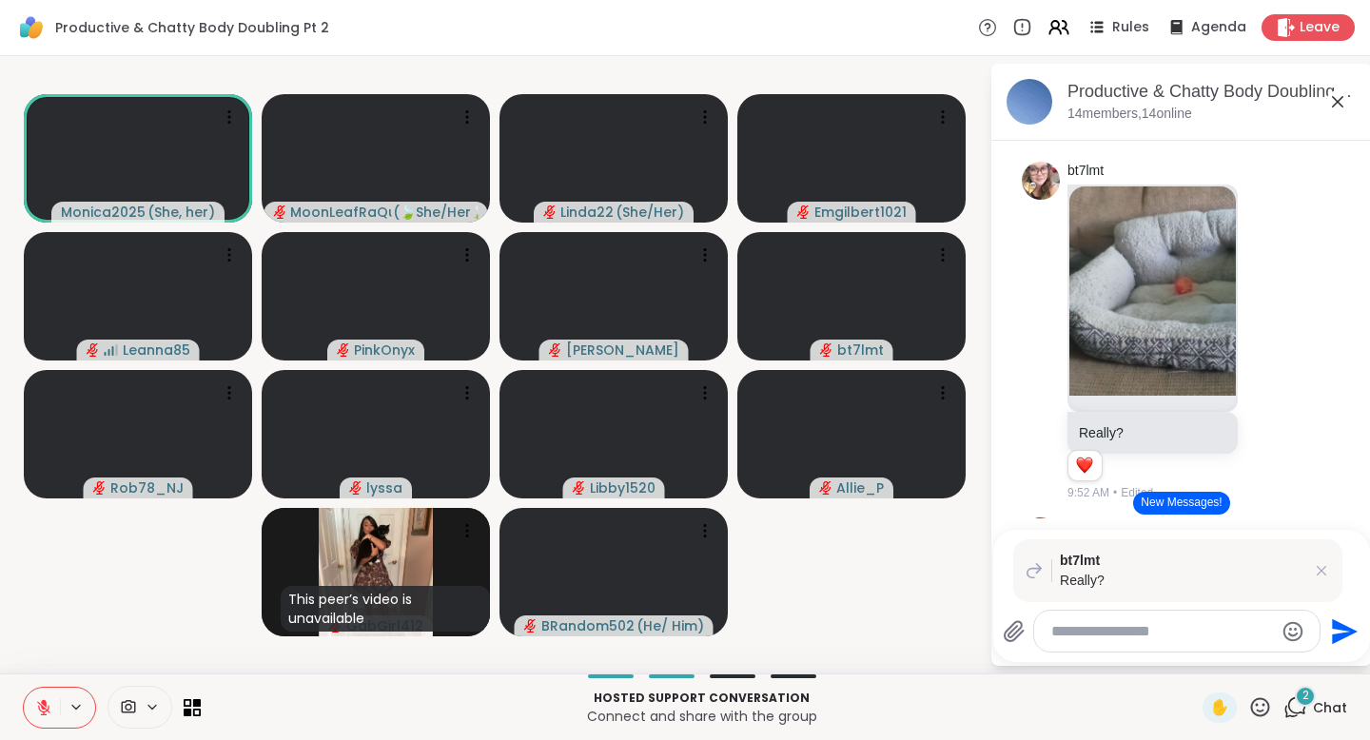
click at [52, 700] on button at bounding box center [42, 708] width 36 height 40
click at [43, 703] on icon at bounding box center [43, 707] width 17 height 17
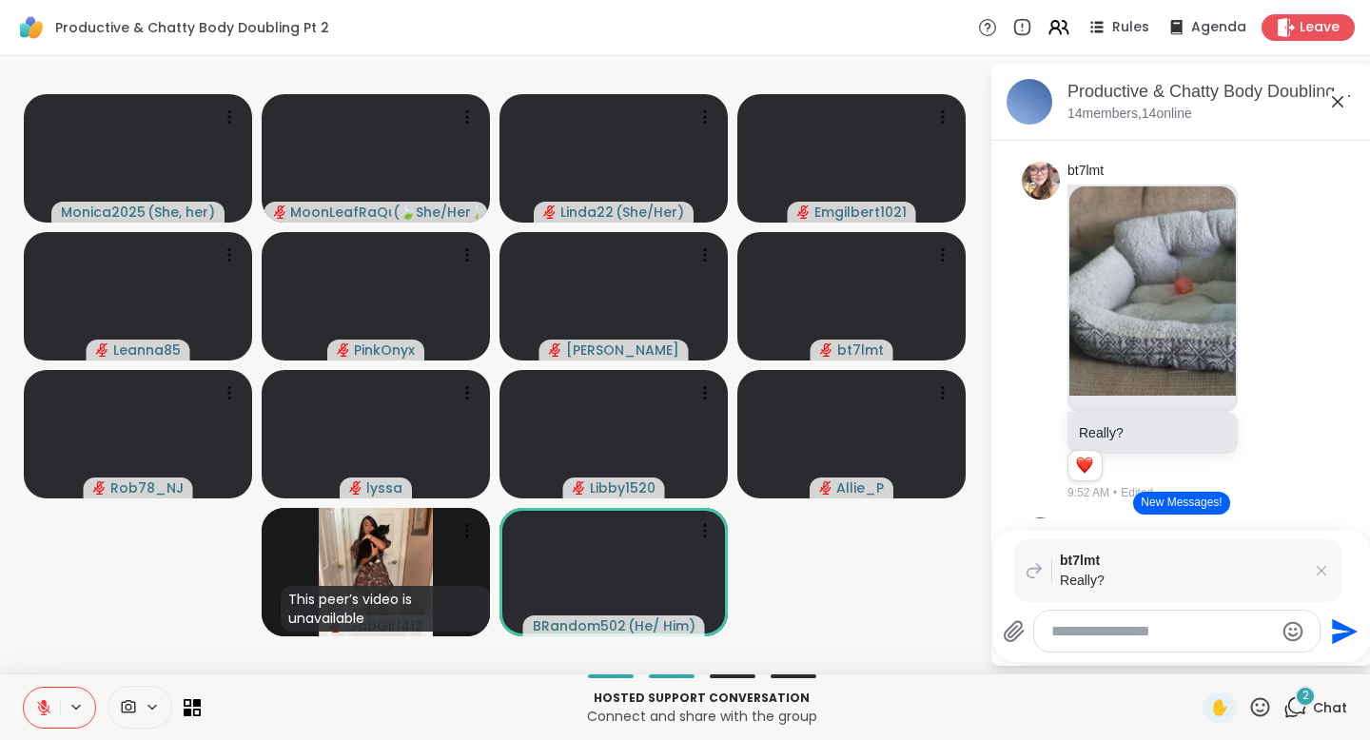
click at [1248, 706] on icon at bounding box center [1260, 707] width 24 height 24
click at [1204, 664] on span "❤️" at bounding box center [1204, 657] width 19 height 23
click at [1248, 702] on icon at bounding box center [1260, 707] width 24 height 24
click at [1210, 659] on span "❤️" at bounding box center [1204, 657] width 19 height 23
click at [1248, 703] on icon at bounding box center [1260, 707] width 24 height 24
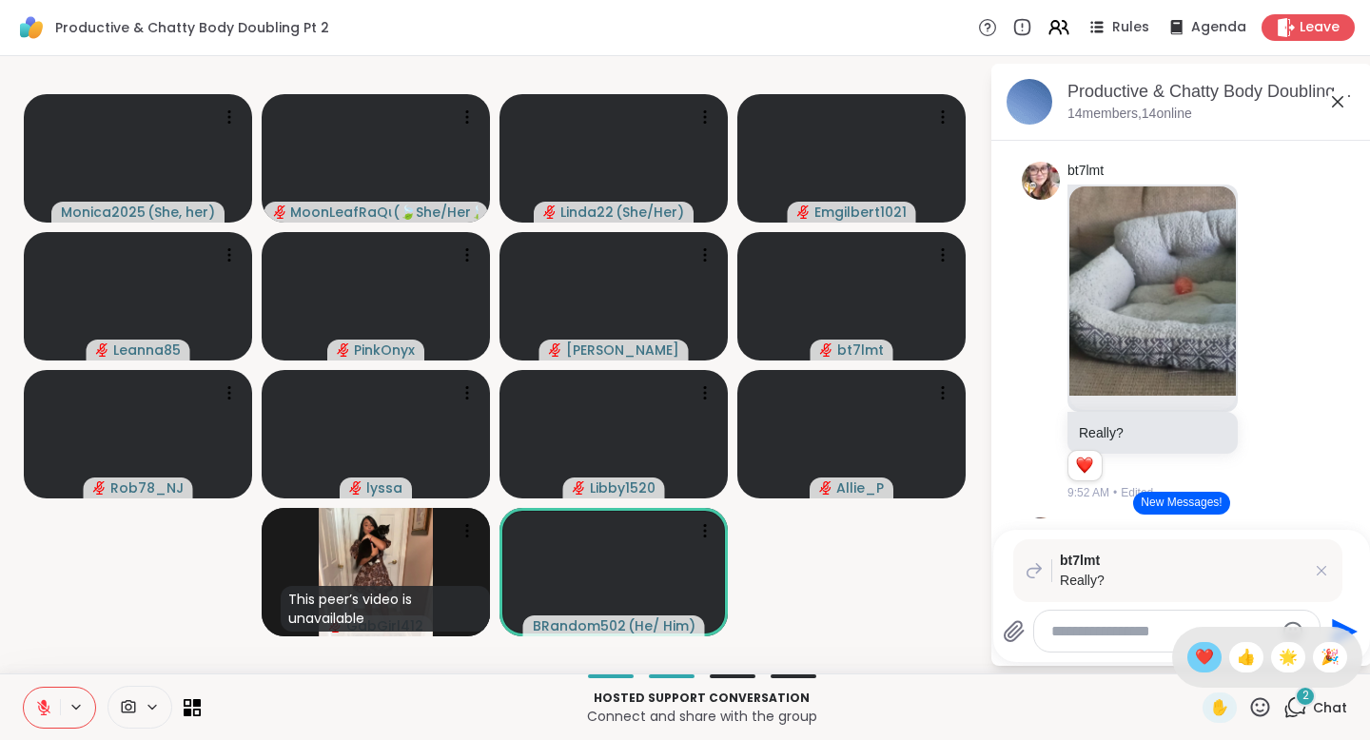
click at [1203, 660] on span "❤️" at bounding box center [1204, 657] width 19 height 23
click at [49, 703] on icon at bounding box center [43, 707] width 17 height 17
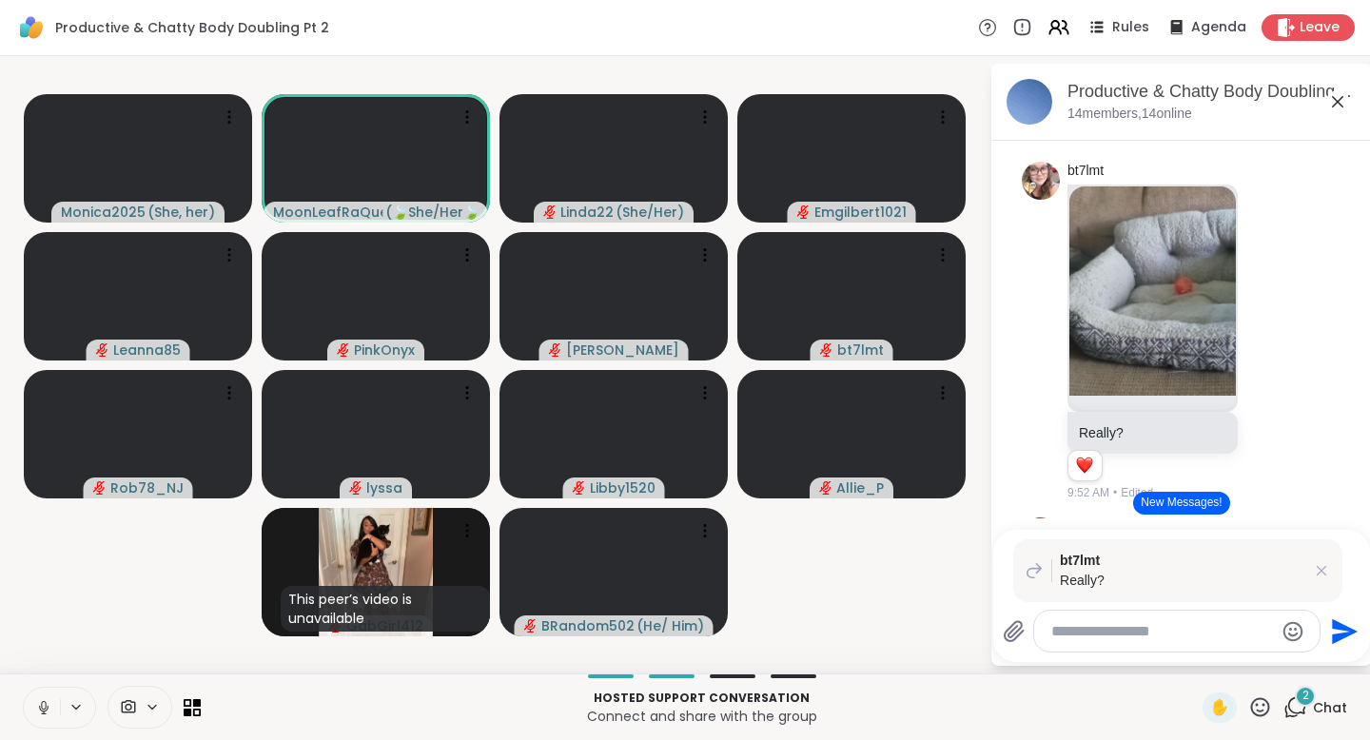
click at [49, 701] on icon at bounding box center [43, 707] width 17 height 17
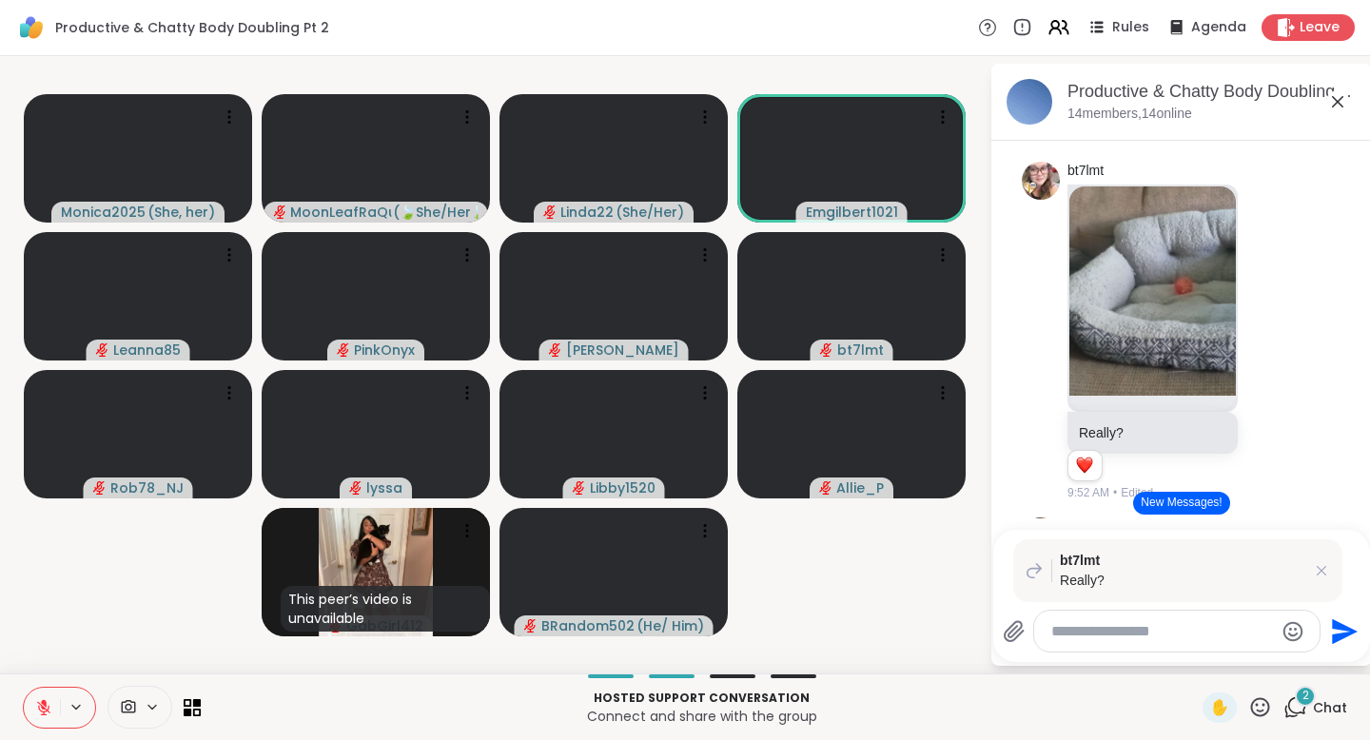
click at [45, 707] on icon at bounding box center [43, 707] width 17 height 17
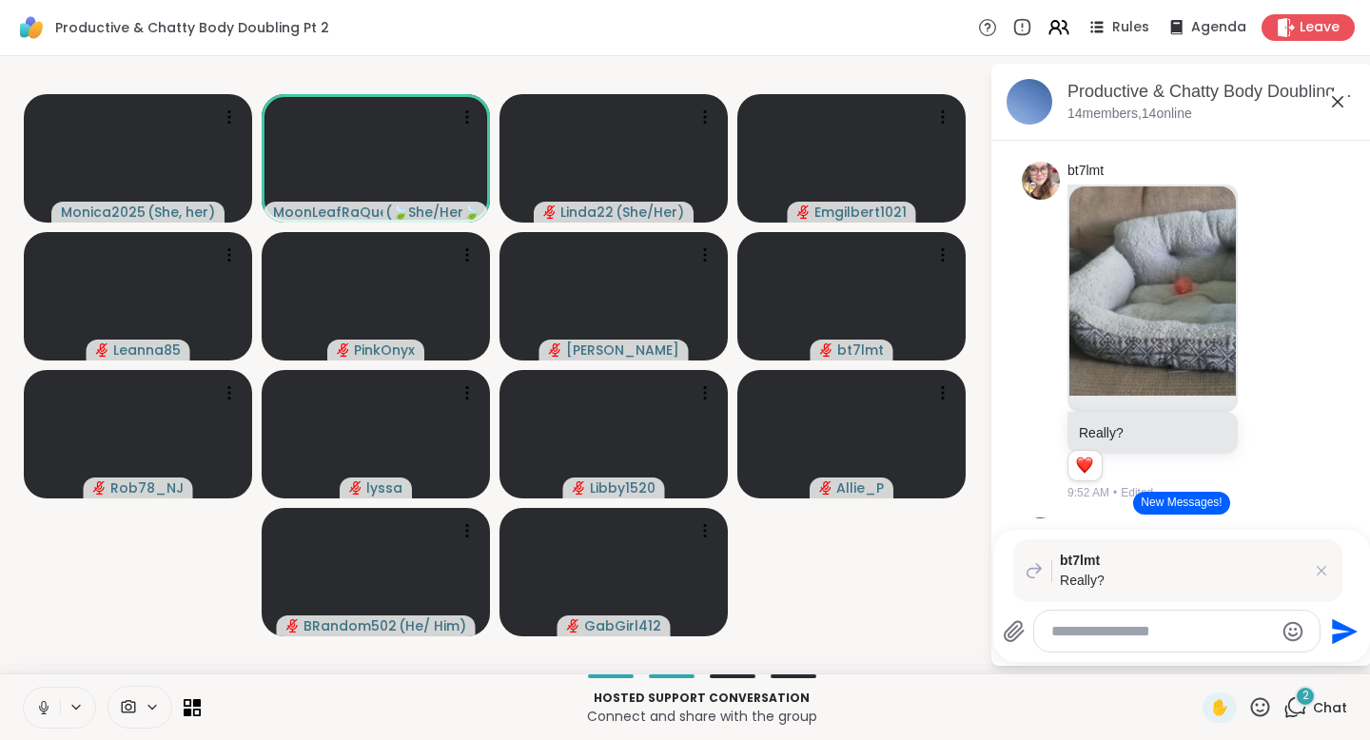
click at [47, 704] on icon at bounding box center [43, 707] width 17 height 17
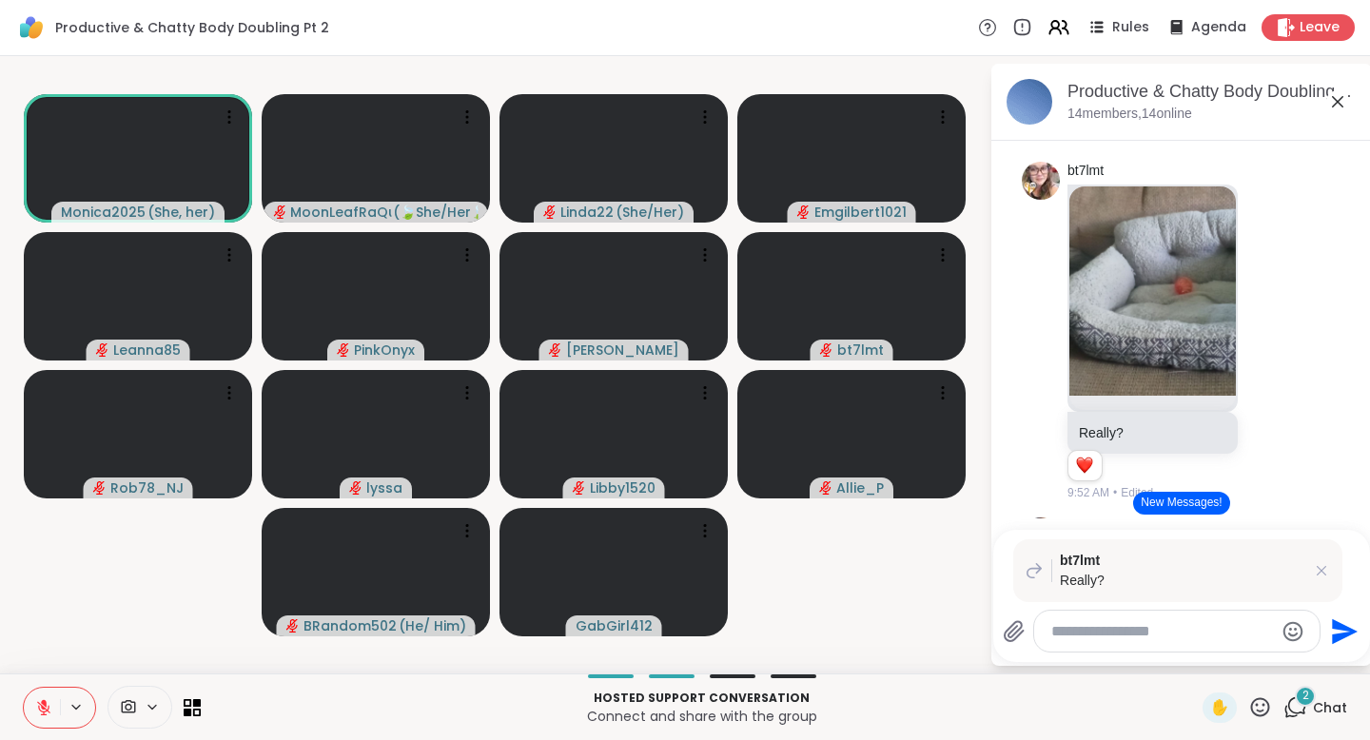
click at [46, 699] on icon at bounding box center [43, 707] width 17 height 17
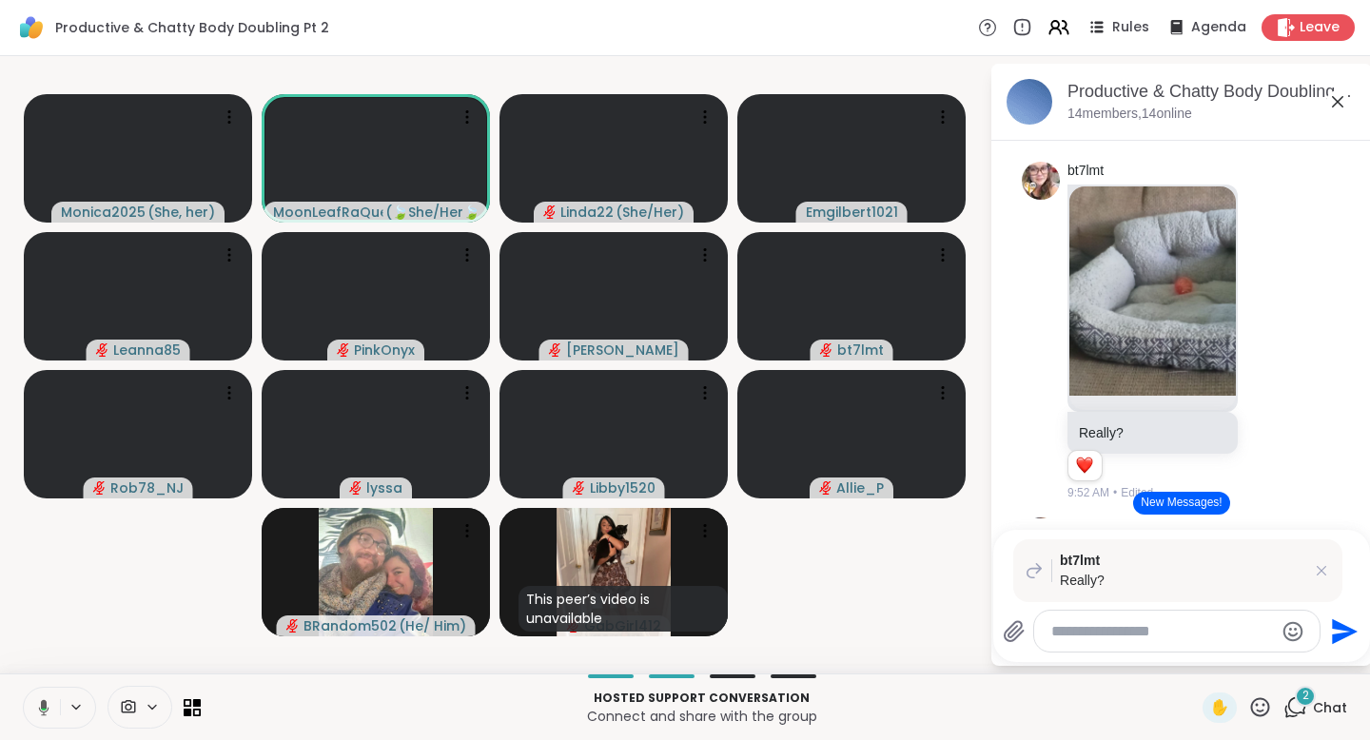
click at [43, 702] on icon at bounding box center [44, 707] width 10 height 16
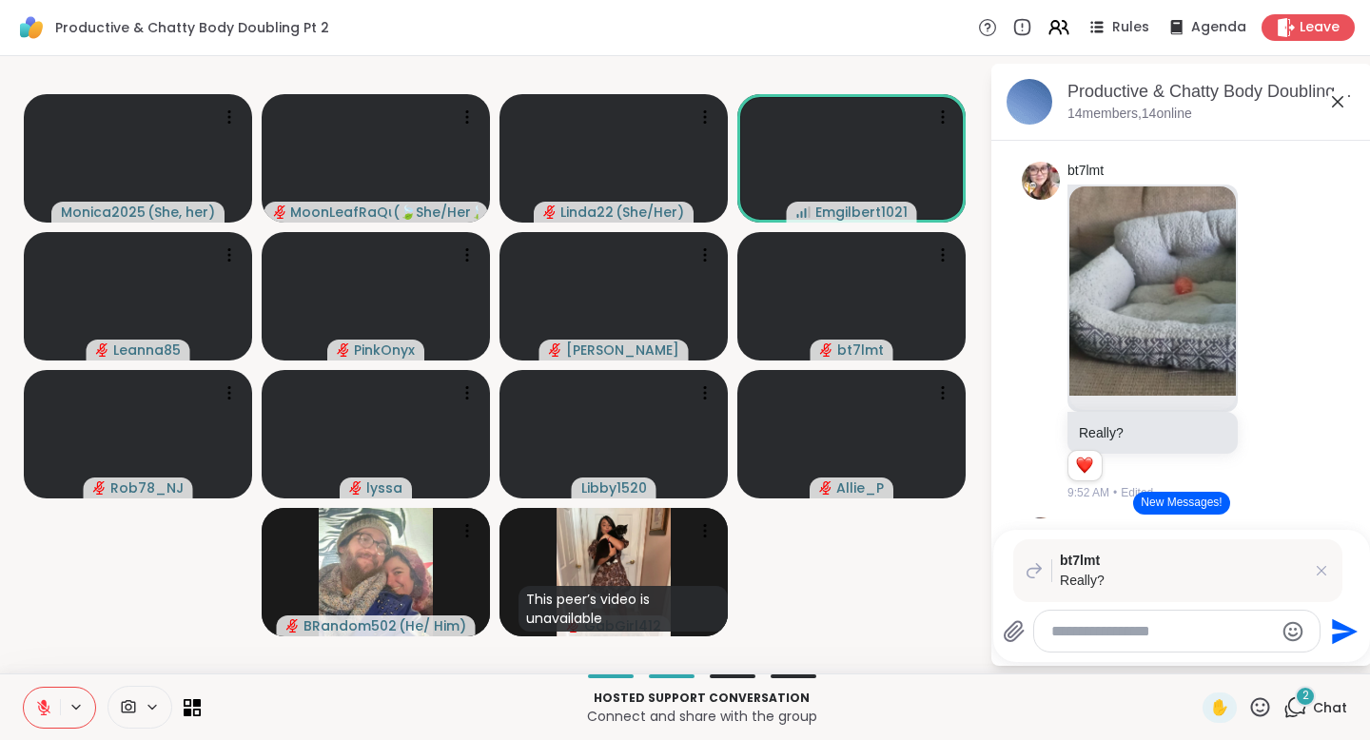
click at [1248, 705] on icon at bounding box center [1260, 707] width 24 height 24
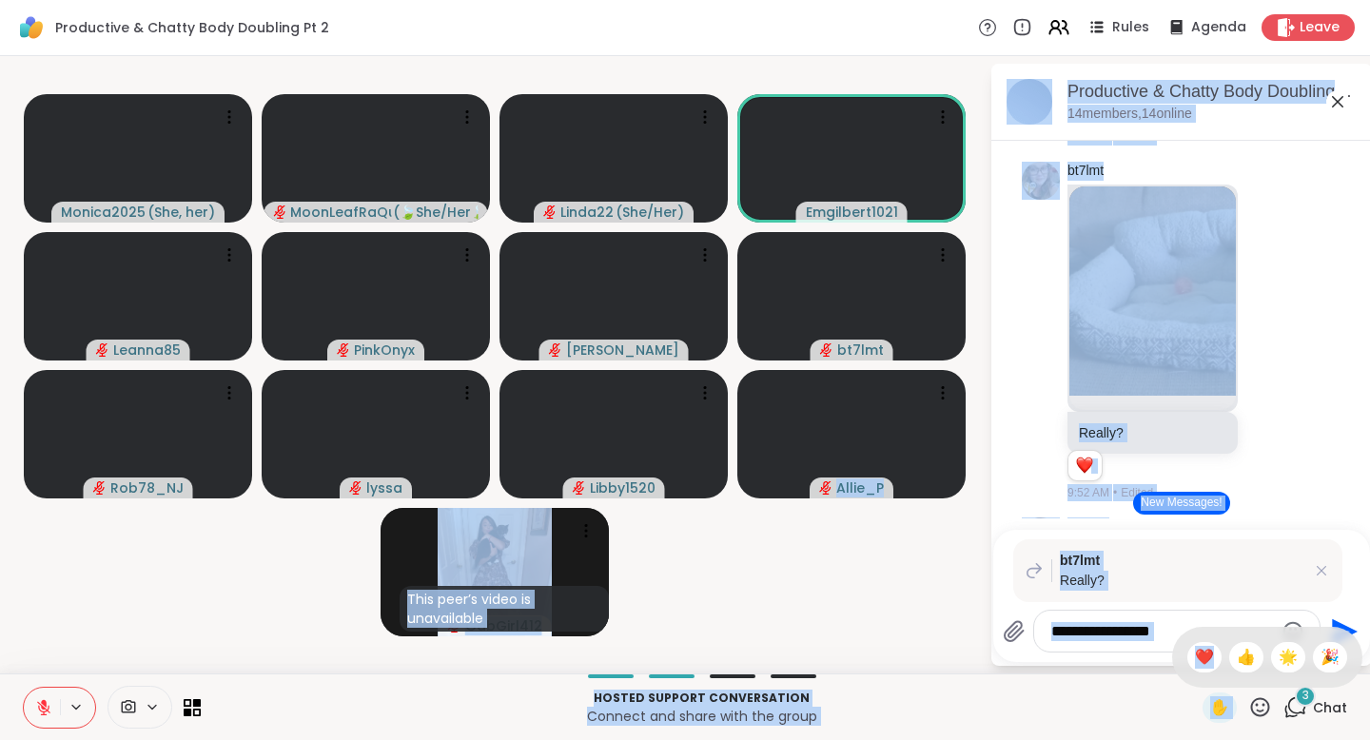
drag, startPoint x: 1204, startPoint y: 659, endPoint x: 920, endPoint y: 566, distance: 299.4
click at [920, 566] on div "Productive & Chatty Body Doubling Pt 2 Rules Agenda Leave Monica2025 ( She, her…" at bounding box center [685, 370] width 1370 height 740
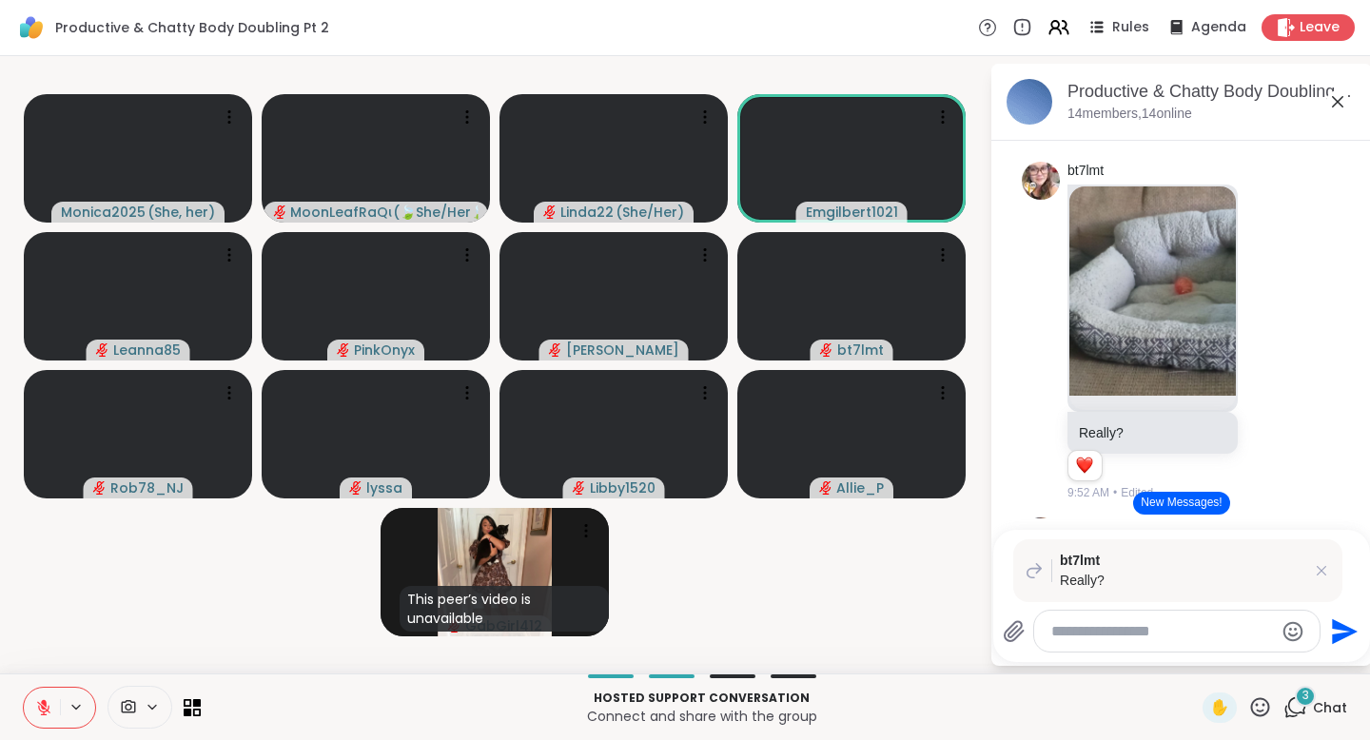
click at [920, 566] on video-player-container "Monica2025 ( She, her ) MoonLeafRaQuel ( 🍃She/Her🍃 ) Linda22 ( She/Her ) Emgilb…" at bounding box center [494, 365] width 967 height 602
click at [1255, 707] on icon at bounding box center [1260, 707] width 24 height 24
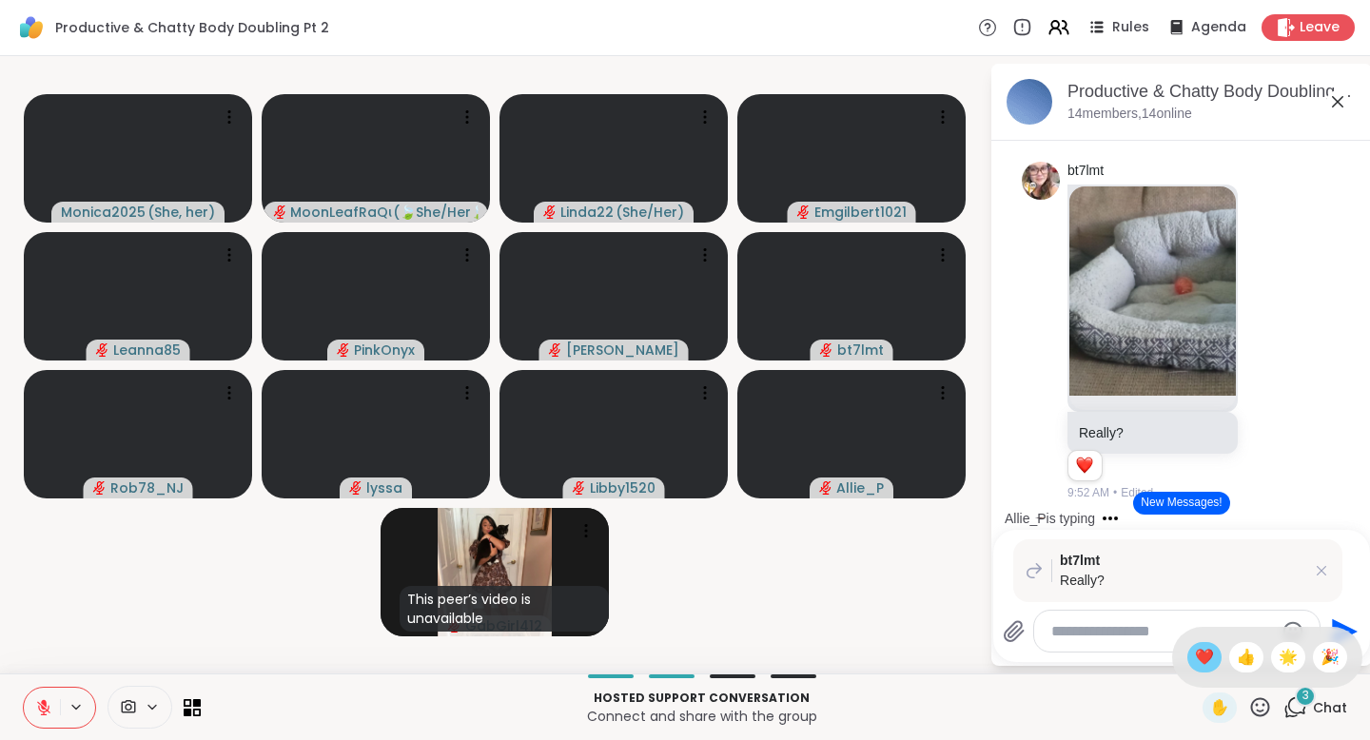
click at [1205, 661] on span "❤️" at bounding box center [1204, 657] width 19 height 23
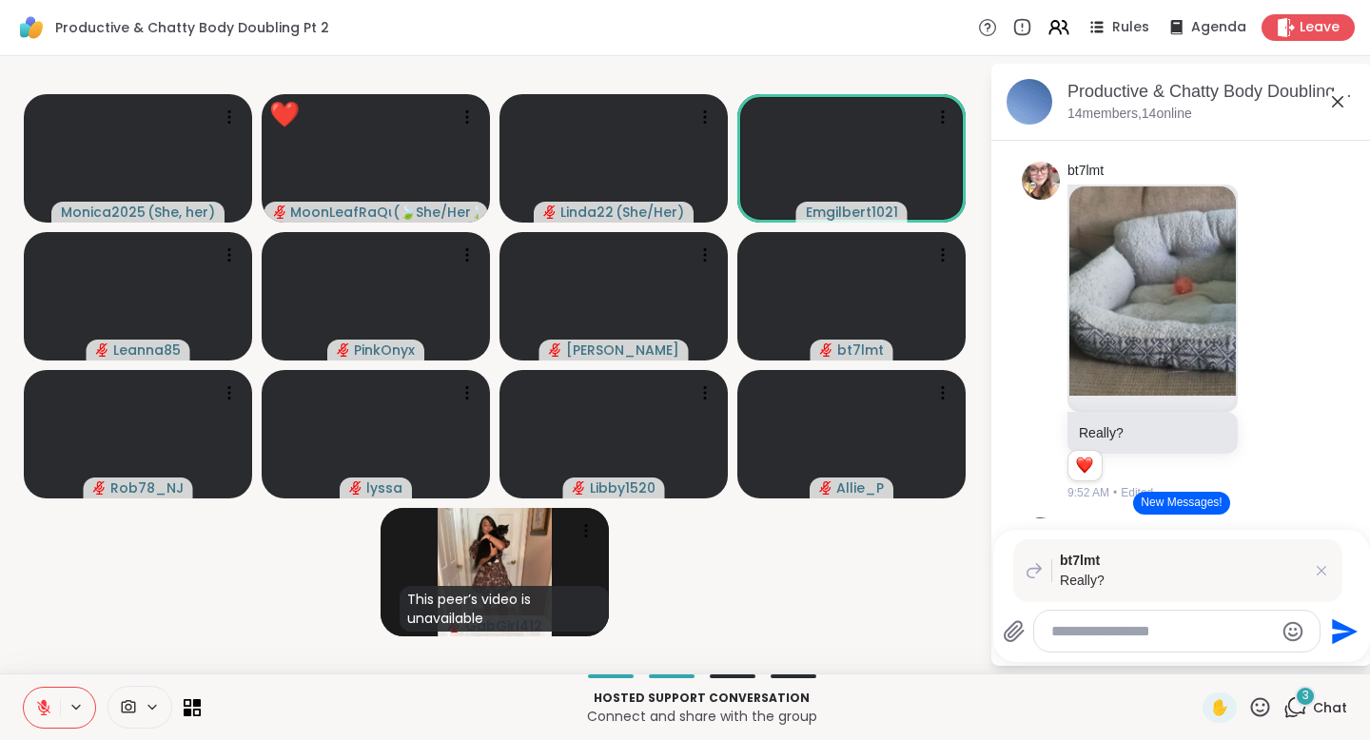
click at [1296, 695] on div "3" at bounding box center [1305, 696] width 21 height 21
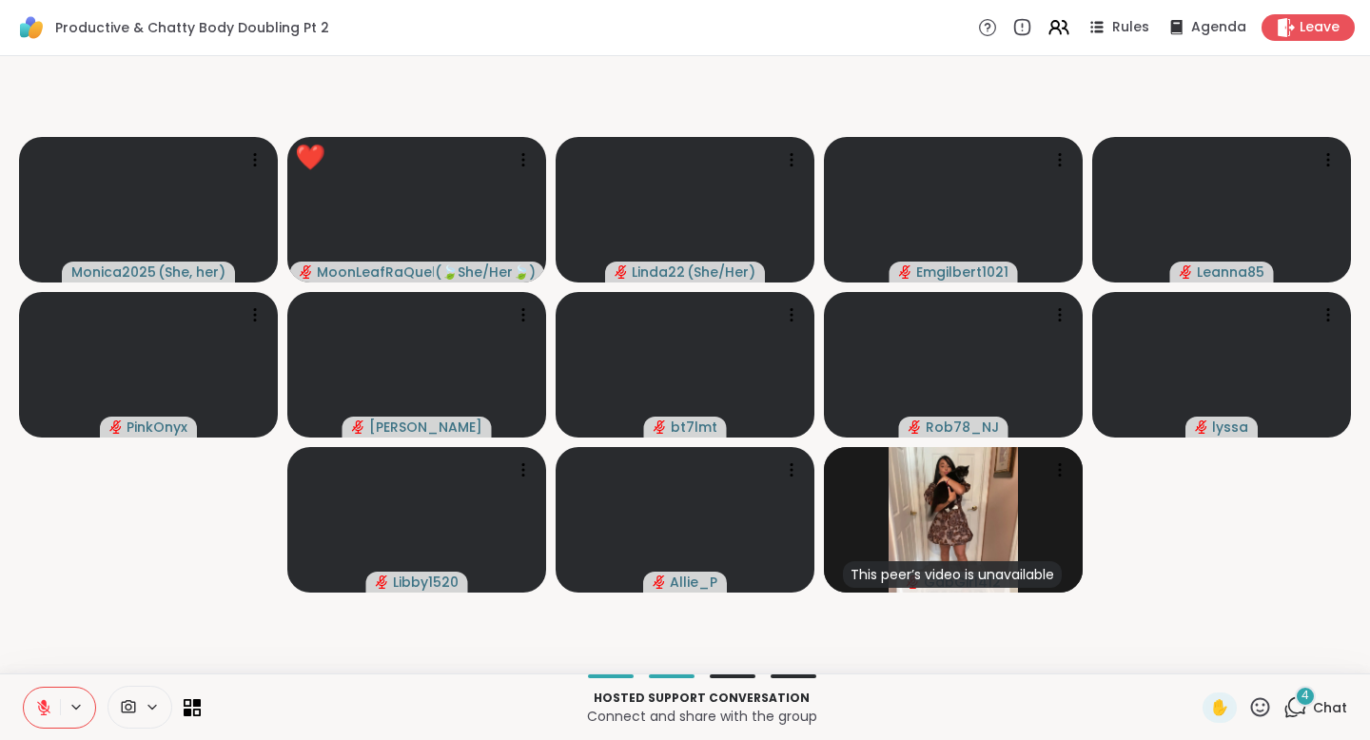
click at [1296, 700] on div "4" at bounding box center [1305, 696] width 21 height 21
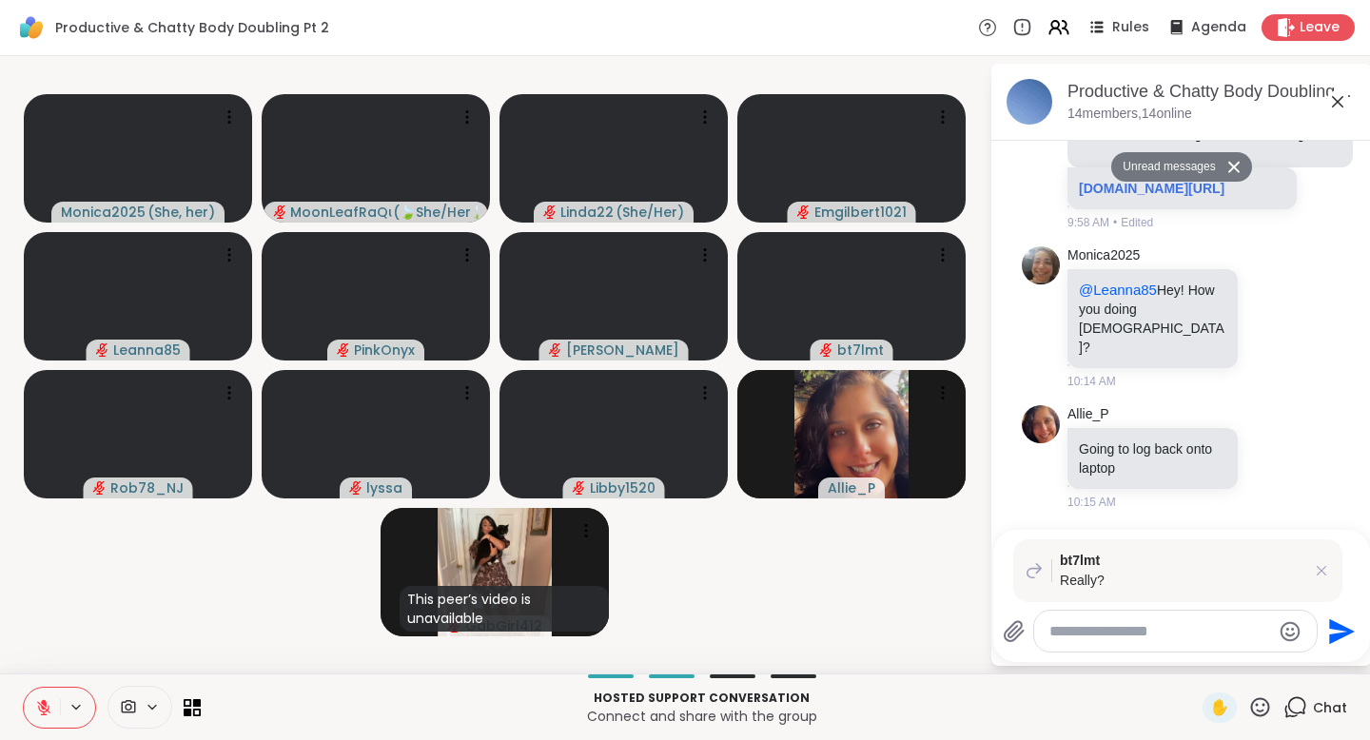
scroll to position [5055, 0]
click at [1321, 568] on icon at bounding box center [1321, 570] width 19 height 19
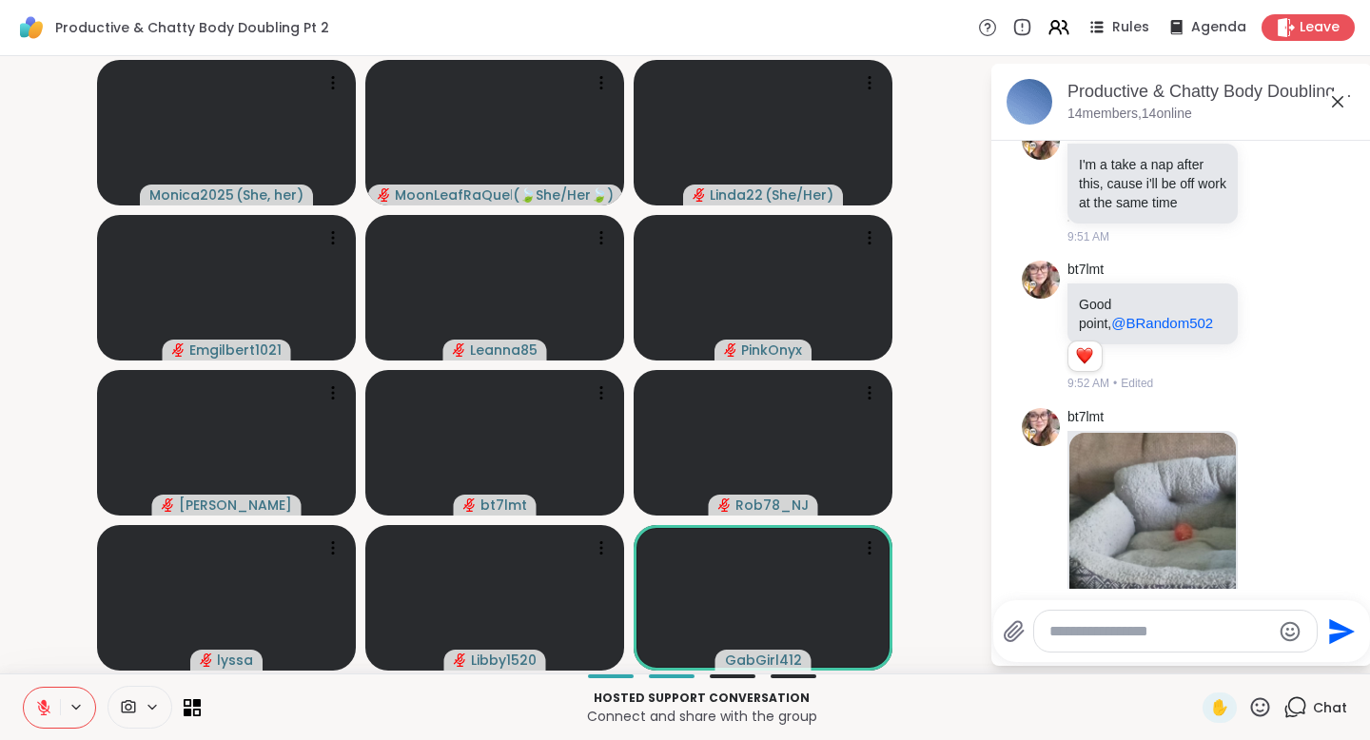
scroll to position [3228, 0]
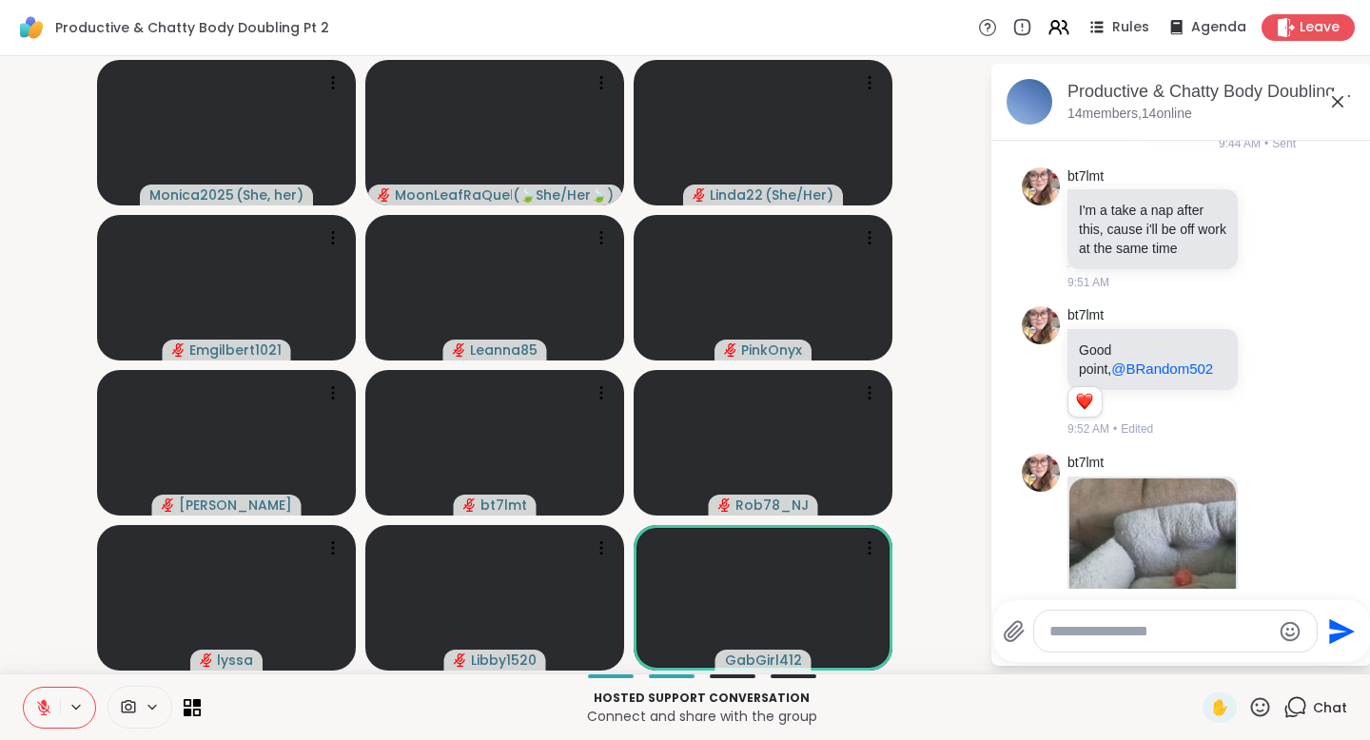
click at [1335, 101] on icon at bounding box center [1337, 101] width 23 height 23
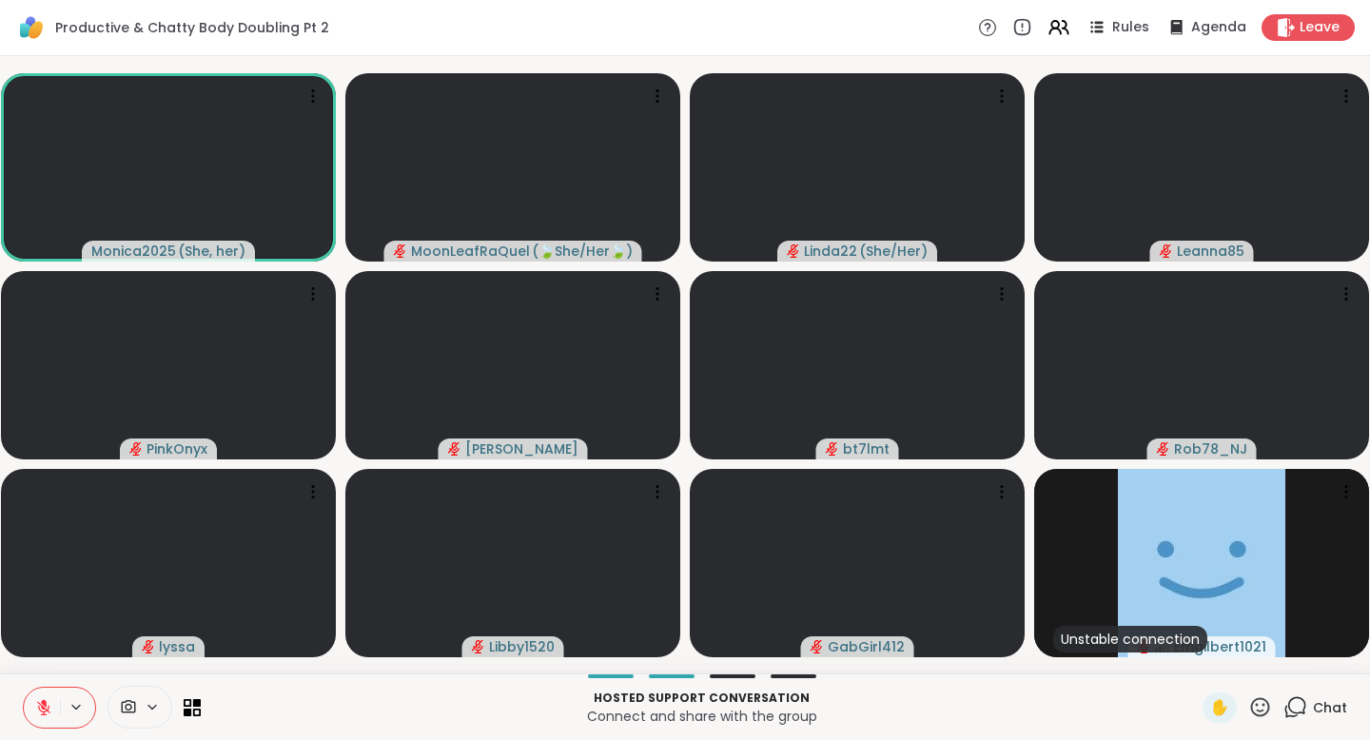
click at [1253, 703] on icon at bounding box center [1260, 707] width 24 height 24
click at [1195, 654] on div "❤️" at bounding box center [1204, 657] width 34 height 30
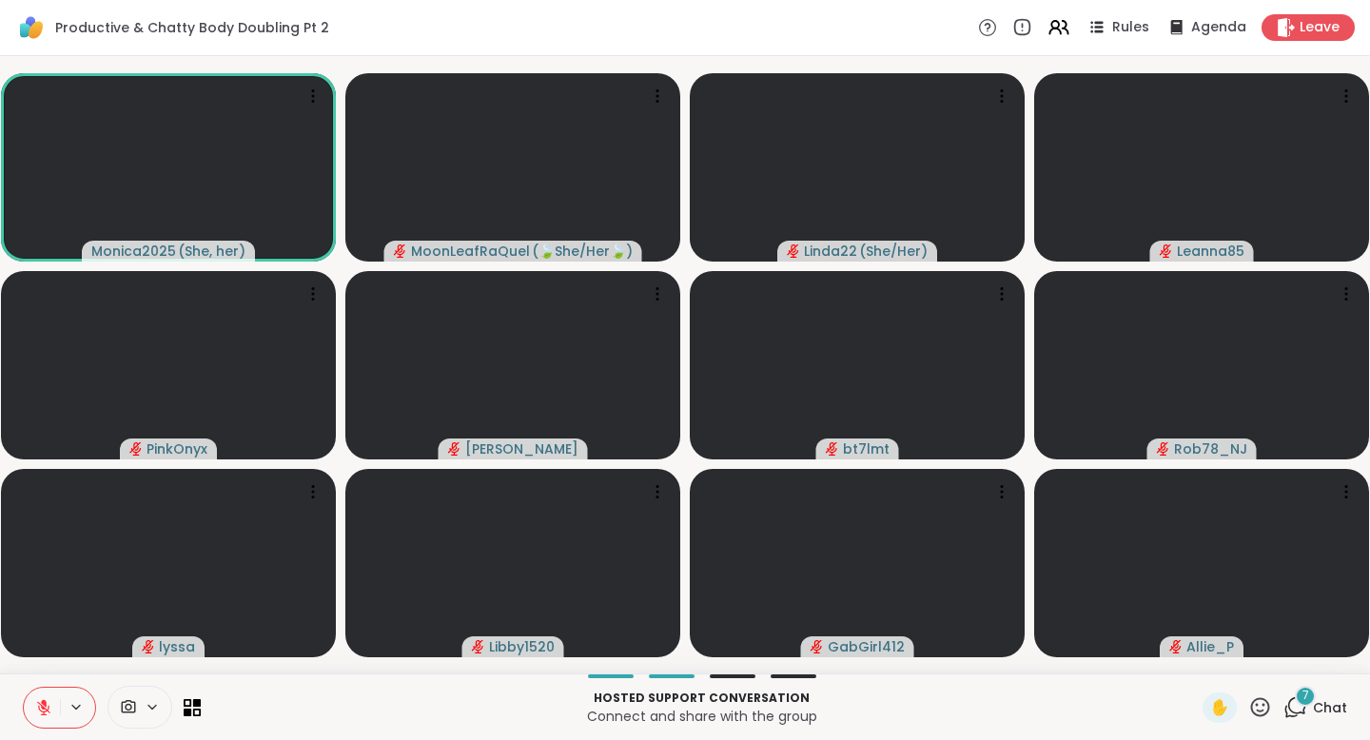
click at [1298, 706] on div "7 Chat" at bounding box center [1315, 708] width 64 height 30
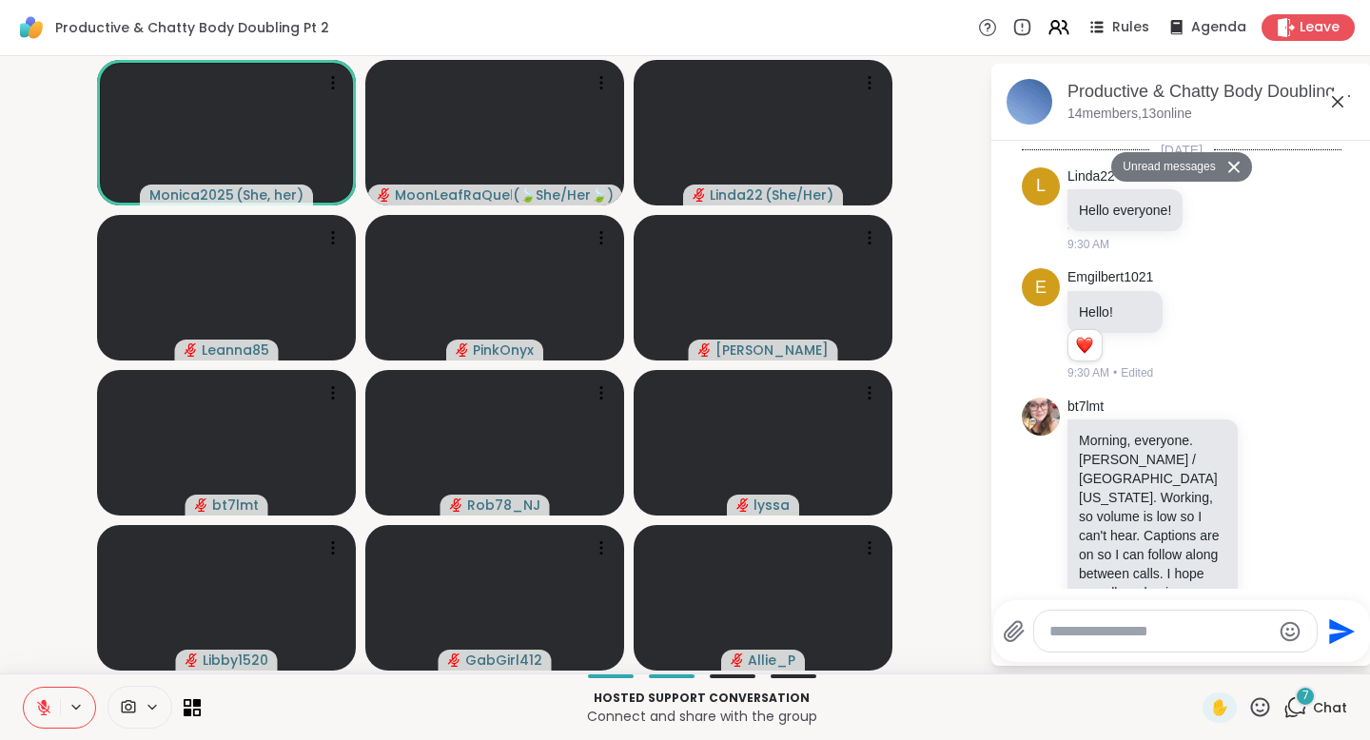
scroll to position [8307, 0]
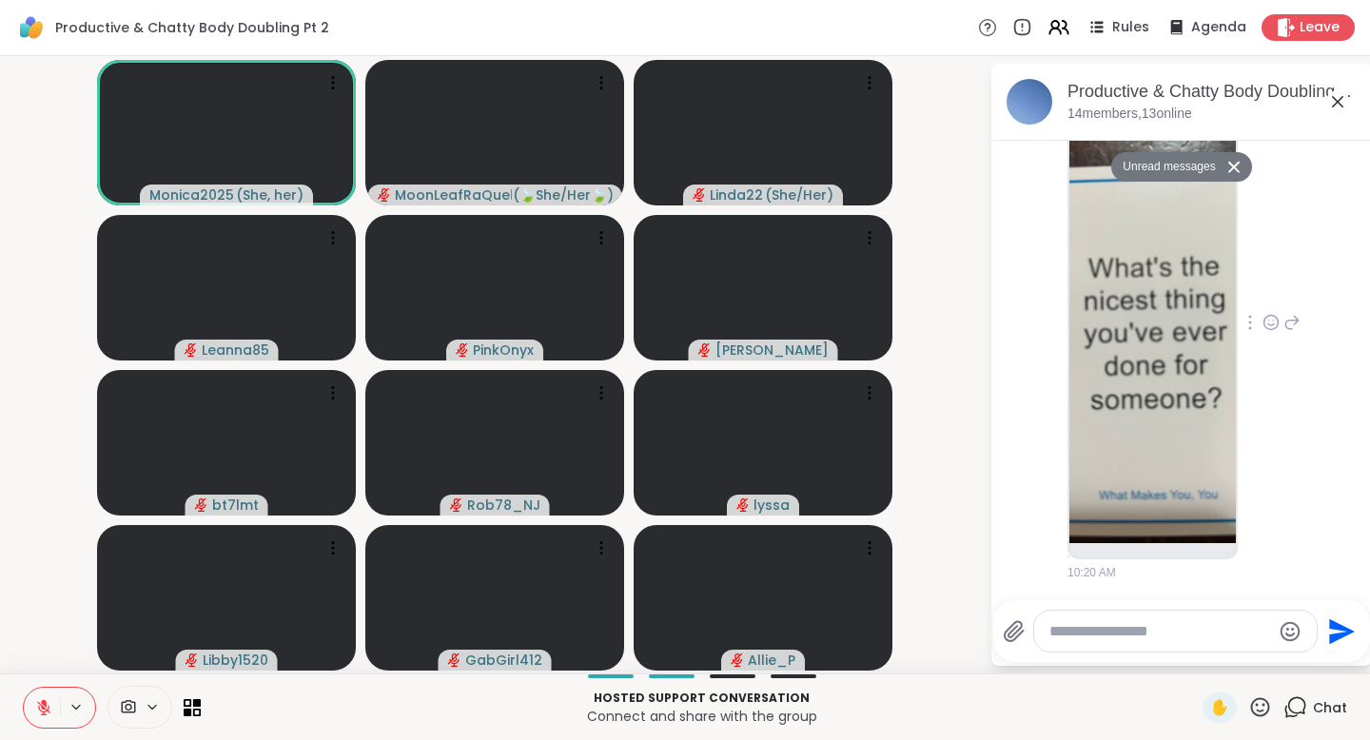
click at [1180, 393] on img at bounding box center [1152, 316] width 166 height 453
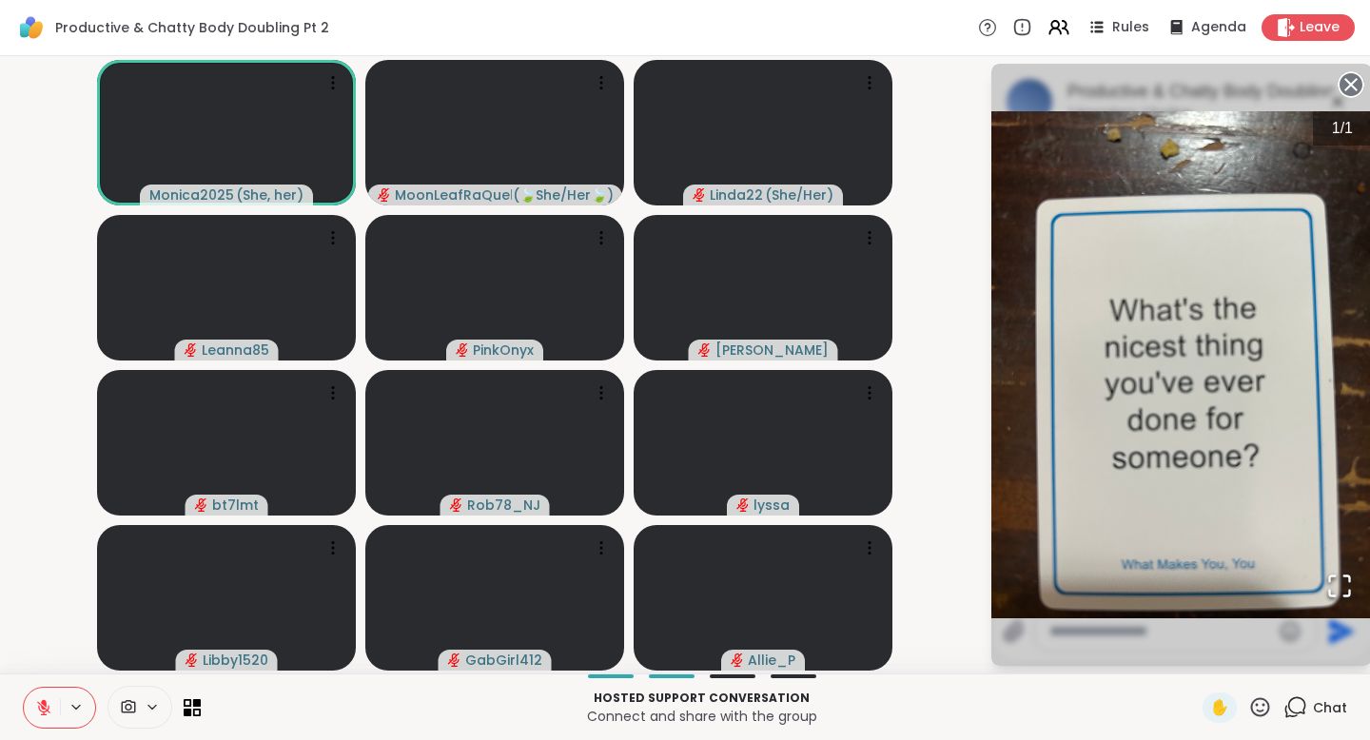
click at [1243, 421] on img "Go to Slide 1" at bounding box center [1181, 364] width 381 height 507
click at [1353, 78] on circle at bounding box center [1351, 84] width 23 height 23
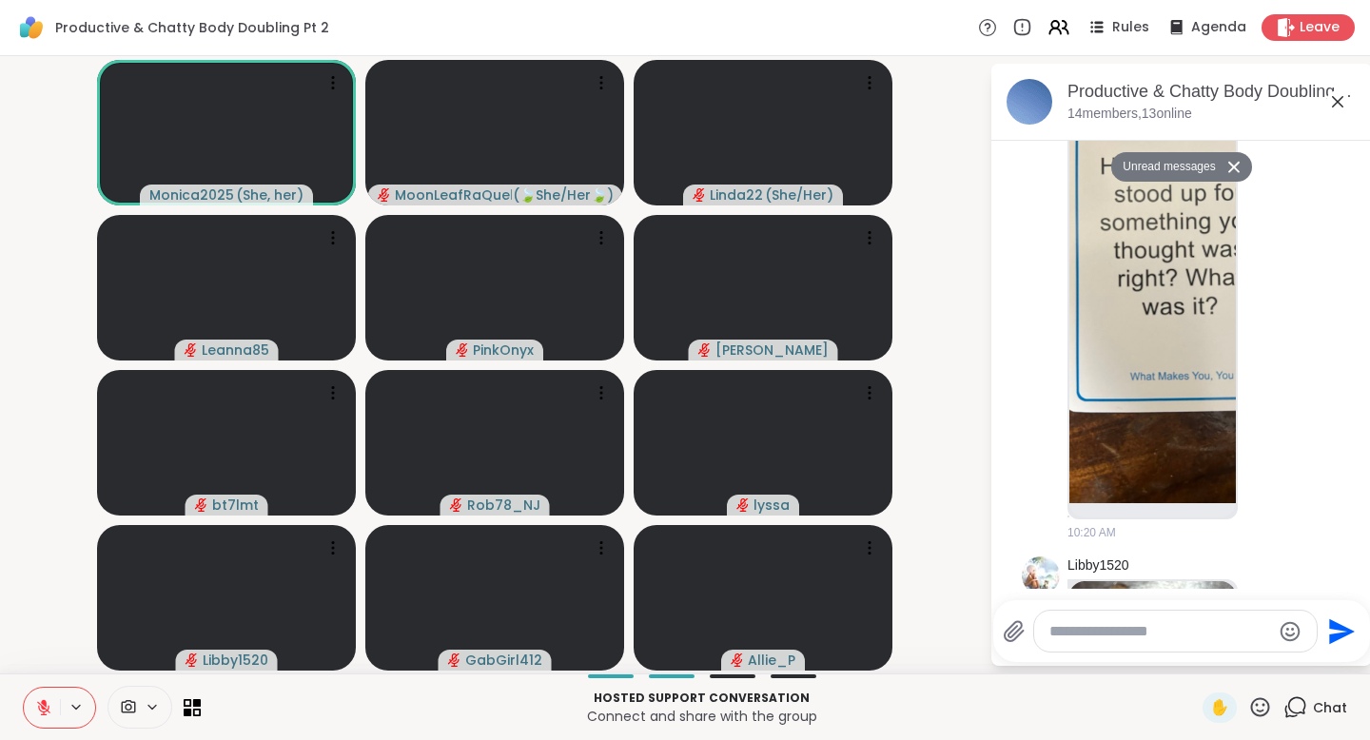
scroll to position [7589, 0]
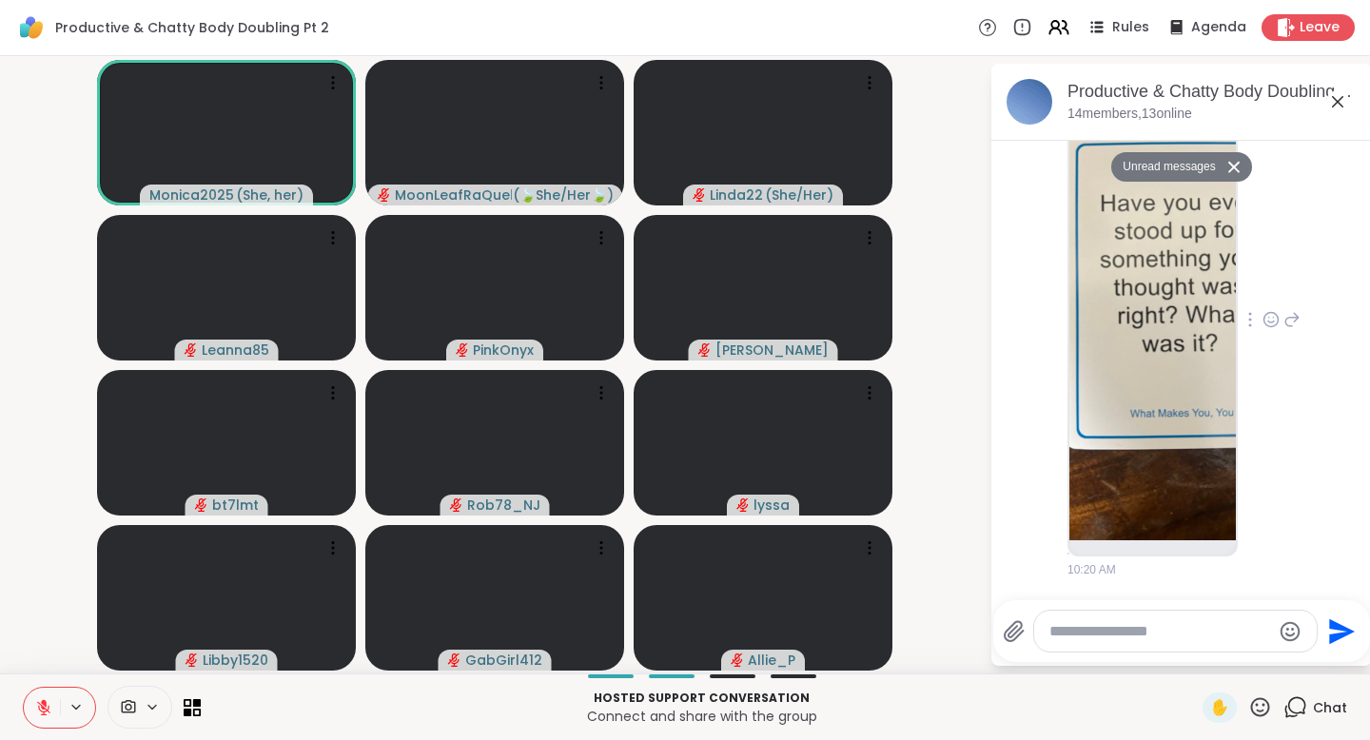
click at [1192, 466] on img at bounding box center [1152, 314] width 166 height 453
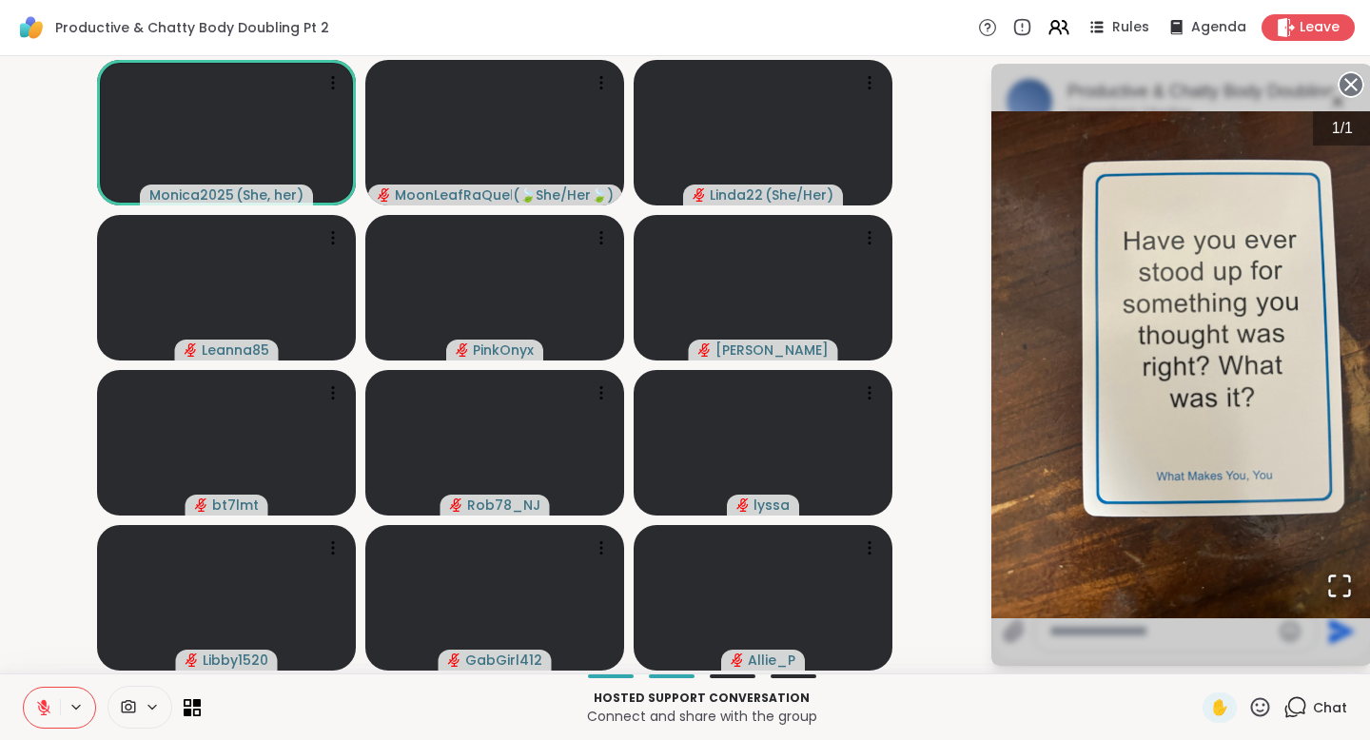
click at [1349, 84] on icon at bounding box center [1351, 84] width 27 height 27
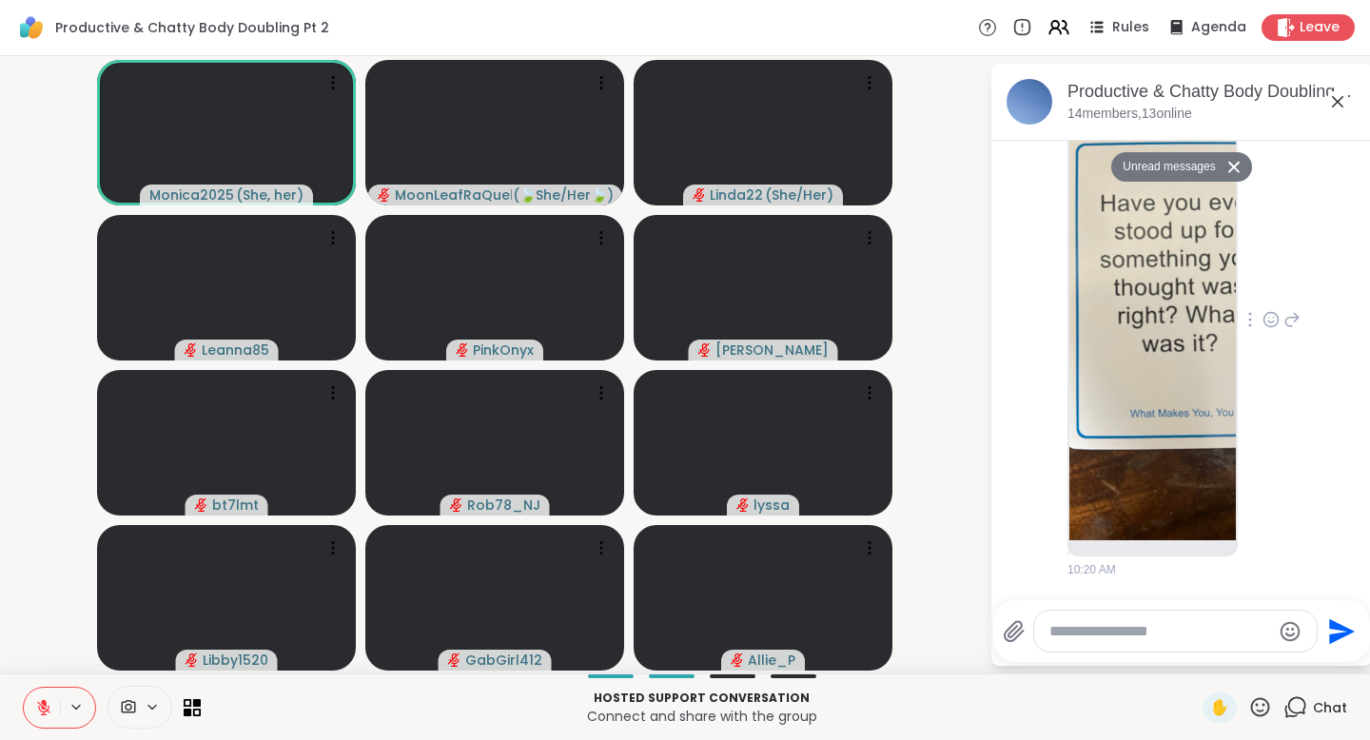
scroll to position [7160, 0]
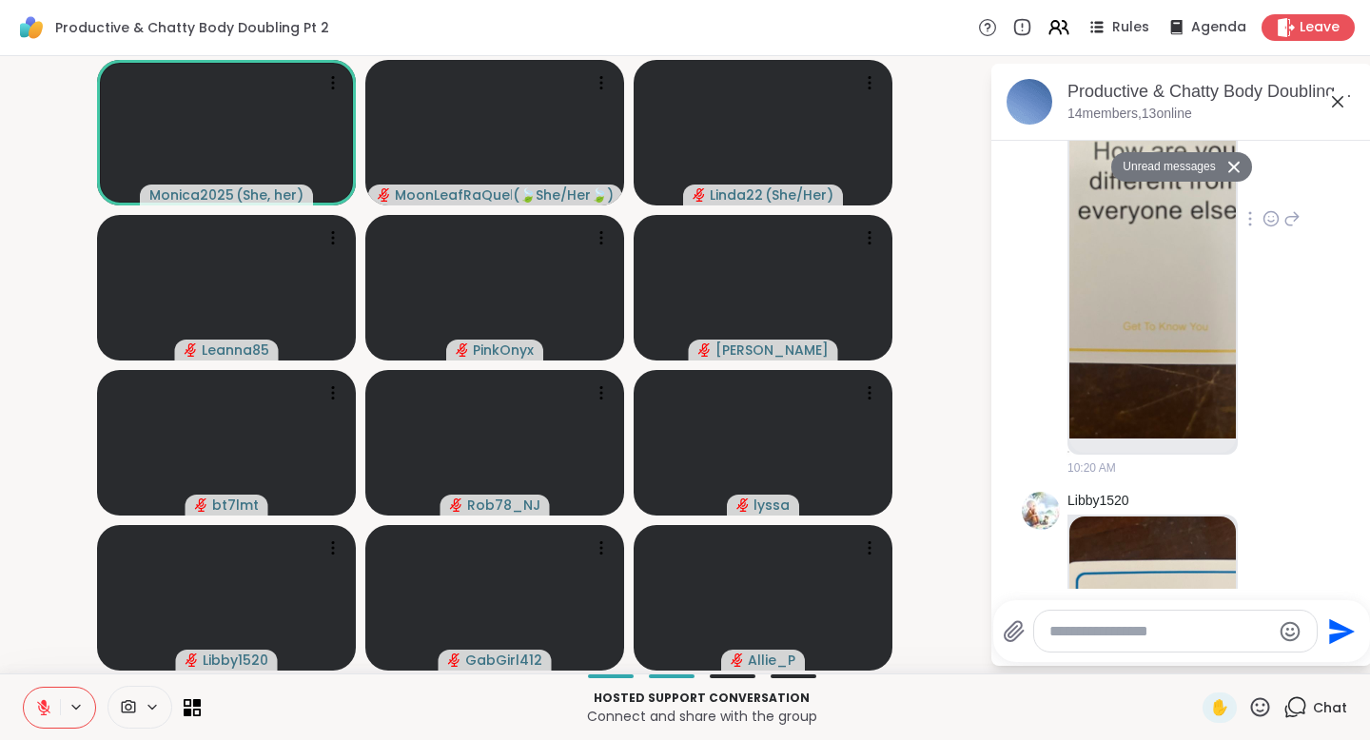
click at [1200, 363] on img at bounding box center [1152, 212] width 166 height 453
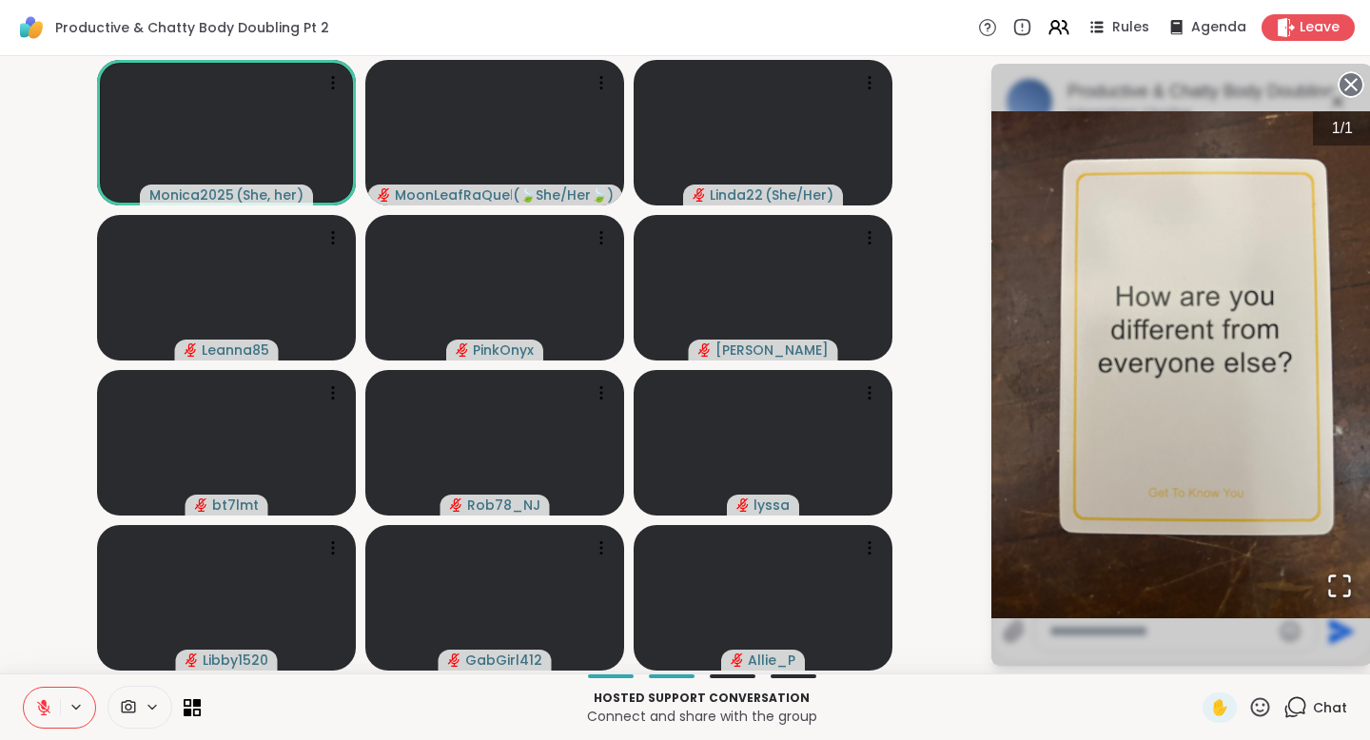
click at [1346, 83] on circle at bounding box center [1351, 84] width 23 height 23
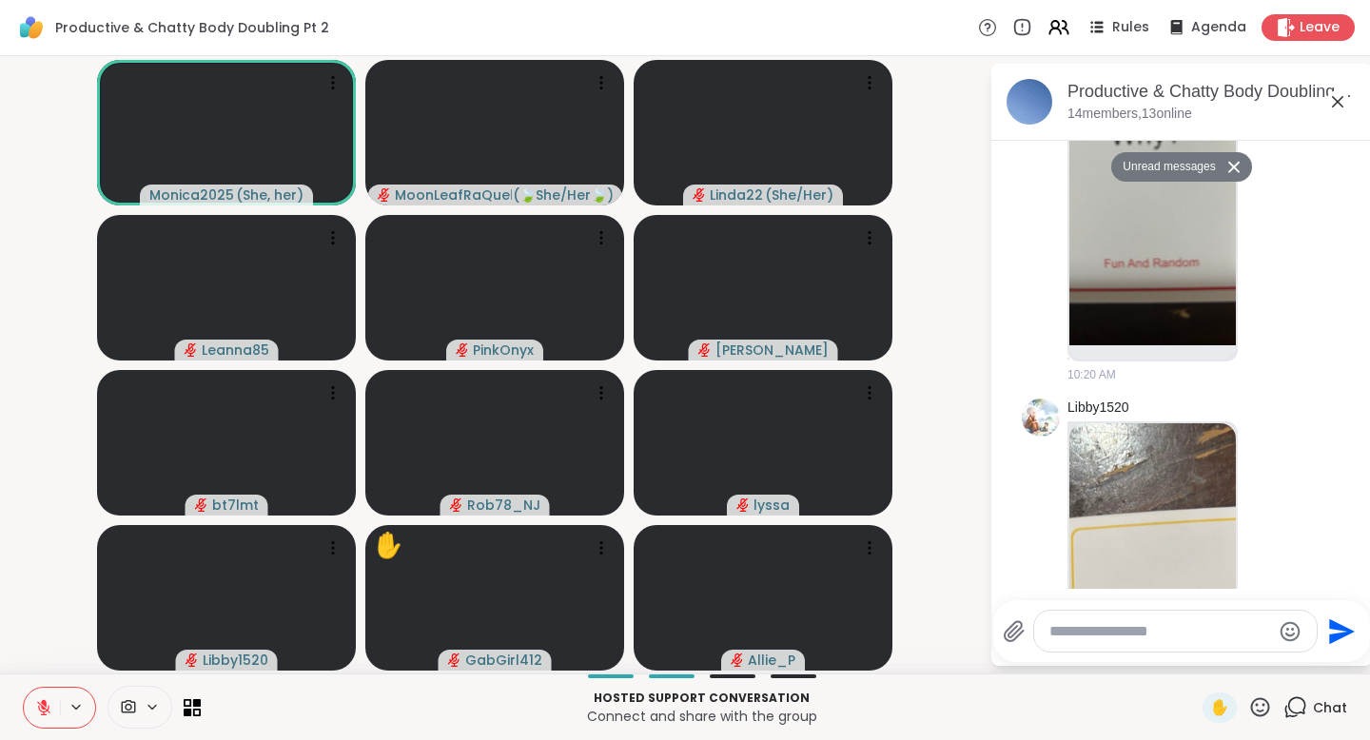
scroll to position [6091, 0]
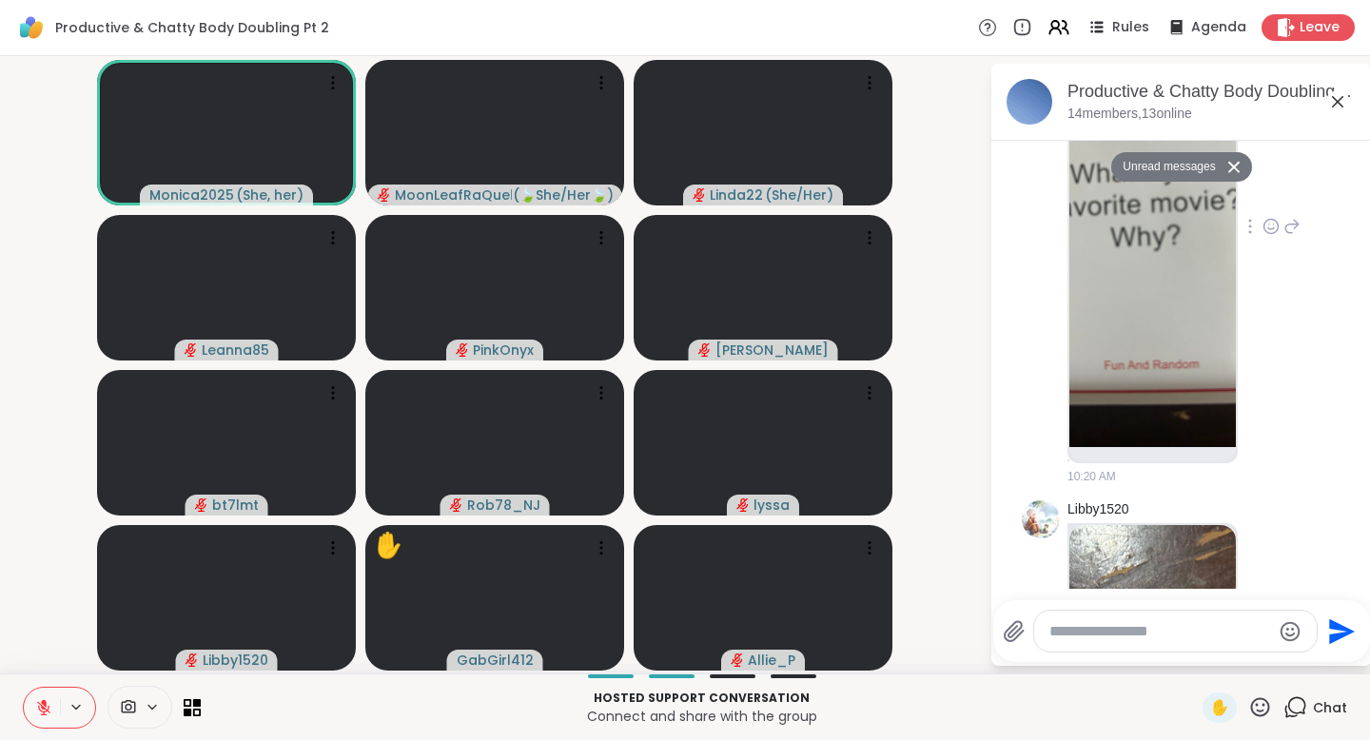
click at [1283, 238] on icon at bounding box center [1291, 226] width 17 height 23
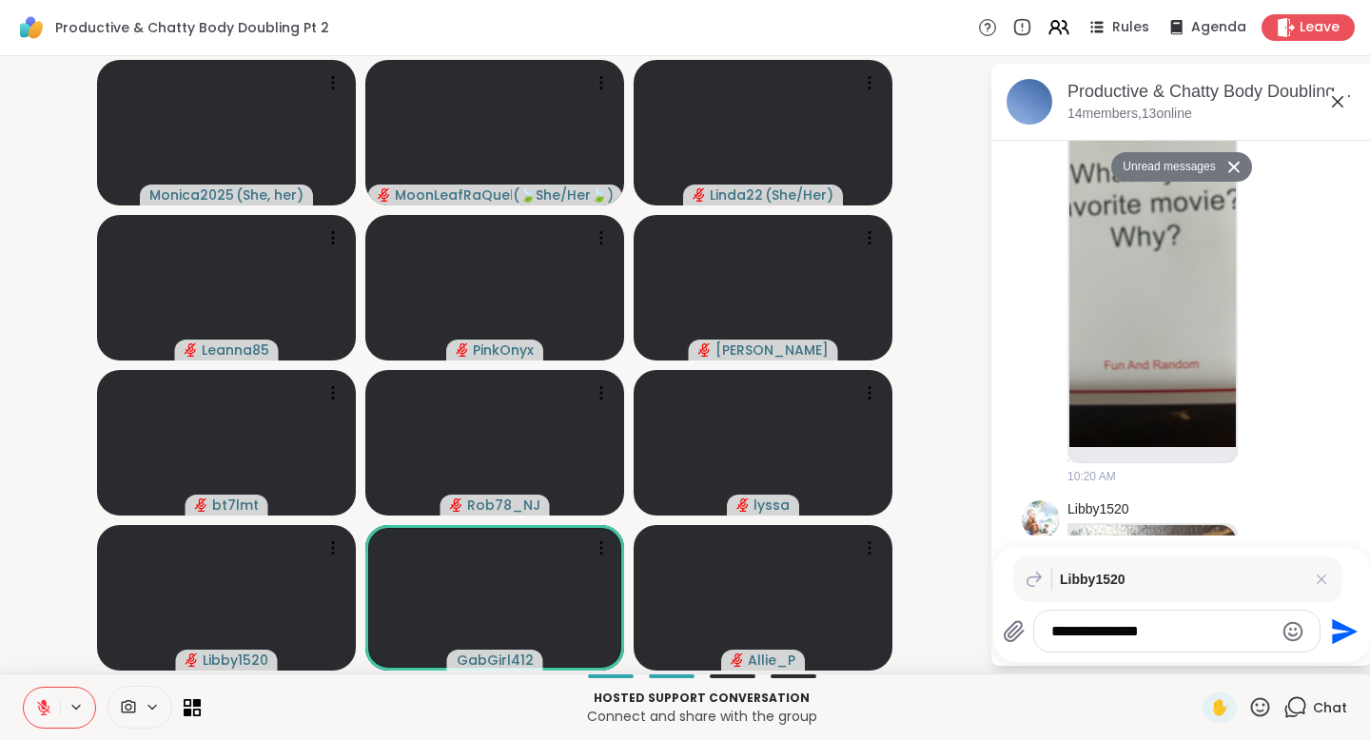
click at [1075, 643] on div "**********" at bounding box center [1176, 631] width 285 height 41
click at [1189, 636] on textarea "**********" at bounding box center [1162, 631] width 222 height 19
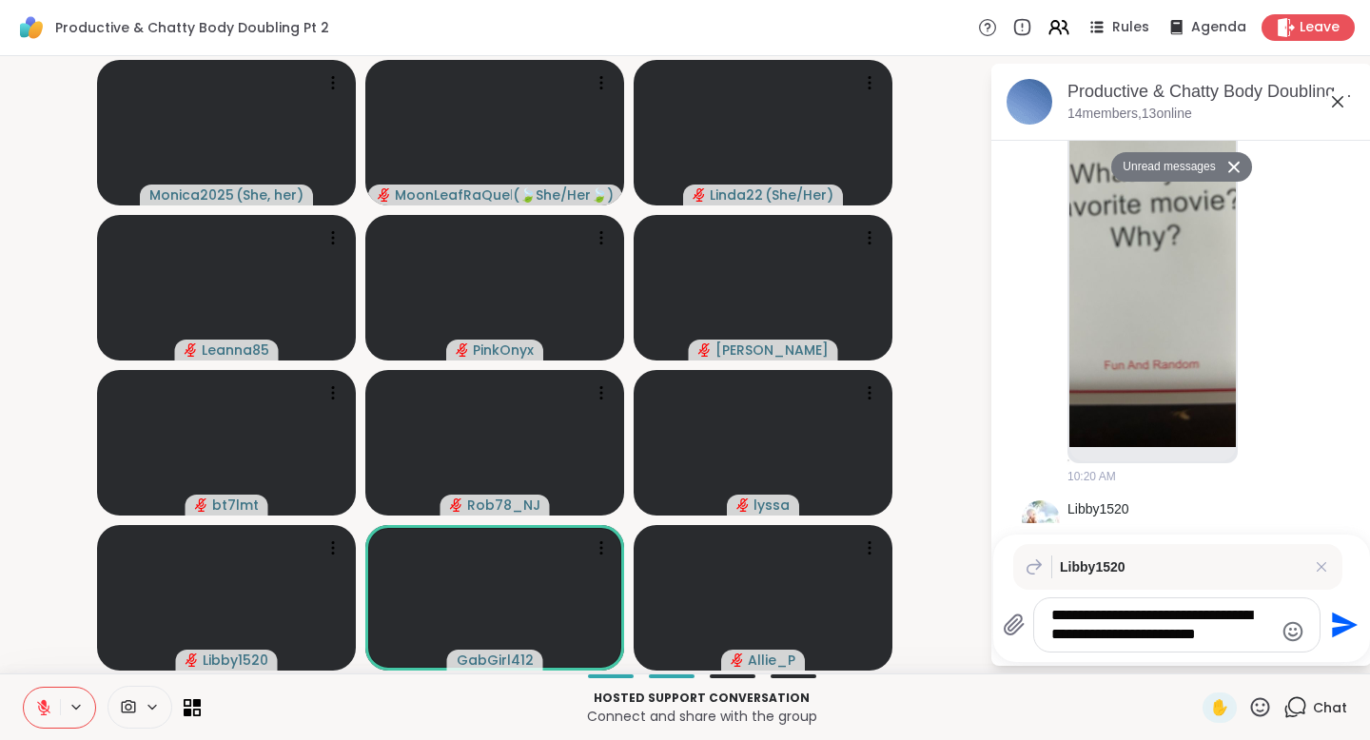
click at [1162, 616] on textarea "**********" at bounding box center [1162, 625] width 222 height 38
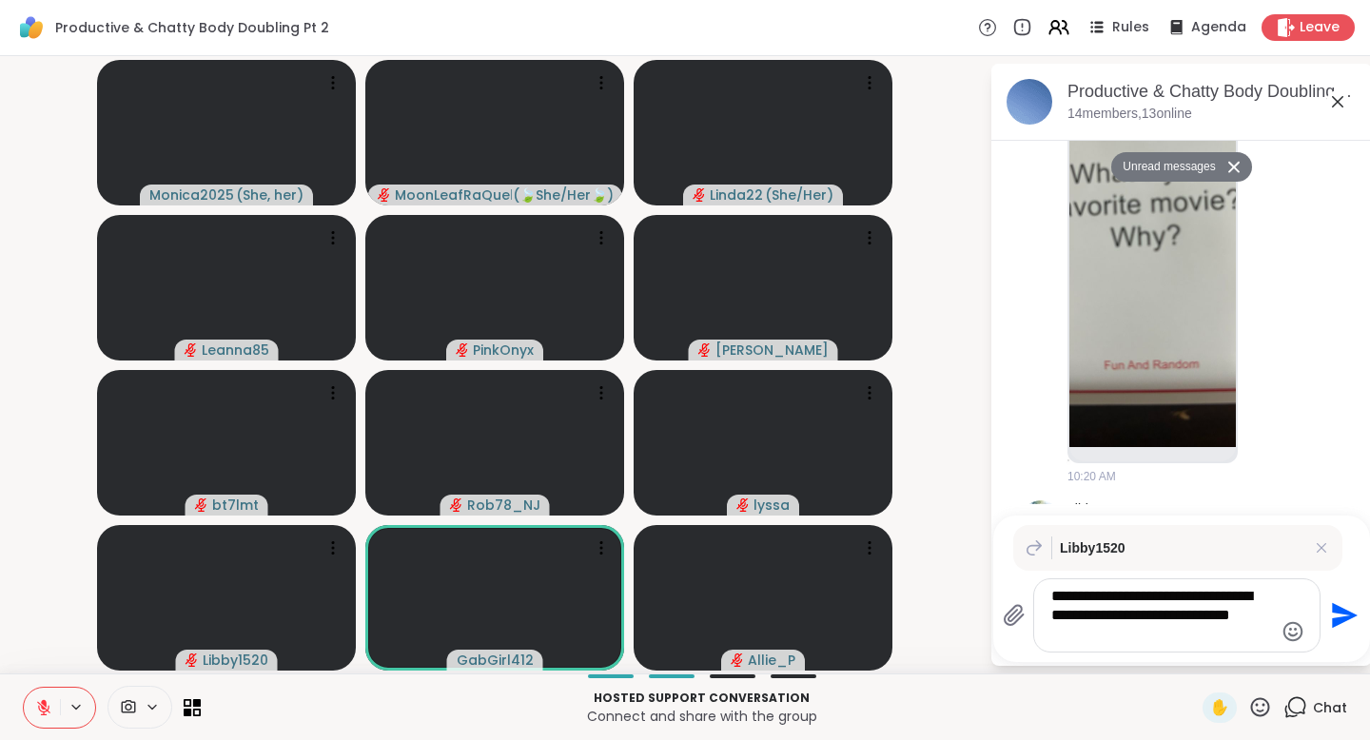
click at [1162, 616] on textarea "**********" at bounding box center [1162, 615] width 222 height 57
click at [1222, 614] on textarea "**********" at bounding box center [1162, 615] width 222 height 57
click at [1090, 638] on textarea "**********" at bounding box center [1162, 615] width 222 height 57
drag, startPoint x: 1090, startPoint y: 636, endPoint x: 1040, endPoint y: 638, distance: 50.5
click at [1040, 638] on div "**********" at bounding box center [1176, 615] width 285 height 72
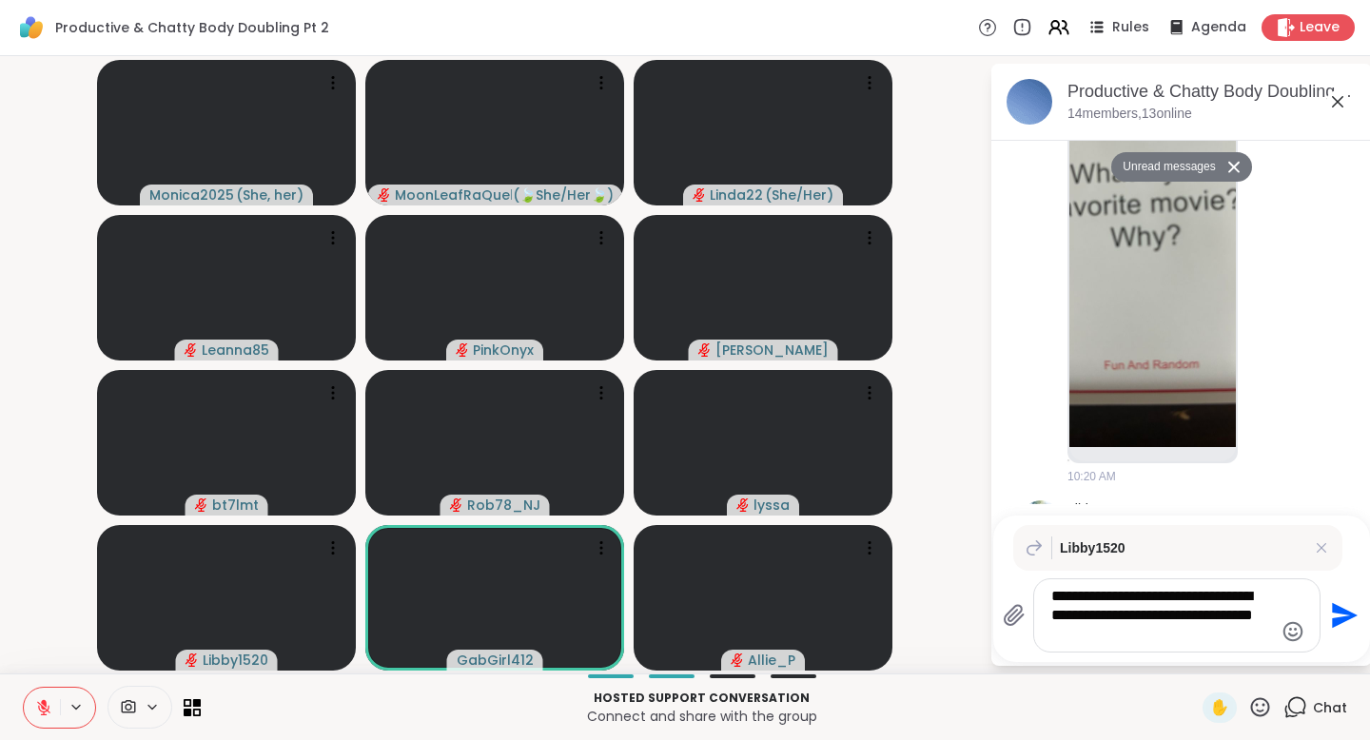
click at [1150, 636] on textarea "**********" at bounding box center [1162, 615] width 222 height 57
click at [1157, 597] on textarea "**********" at bounding box center [1162, 615] width 222 height 57
type textarea "**********"
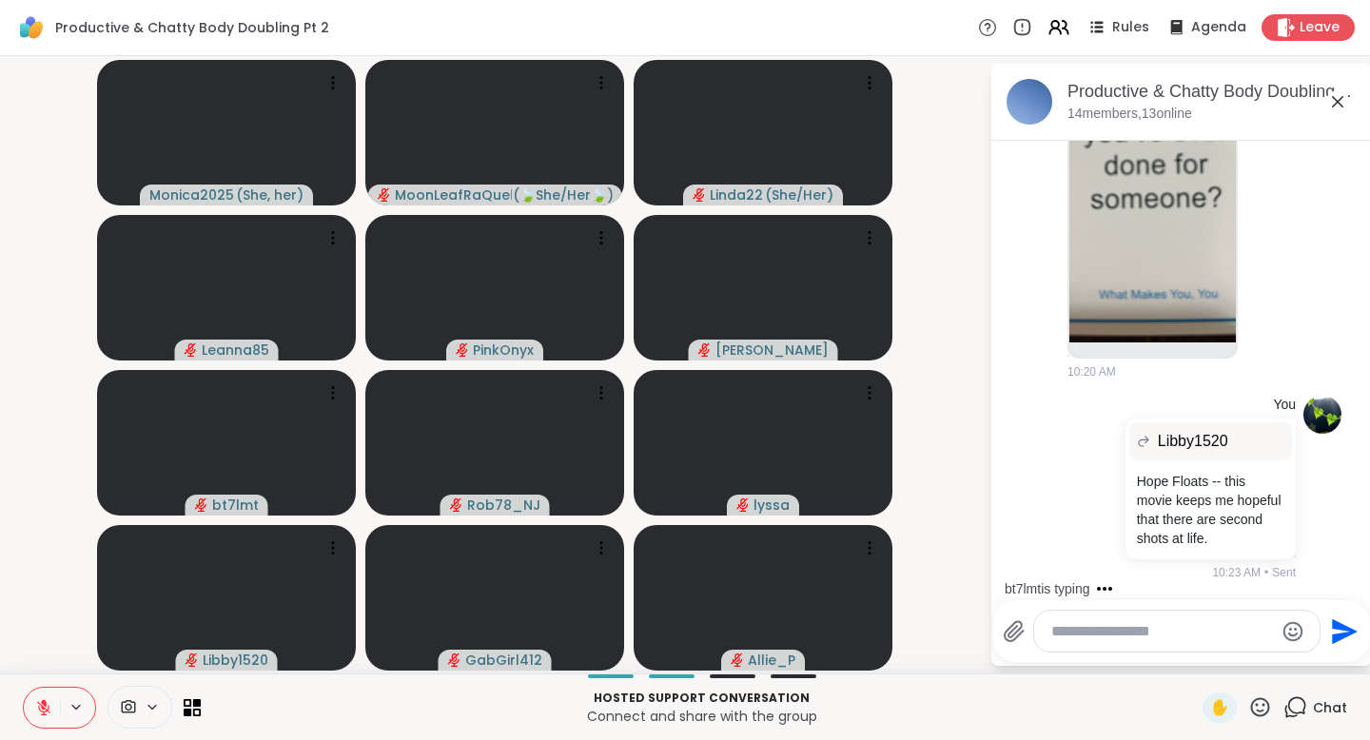
scroll to position [8482, 0]
click at [1341, 99] on icon at bounding box center [1337, 101] width 23 height 23
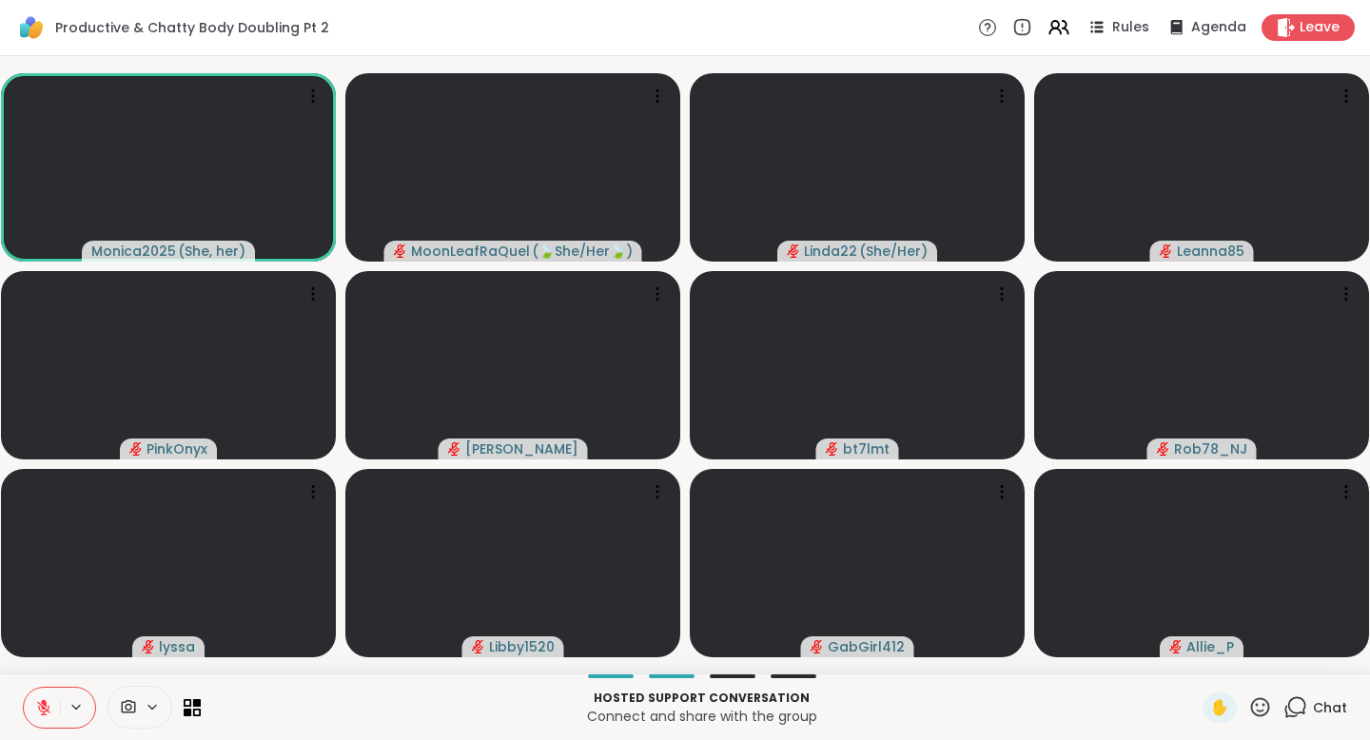
click at [1294, 707] on div "Chat" at bounding box center [1315, 708] width 64 height 30
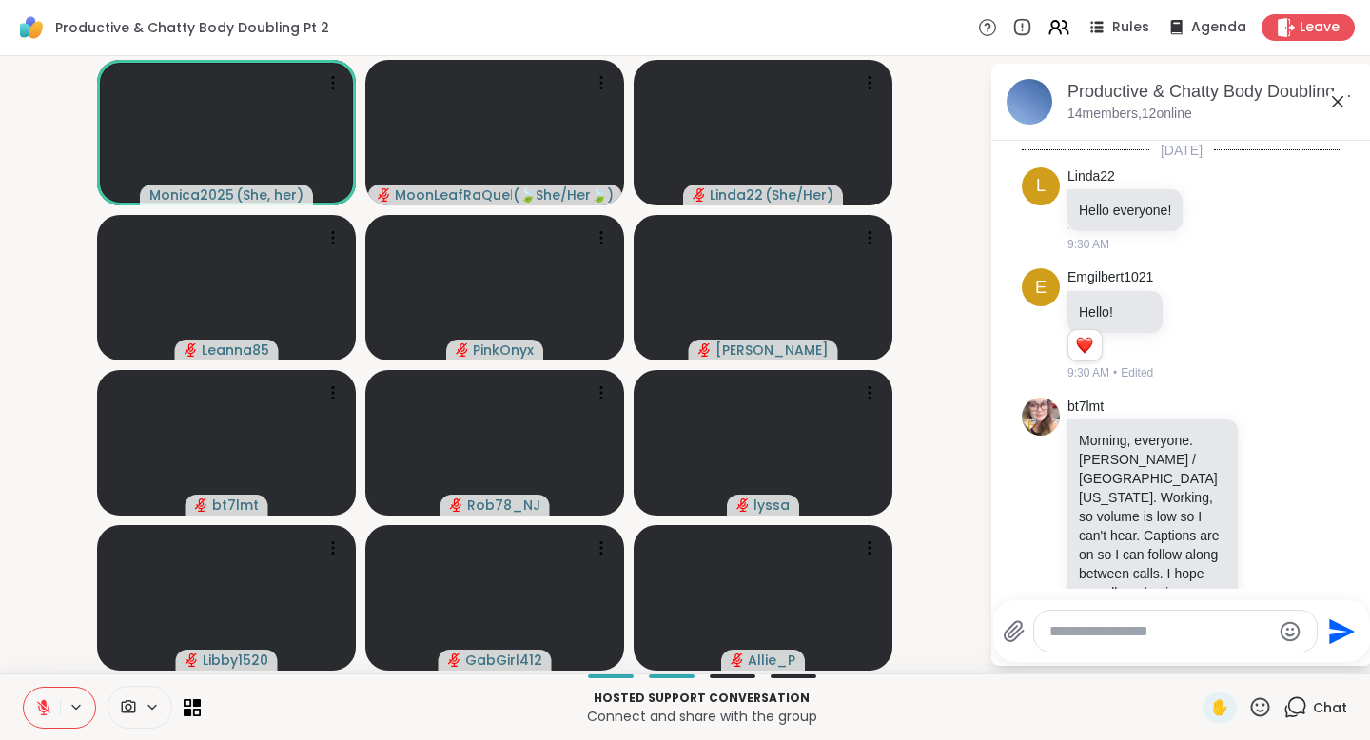
scroll to position [8463, 0]
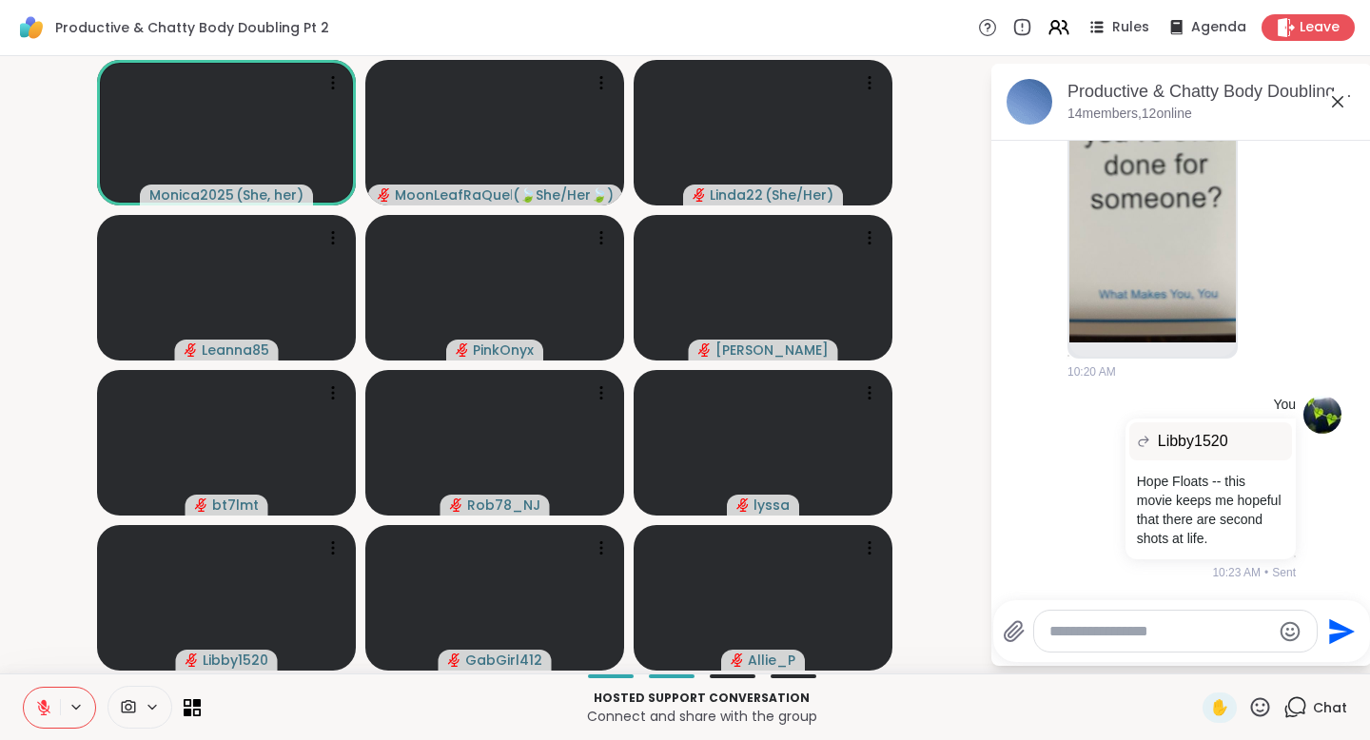
click at [1091, 636] on textarea "Type your message" at bounding box center [1160, 631] width 222 height 19
type textarea "***"
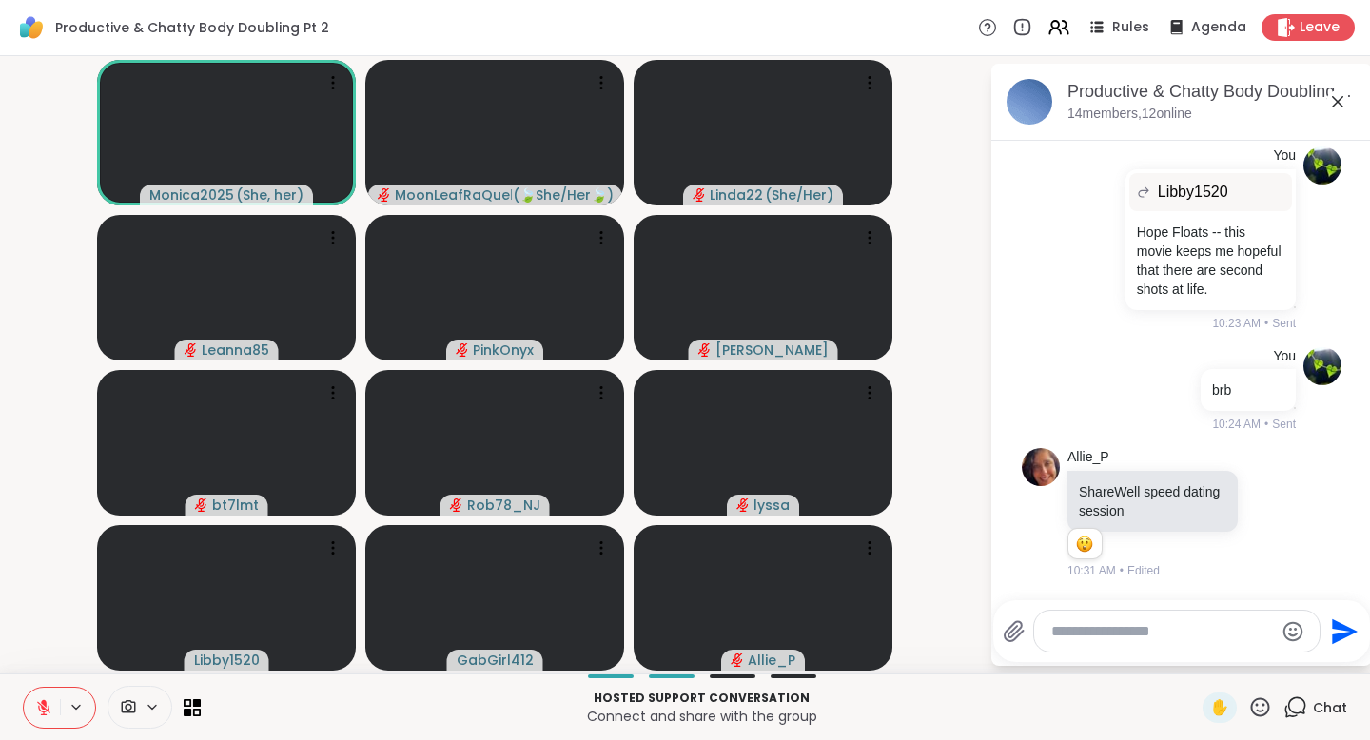
scroll to position [8919, 0]
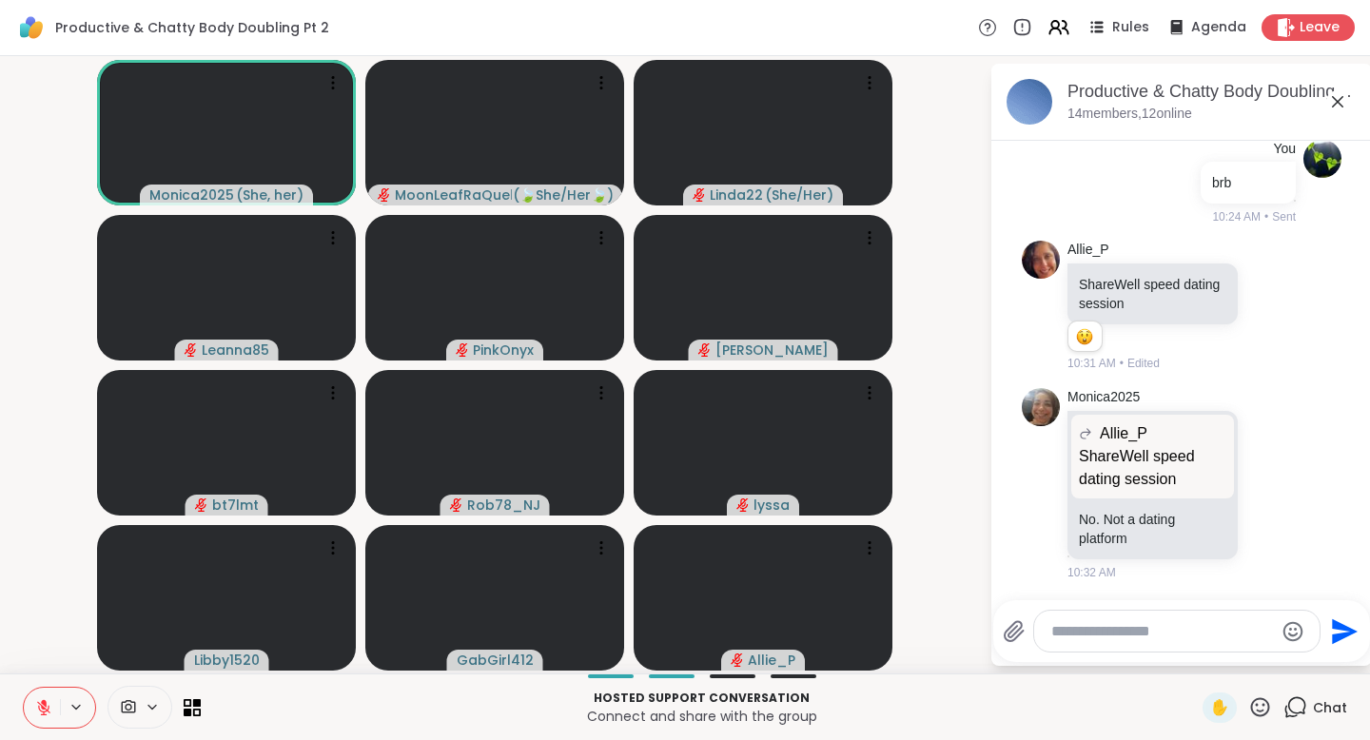
click at [1078, 634] on textarea "Type your message" at bounding box center [1162, 631] width 222 height 19
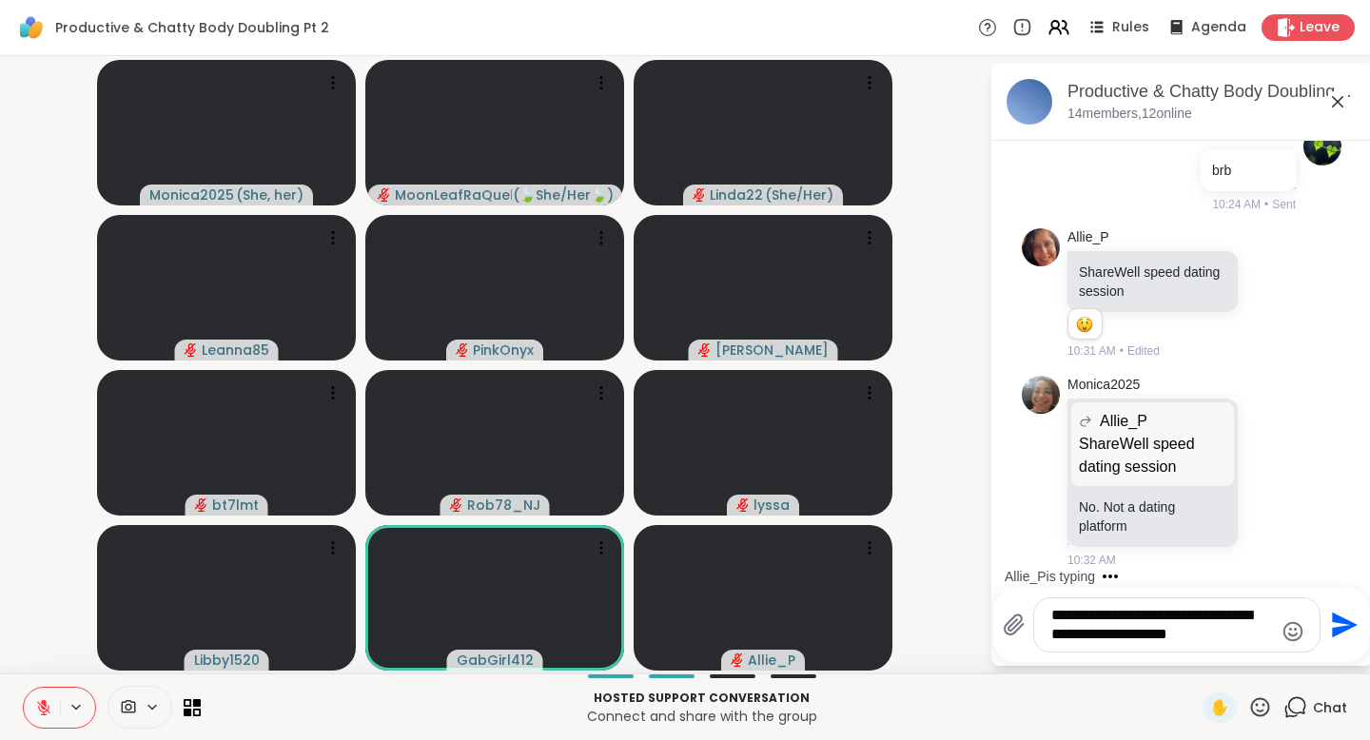
drag, startPoint x: 1051, startPoint y: 632, endPoint x: 1266, endPoint y: 635, distance: 215.0
click at [1266, 635] on textarea "**********" at bounding box center [1162, 625] width 222 height 38
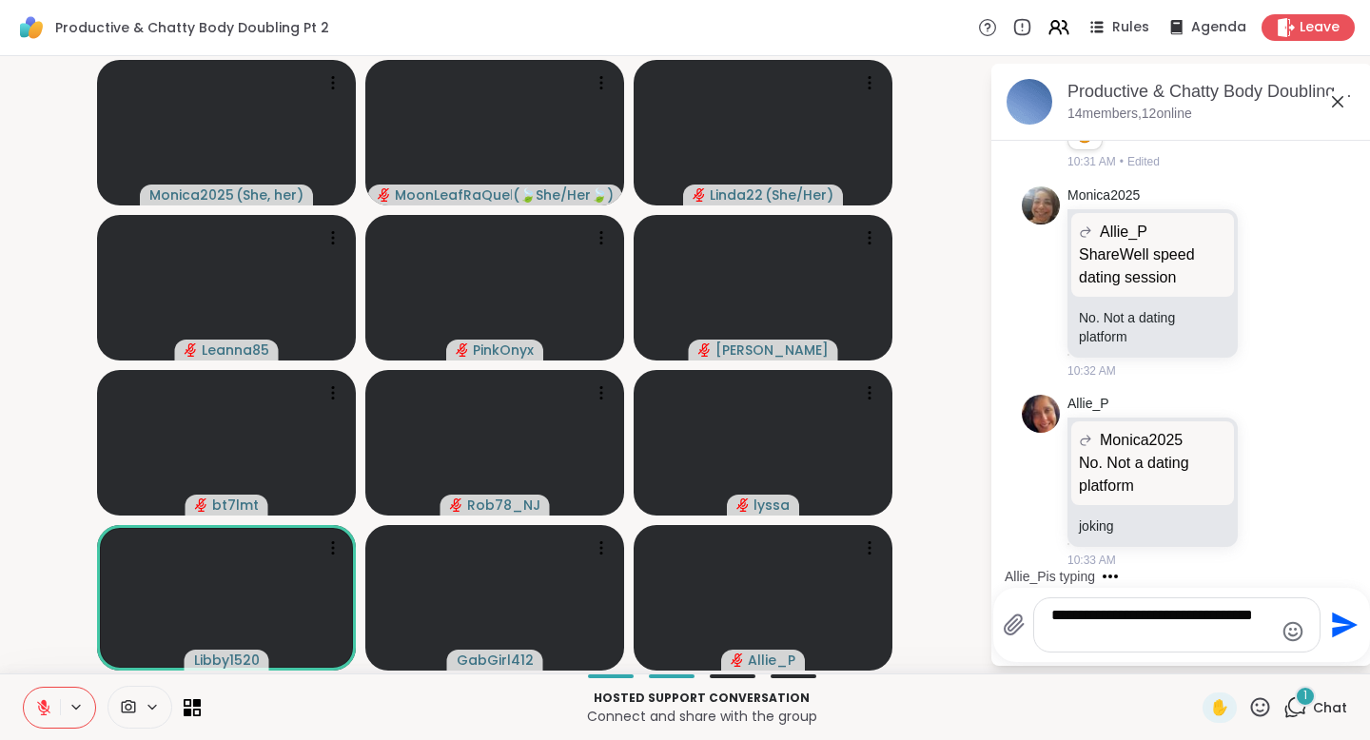
scroll to position [9121, 0]
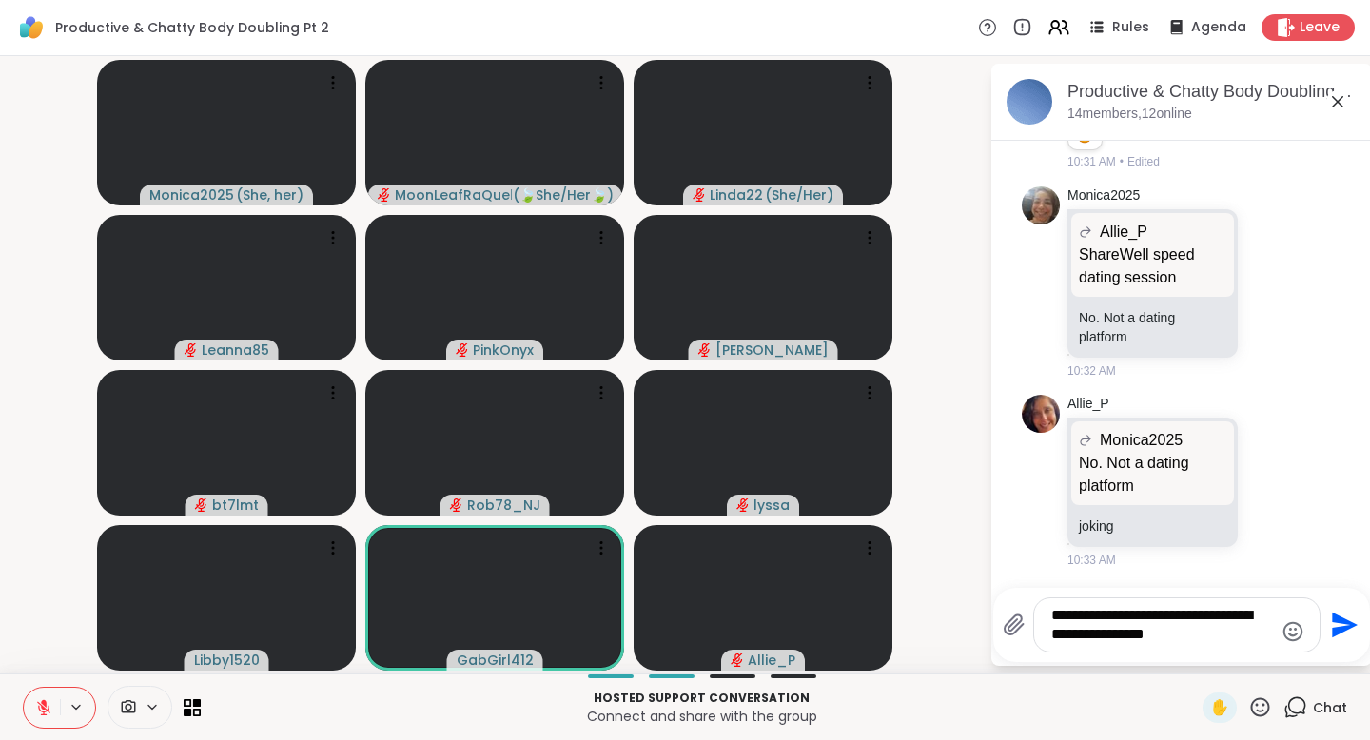
type textarea "**********"
click at [1342, 623] on icon "Send" at bounding box center [1345, 626] width 26 height 26
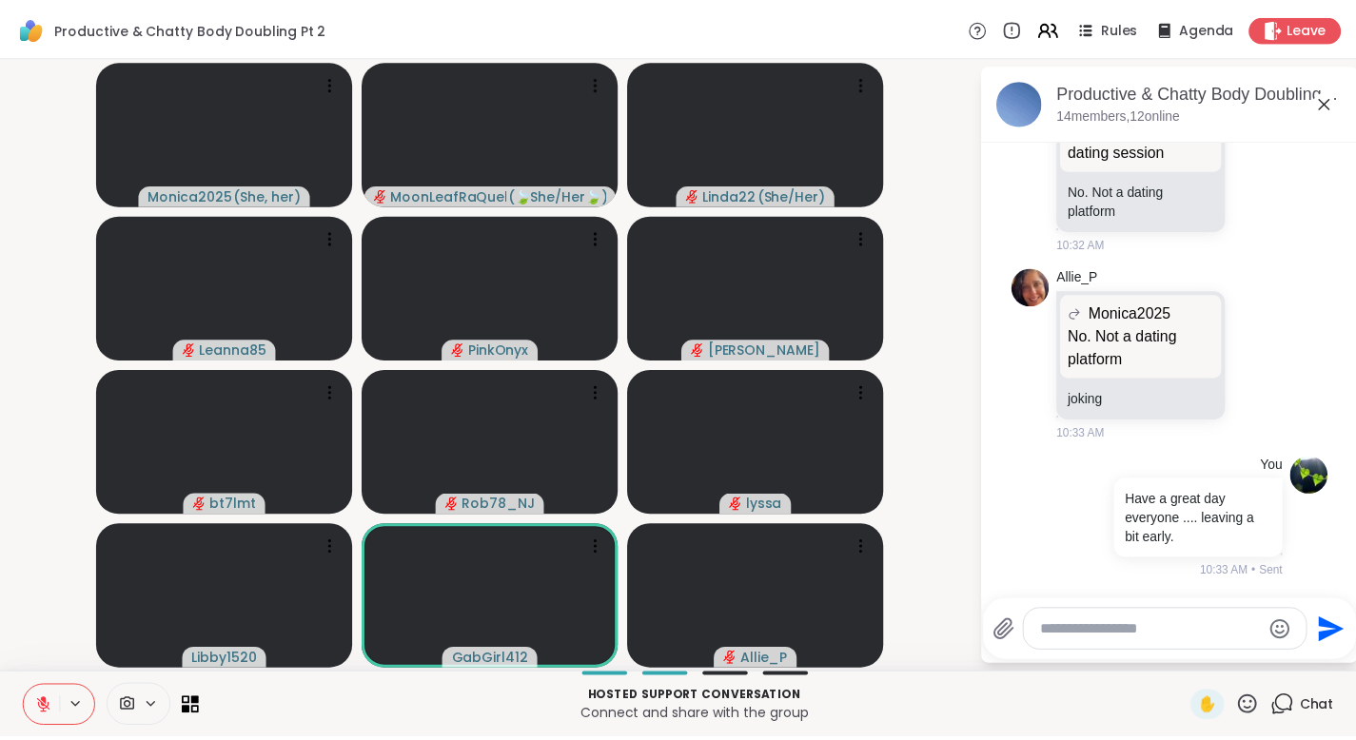
scroll to position [9247, 0]
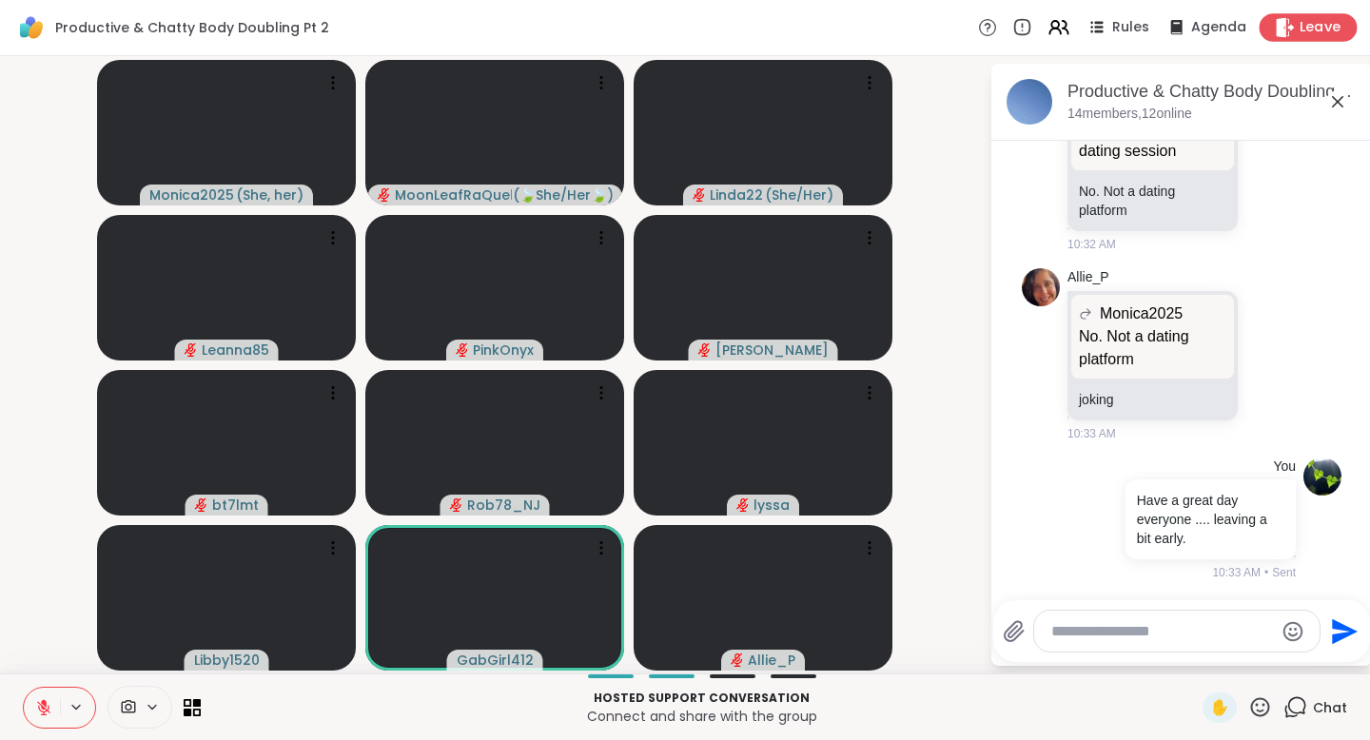
click at [1277, 26] on icon at bounding box center [1286, 27] width 18 height 20
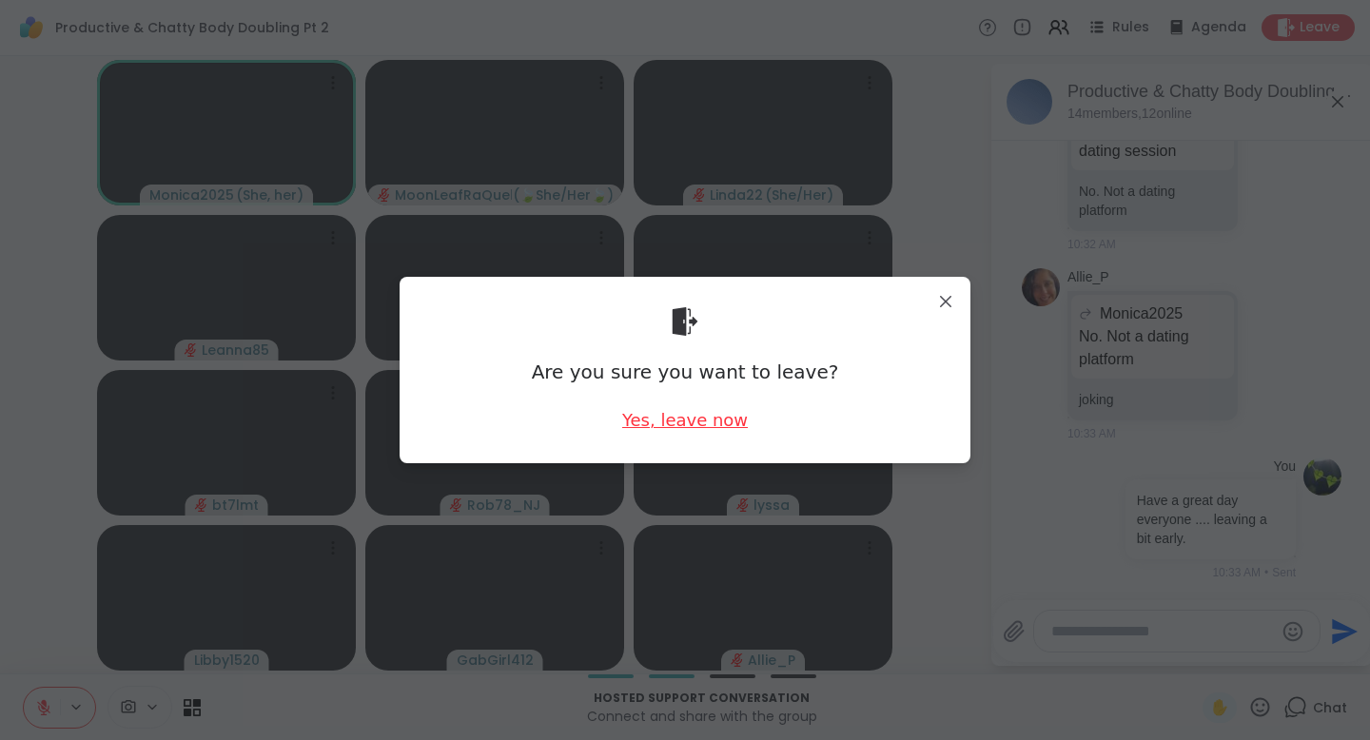
click at [692, 421] on div "Yes, leave now" at bounding box center [685, 420] width 126 height 24
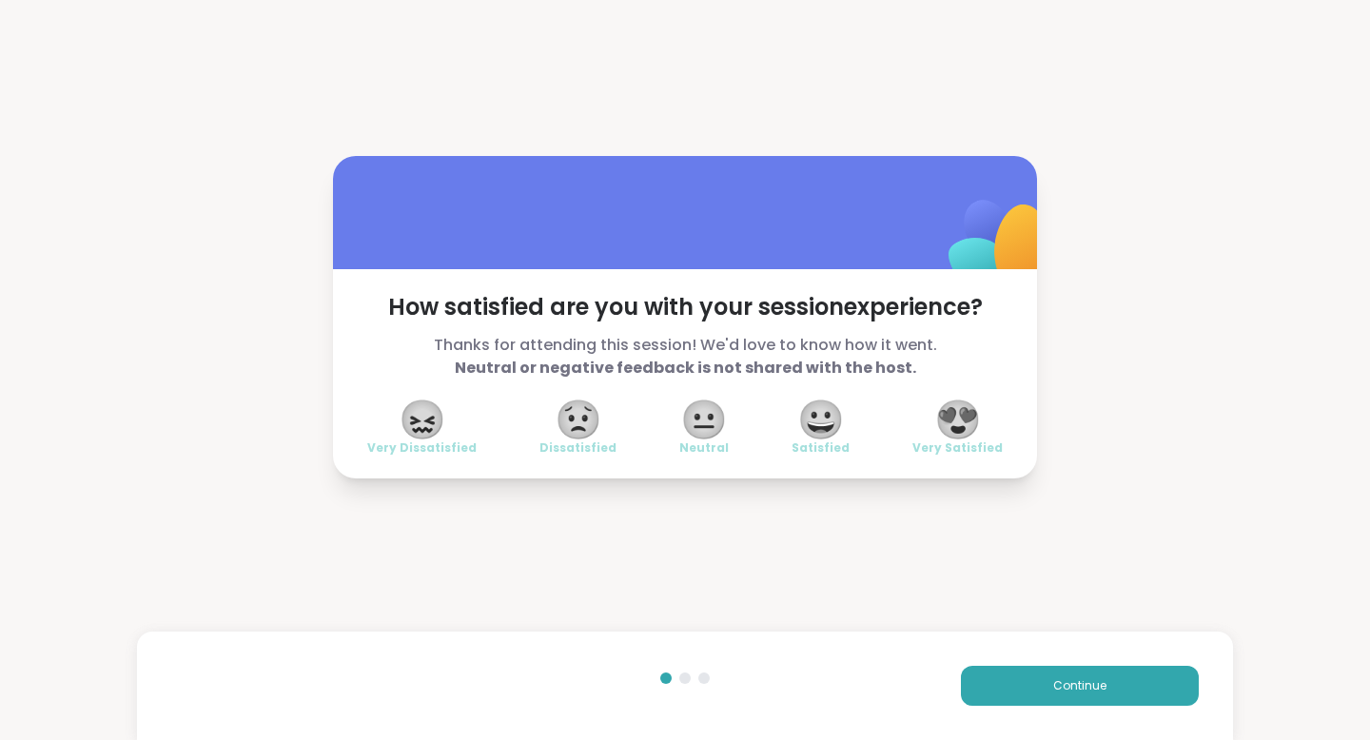
click at [951, 423] on span "😍" at bounding box center [958, 419] width 48 height 34
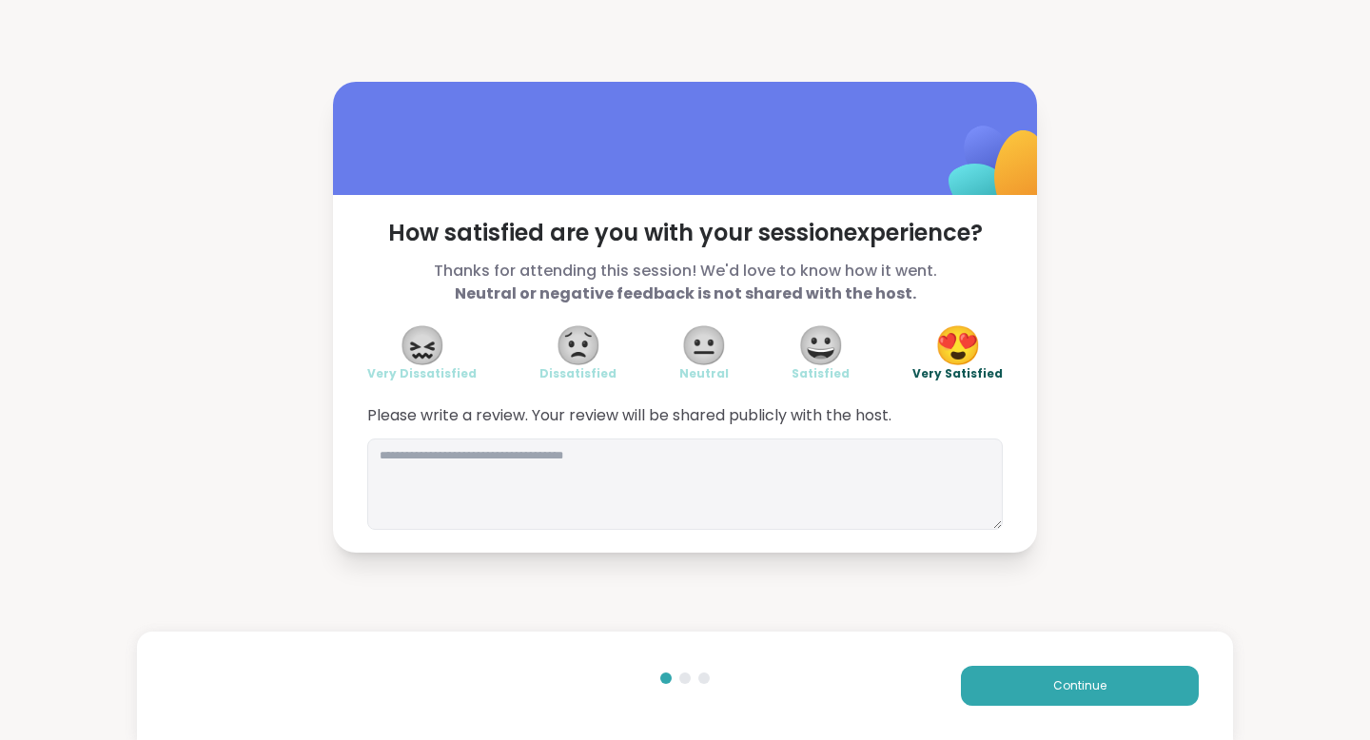
click at [806, 345] on span "😀" at bounding box center [821, 345] width 48 height 34
click at [426, 463] on textarea at bounding box center [685, 484] width 636 height 91
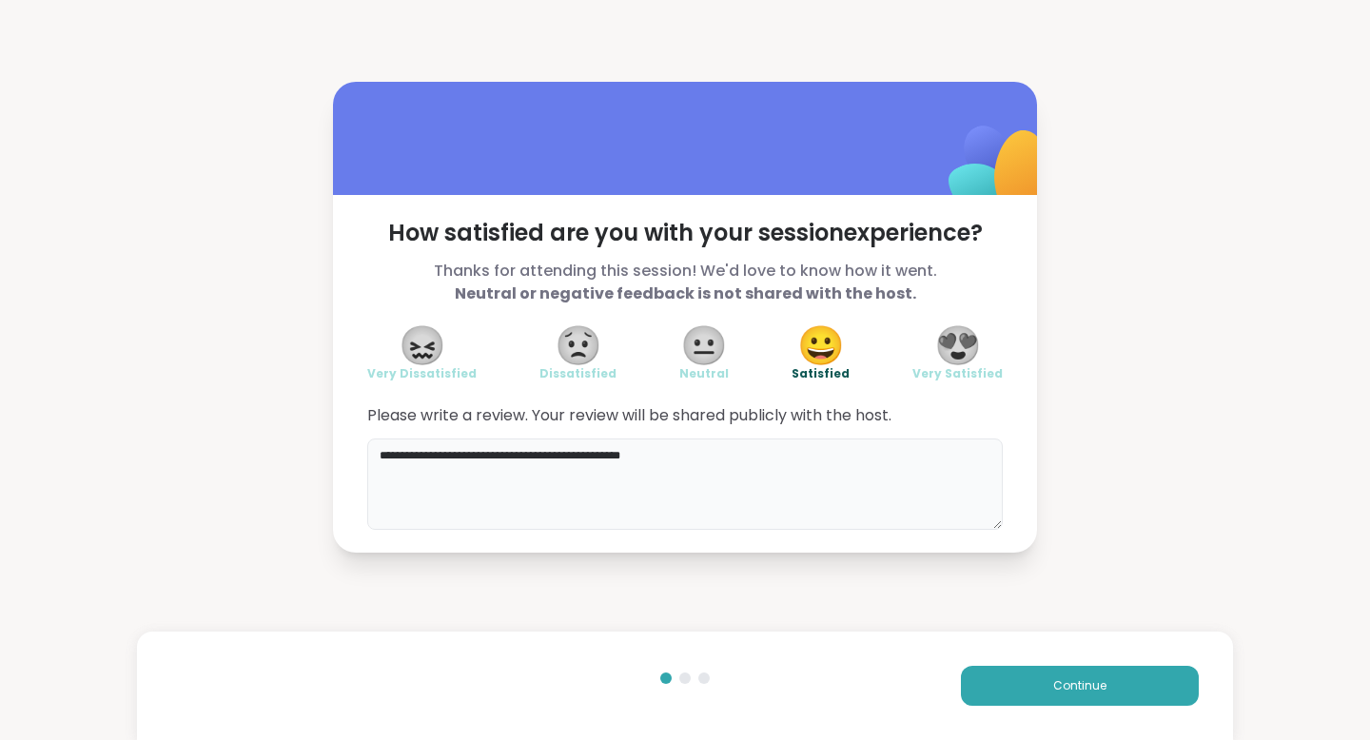
click at [734, 460] on textarea "**********" at bounding box center [685, 484] width 636 height 91
type textarea "**********"
click at [1000, 690] on button "Continue" at bounding box center [1080, 686] width 238 height 40
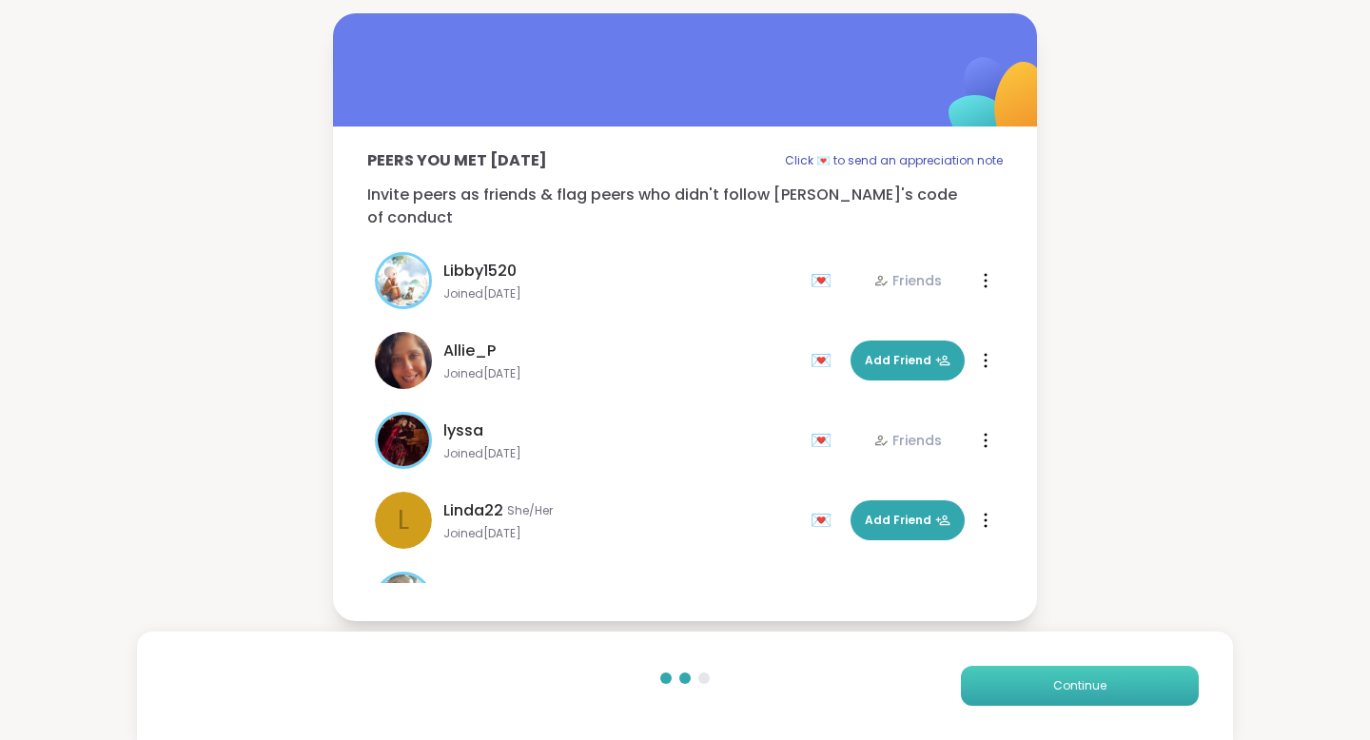
click at [1090, 683] on span "Continue" at bounding box center [1079, 685] width 53 height 17
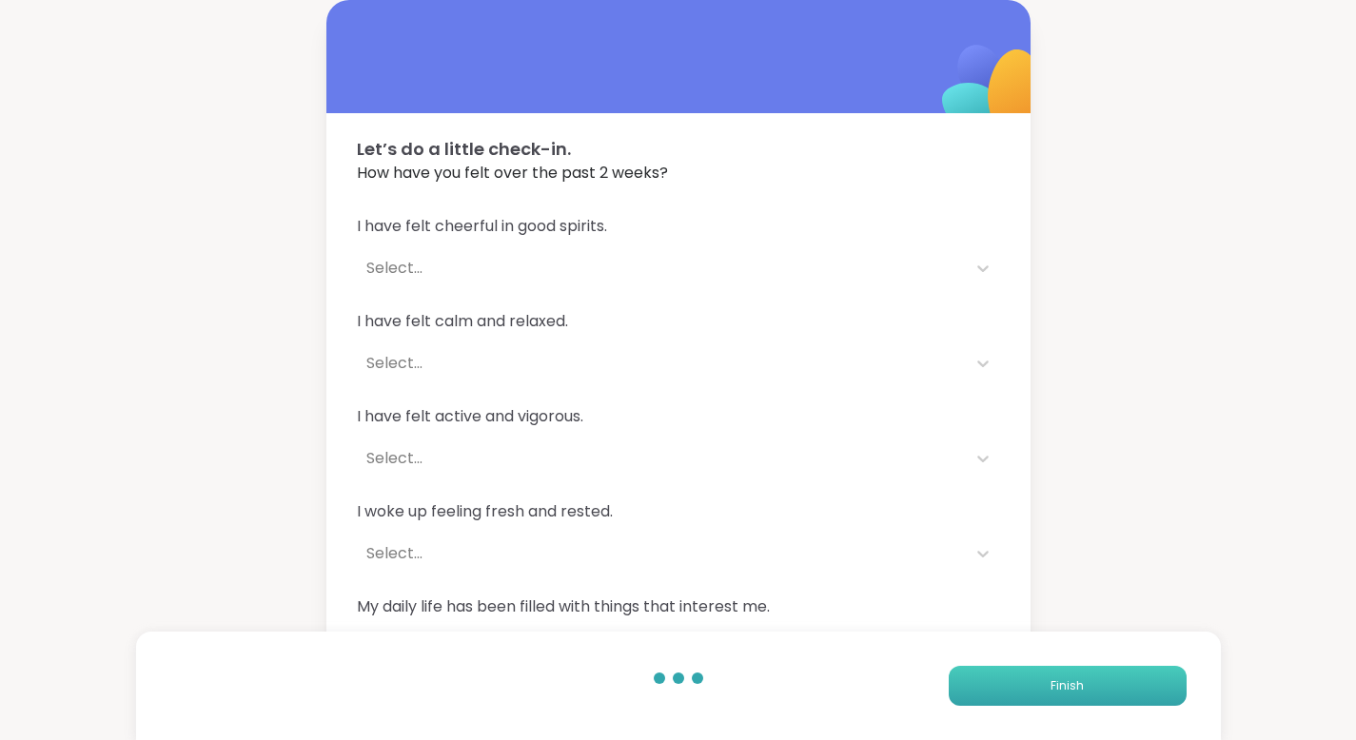
click at [1090, 683] on button "Finish" at bounding box center [1068, 686] width 238 height 40
